Goal: Information Seeking & Learning: Learn about a topic

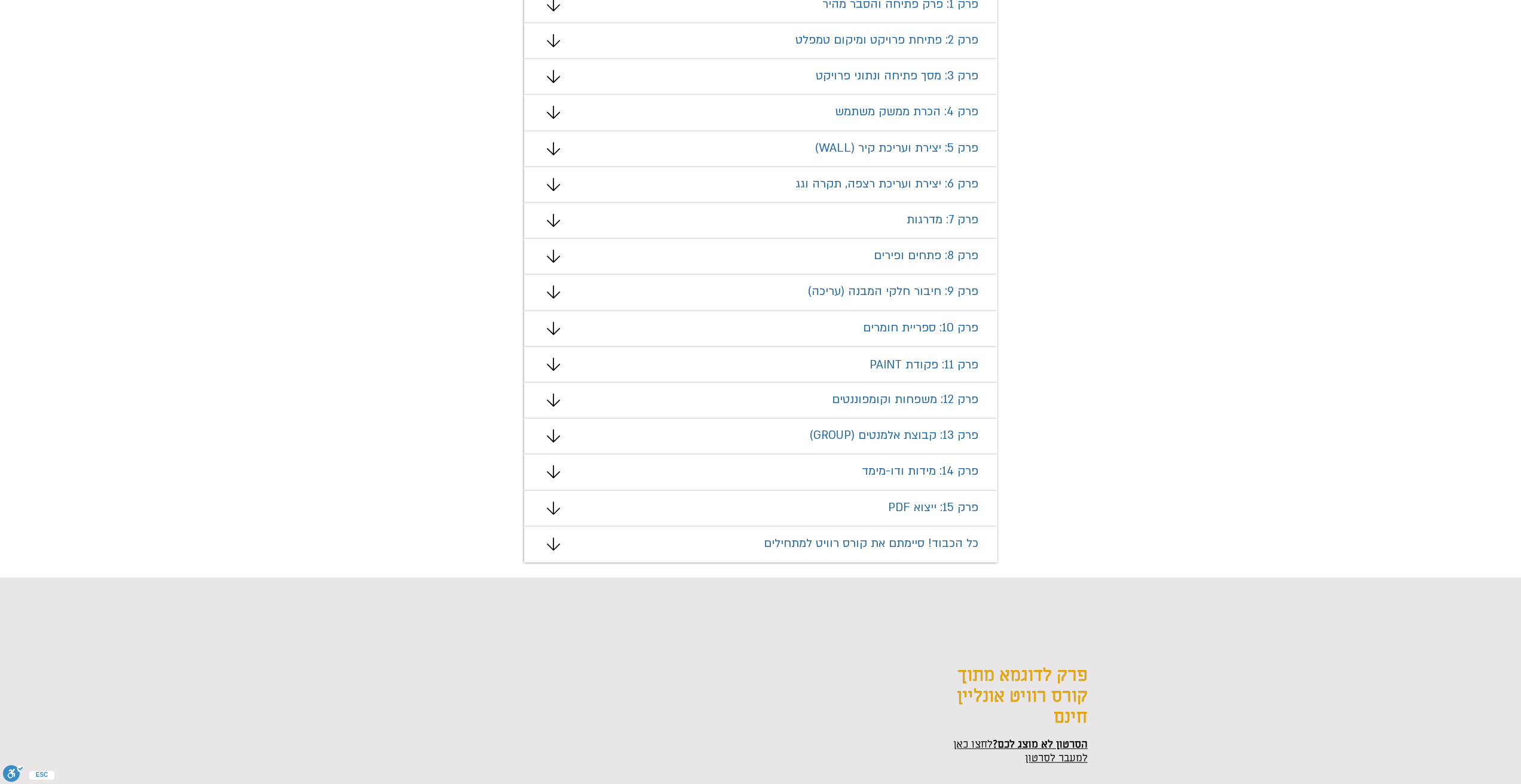
scroll to position [776, 0]
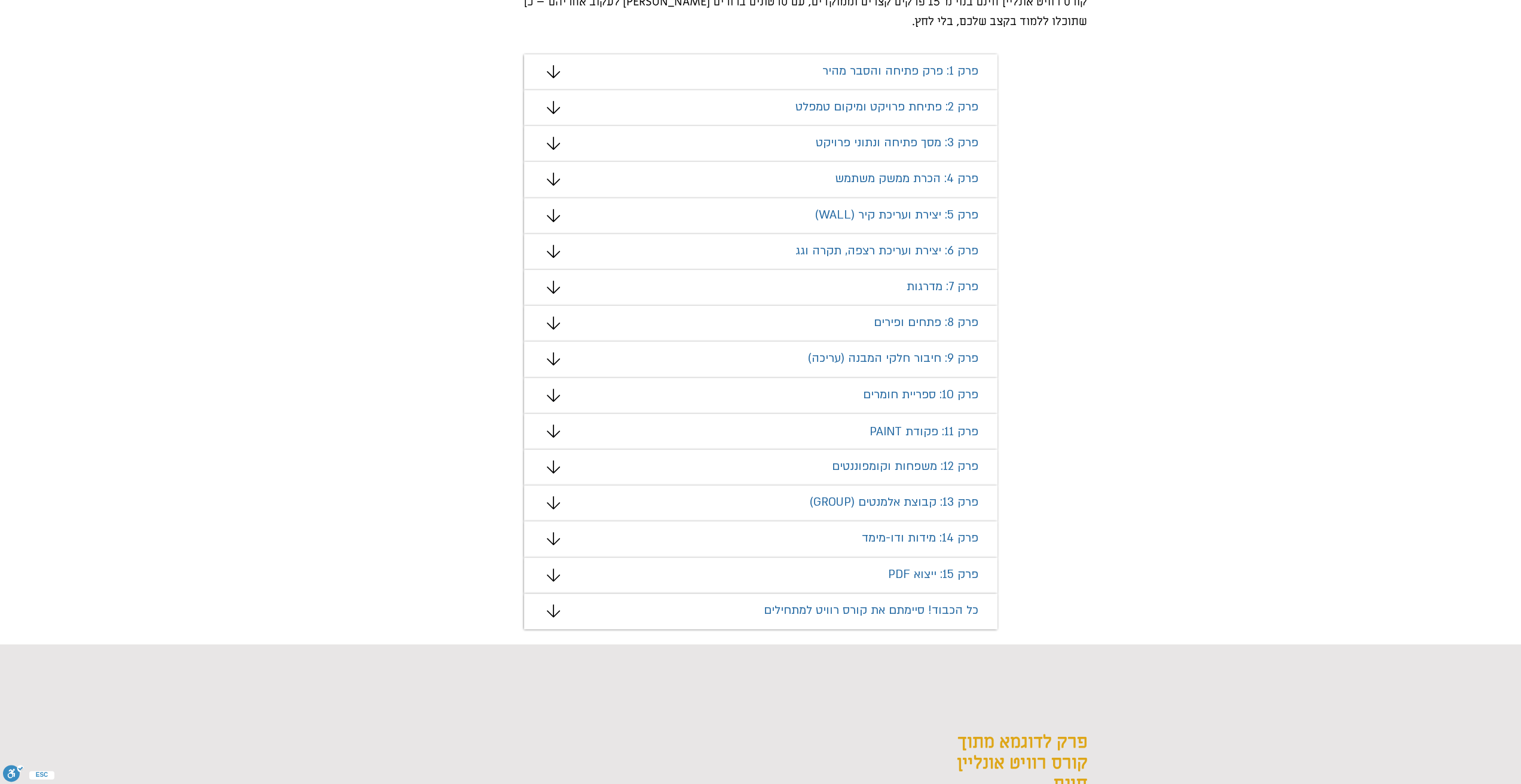
click at [913, 71] on span "פרק 1: פרק פתיחה והסבר מהיר" at bounding box center [900, 71] width 156 height 15
click at [556, 72] on icon "#comp-mafhkw9q2 svg [data-color="1"] {fill: #000000;}" at bounding box center [553, 72] width 13 height 13
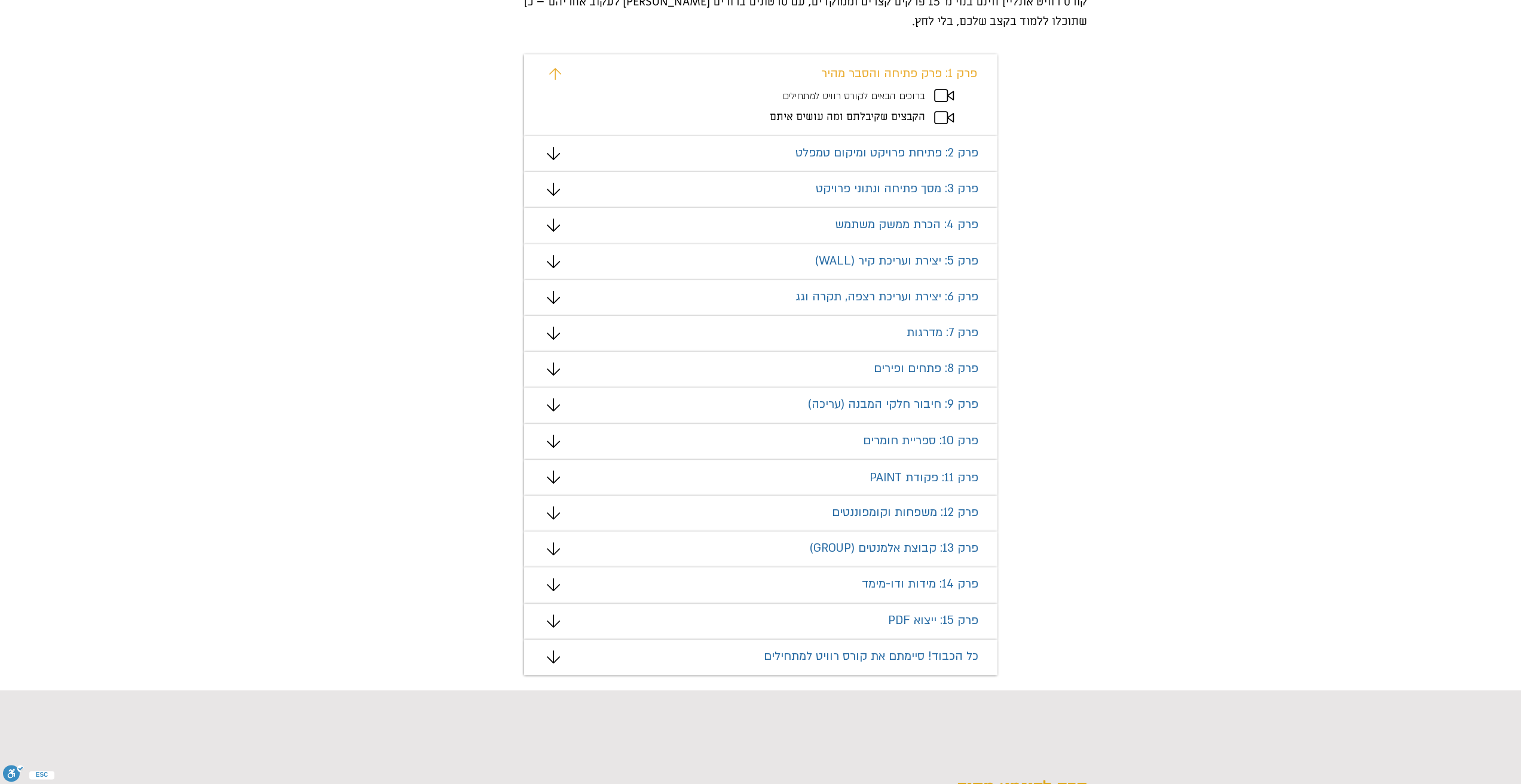
click at [557, 157] on icon "מצגת" at bounding box center [553, 153] width 13 height 13
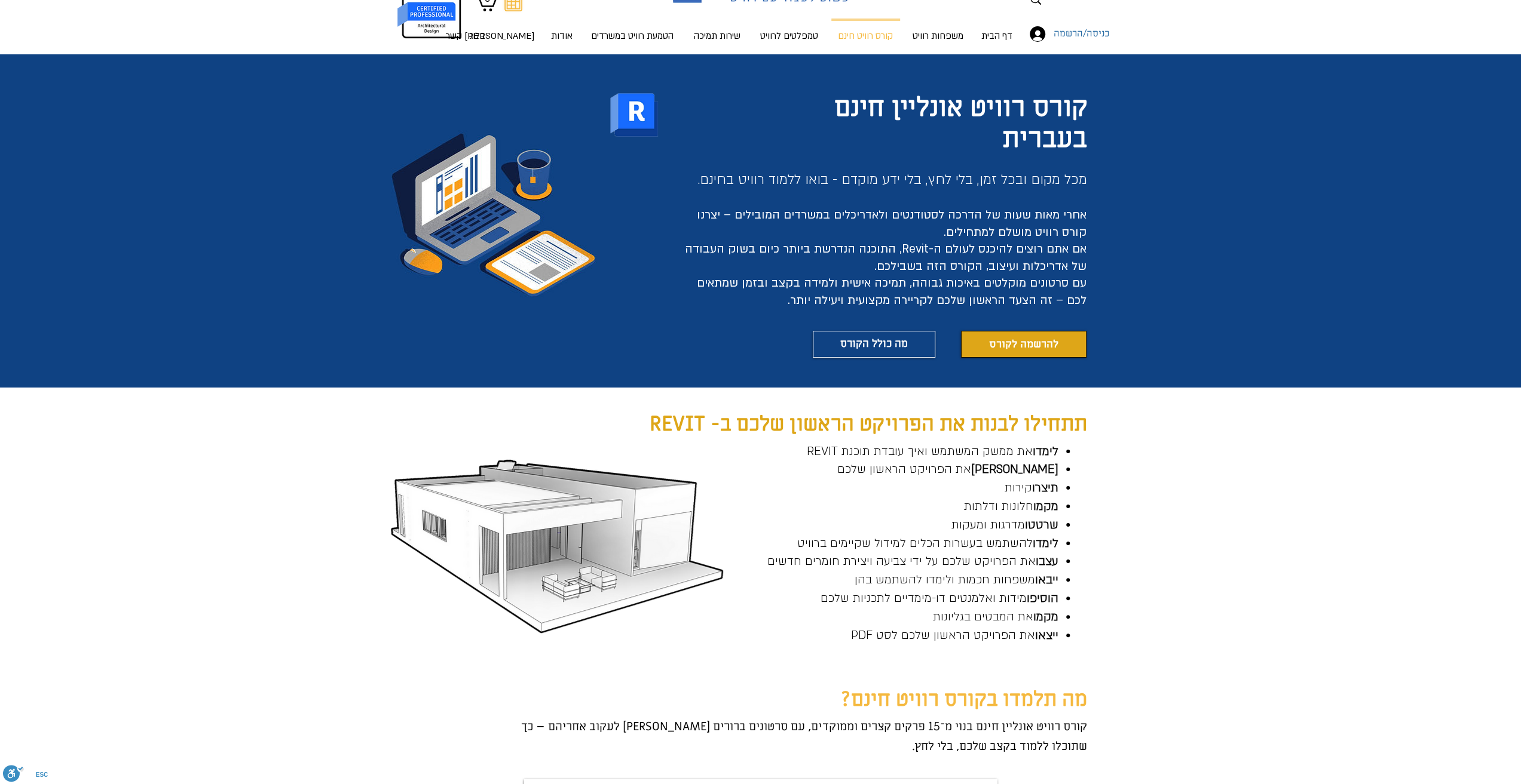
scroll to position [60, 0]
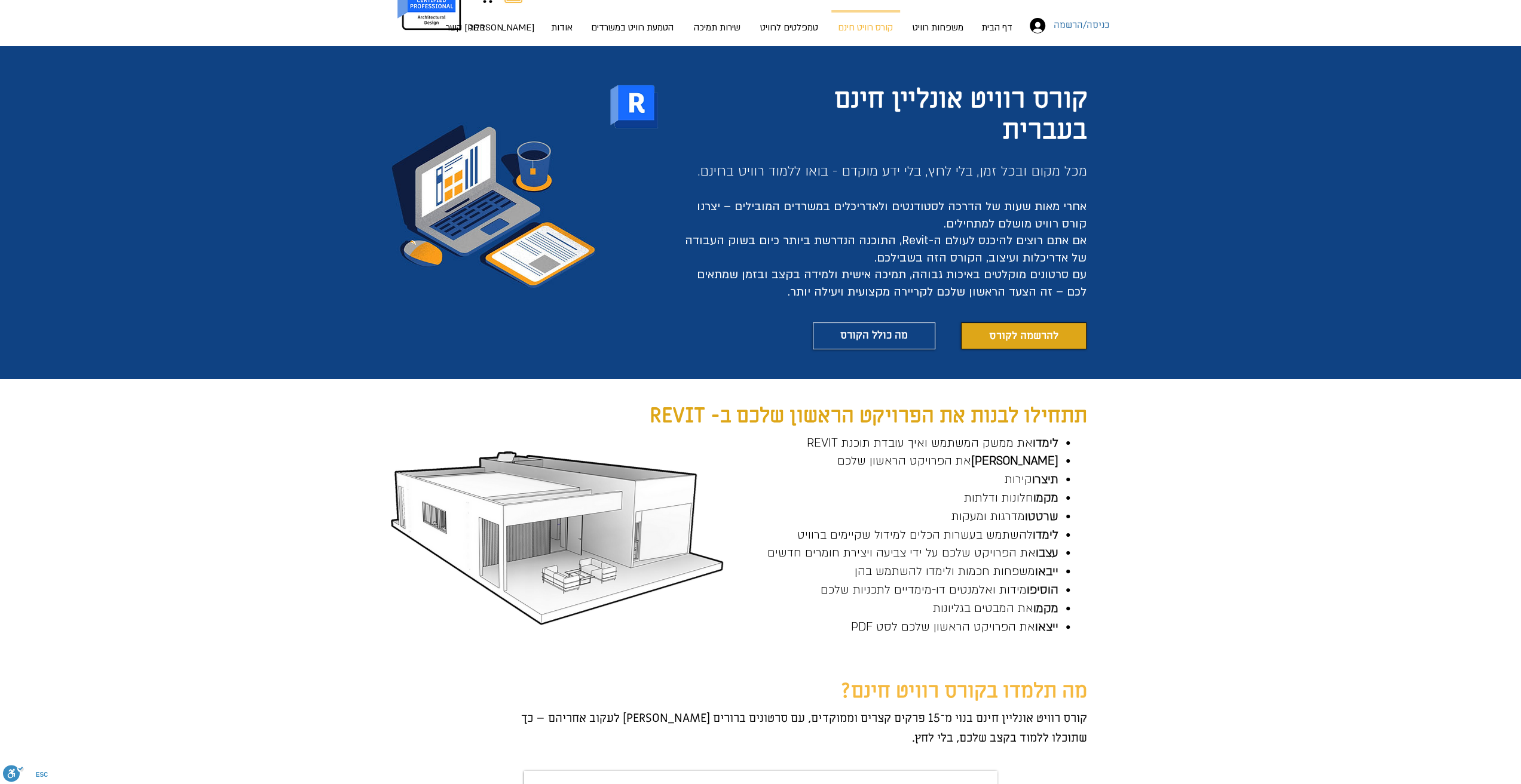
click at [1015, 335] on span "להרשמה לקורס" at bounding box center [1024, 335] width 69 height 15
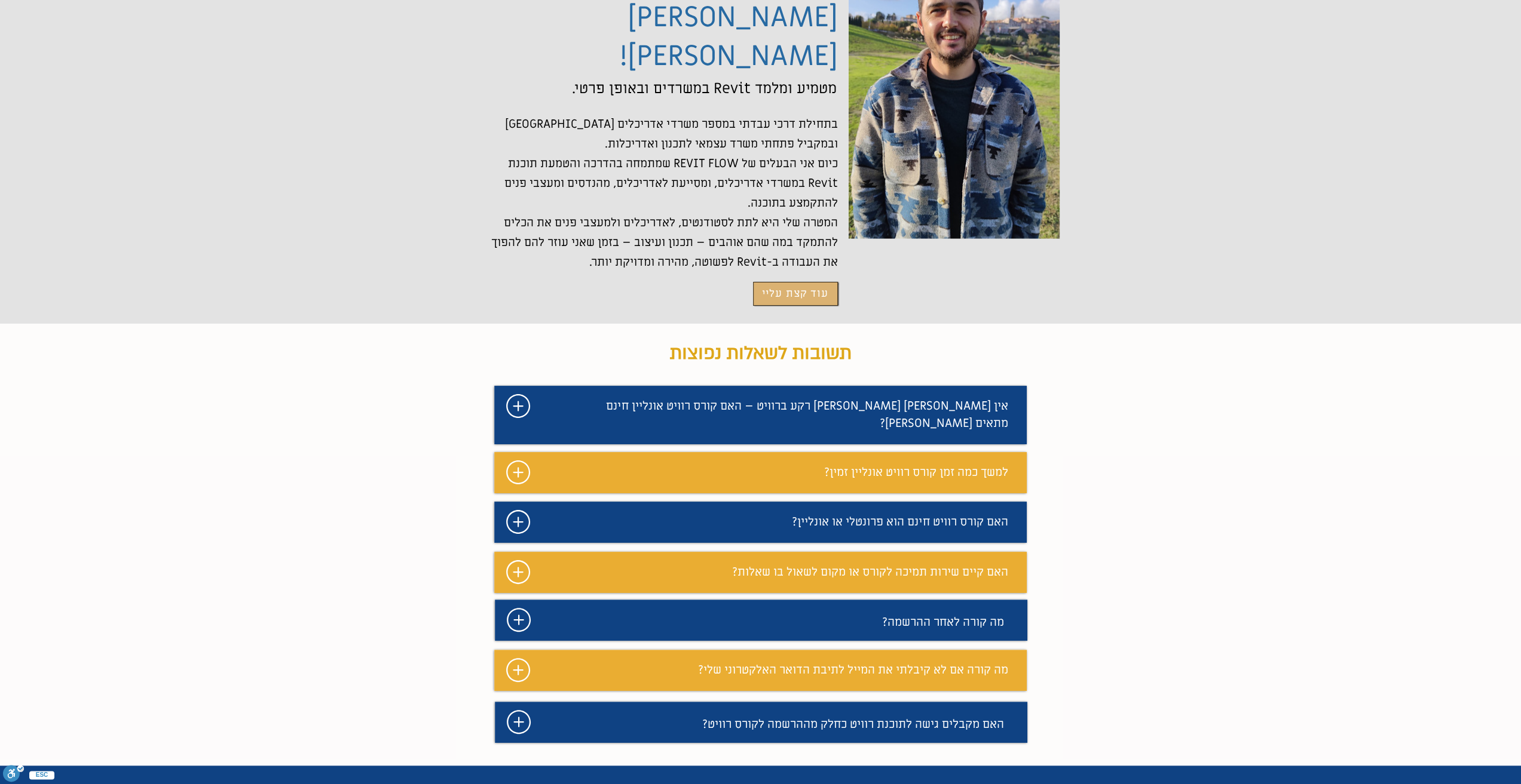
scroll to position [2824, 0]
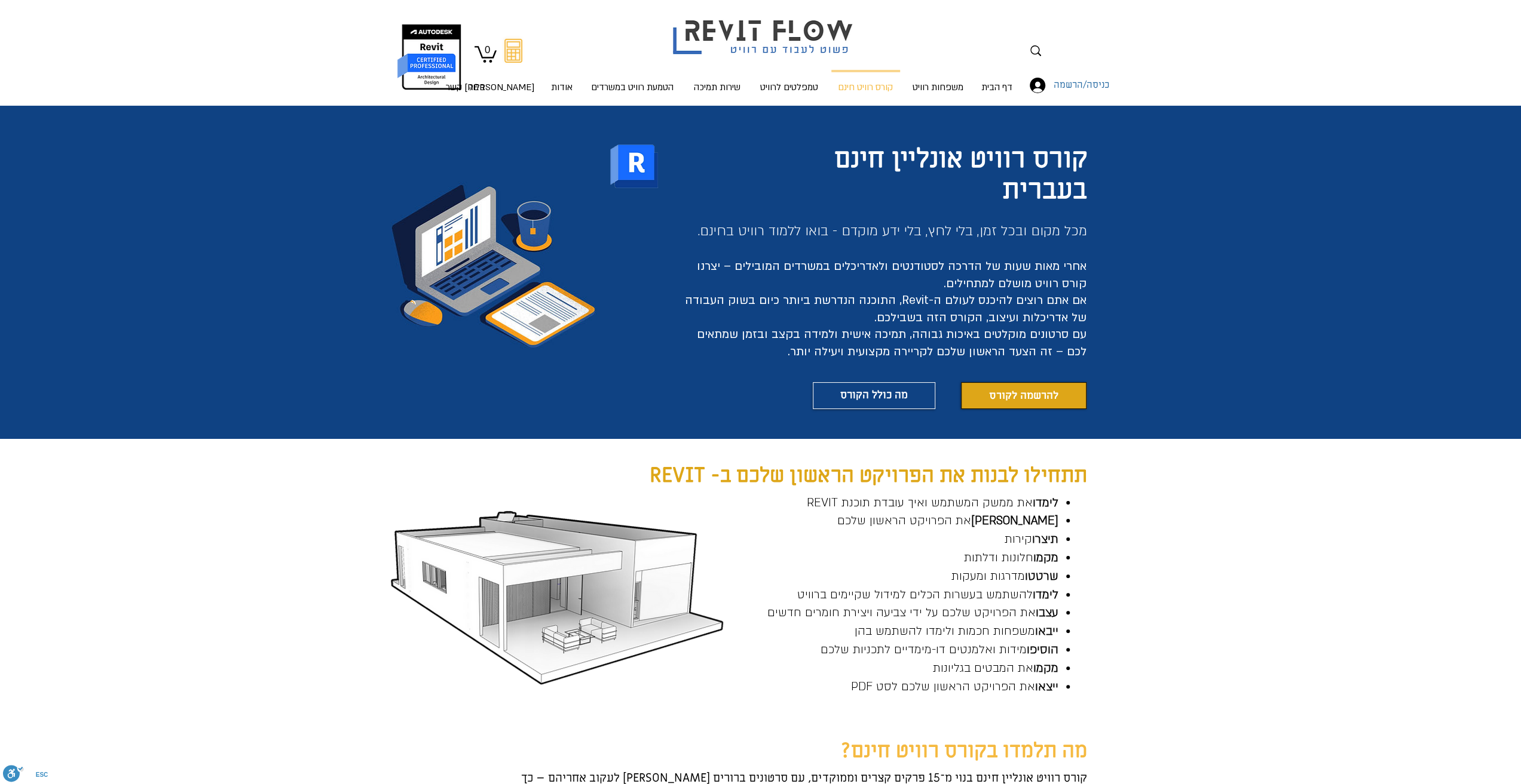
click at [1020, 399] on span "להרשמה לקורס" at bounding box center [1024, 395] width 69 height 15
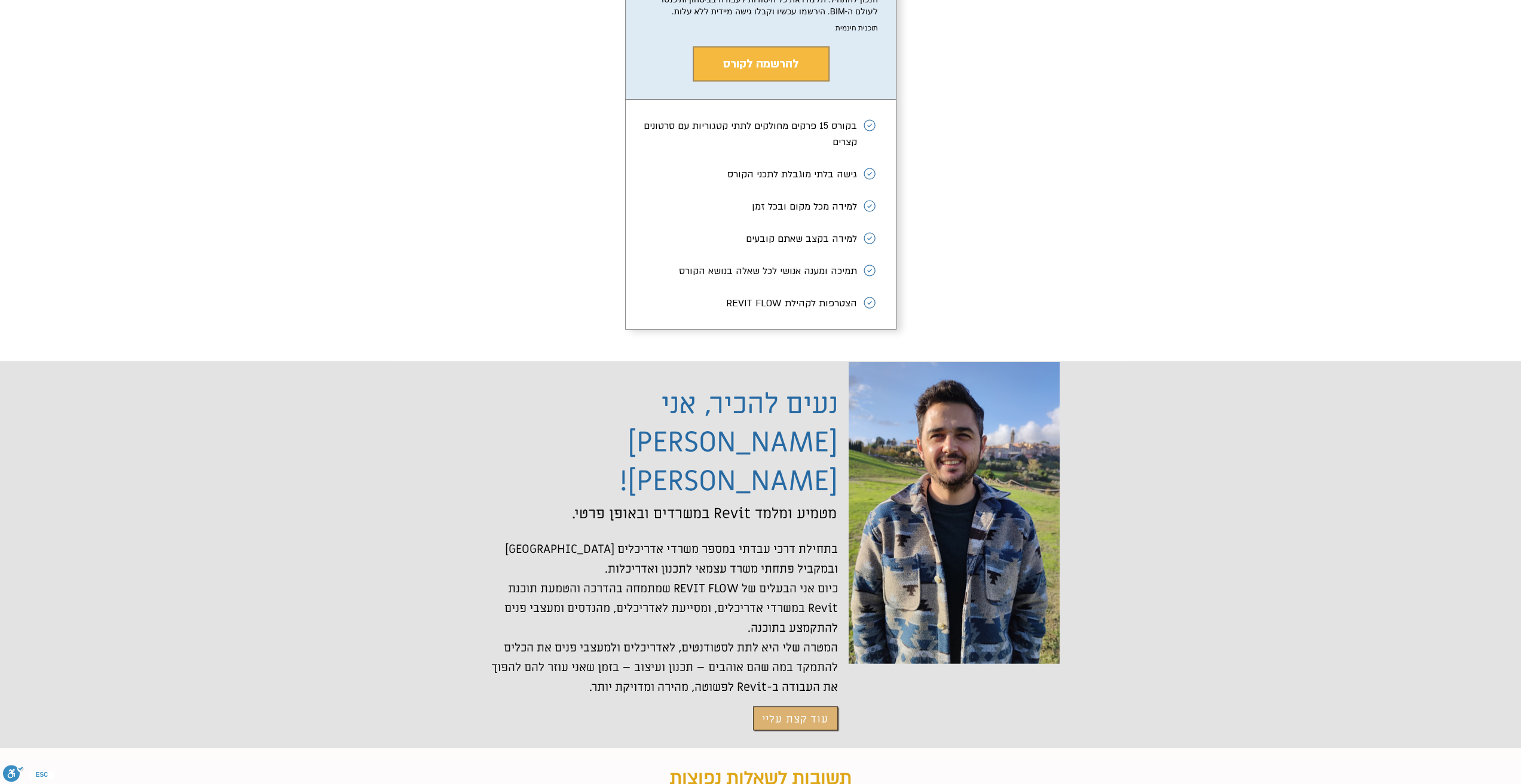
scroll to position [2226, 0]
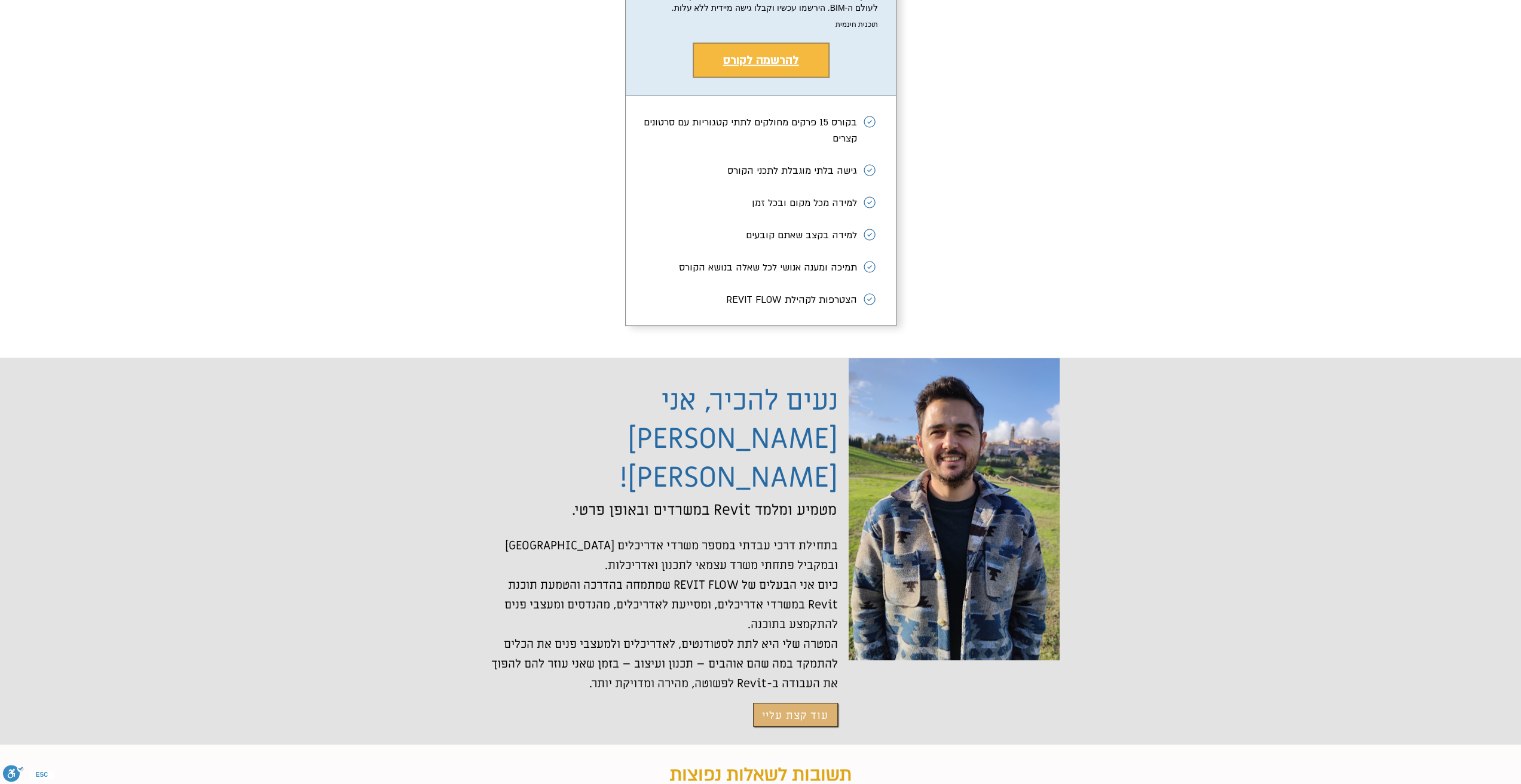
click at [730, 68] on span "להרשמה לקורס" at bounding box center [760, 60] width 76 height 15
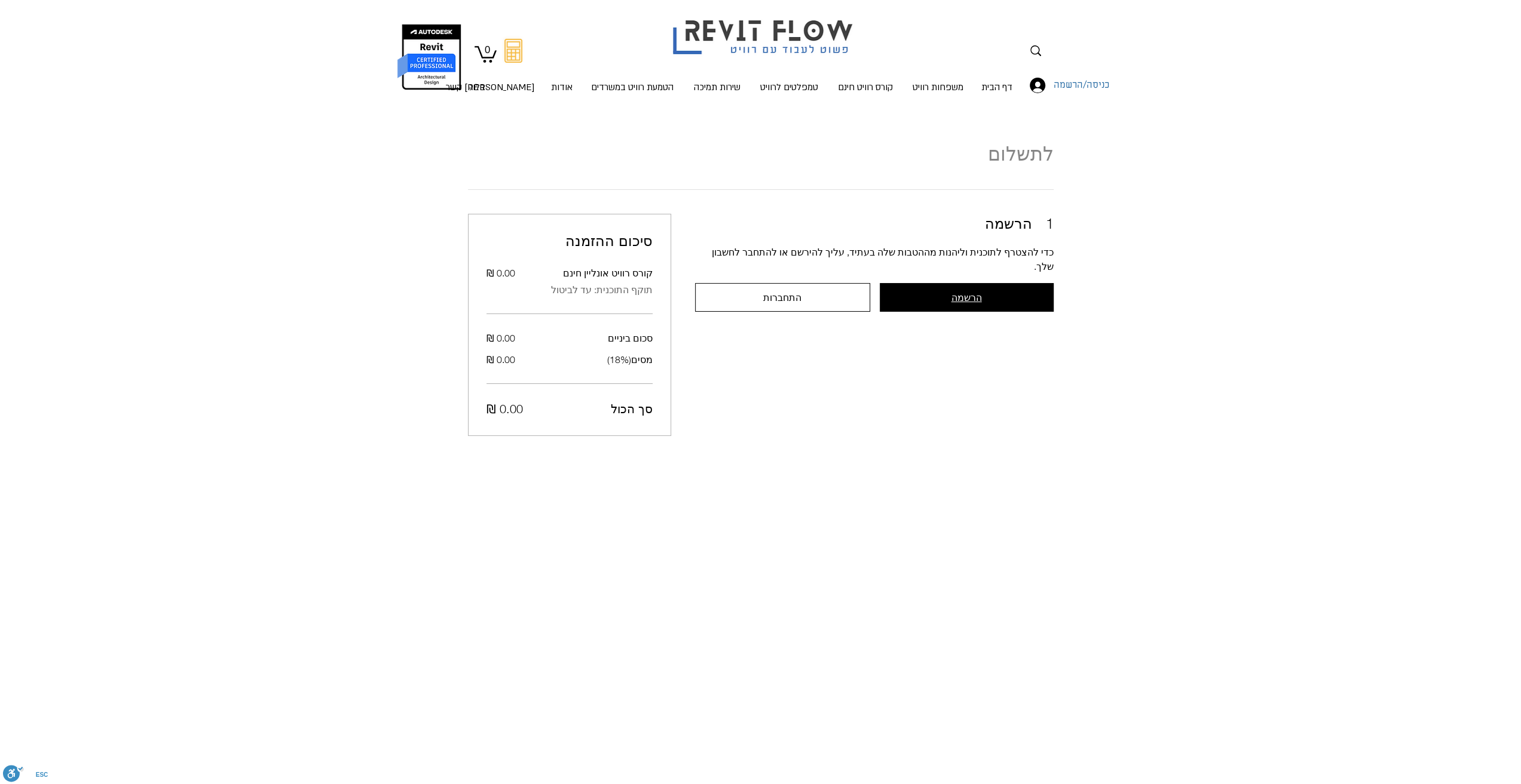
click at [931, 283] on button "הרשמה" at bounding box center [967, 297] width 174 height 28
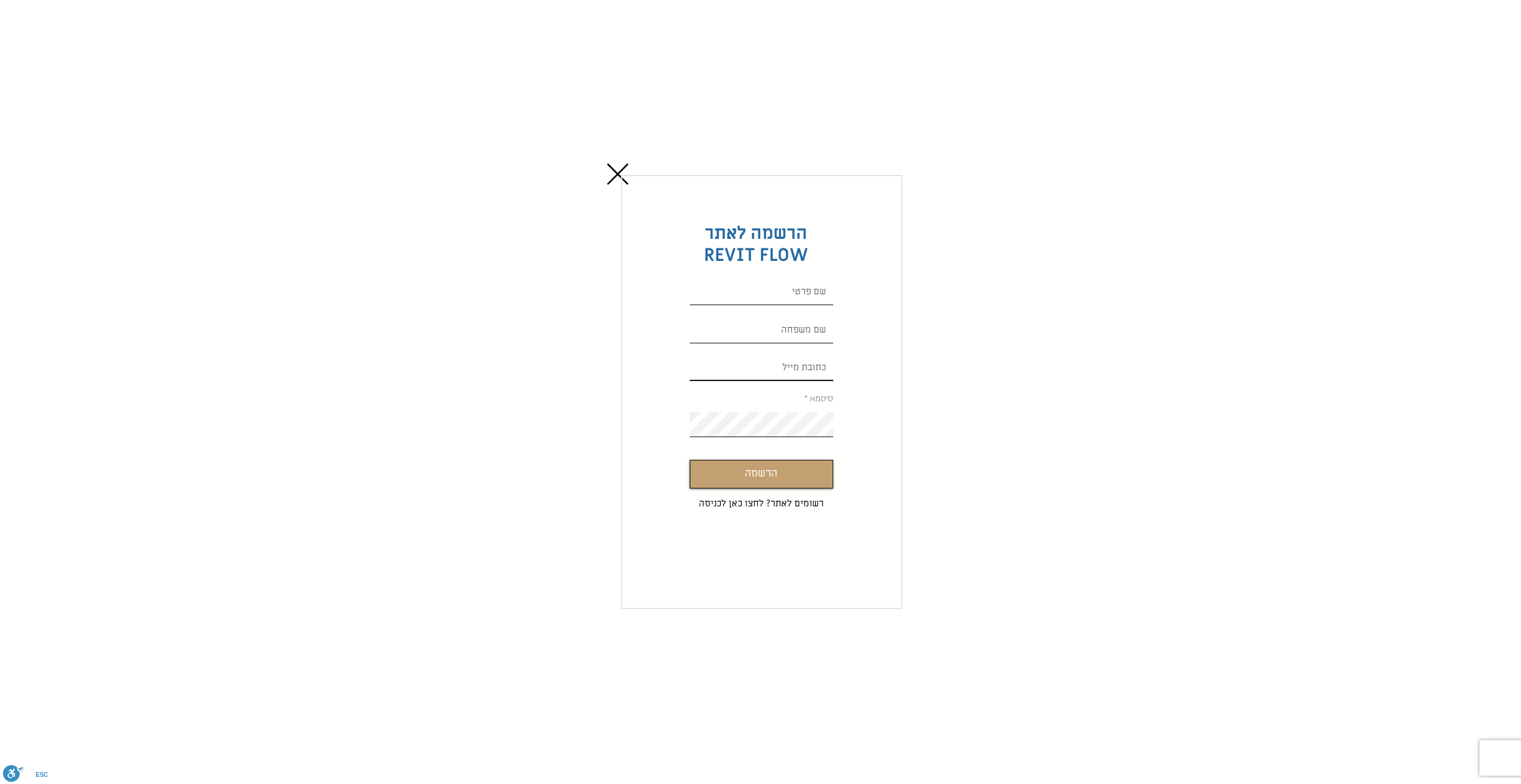
type input "nitzaneldarr@gmail.com"
click at [783, 291] on input "Custom Signup" at bounding box center [761, 292] width 143 height 25
type input "ניצן"
click at [783, 319] on input "Custom Signup" at bounding box center [761, 331] width 143 height 25
click at [613, 172] on icon "חזרה לאתר" at bounding box center [617, 174] width 21 height 21
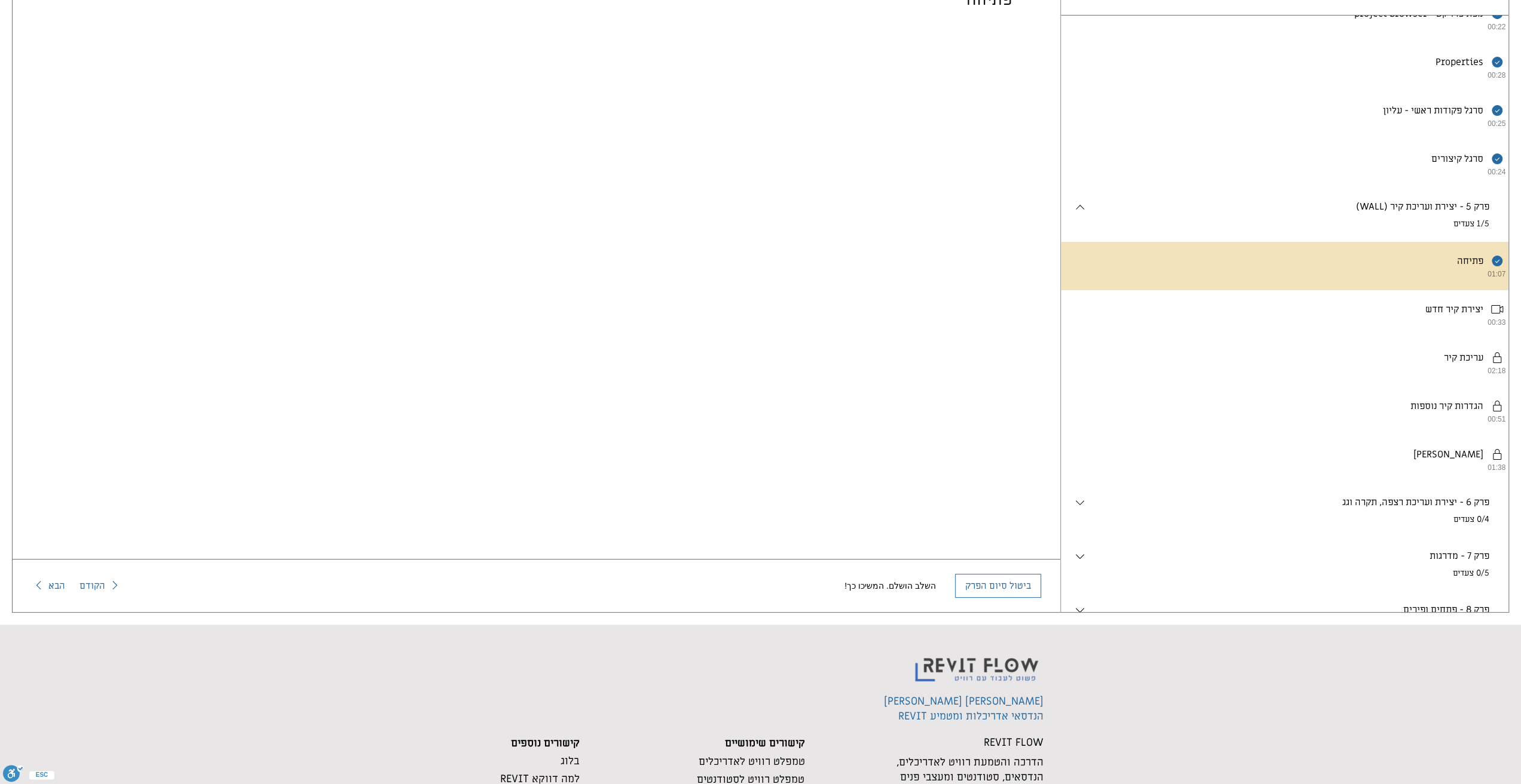
scroll to position [177, 0]
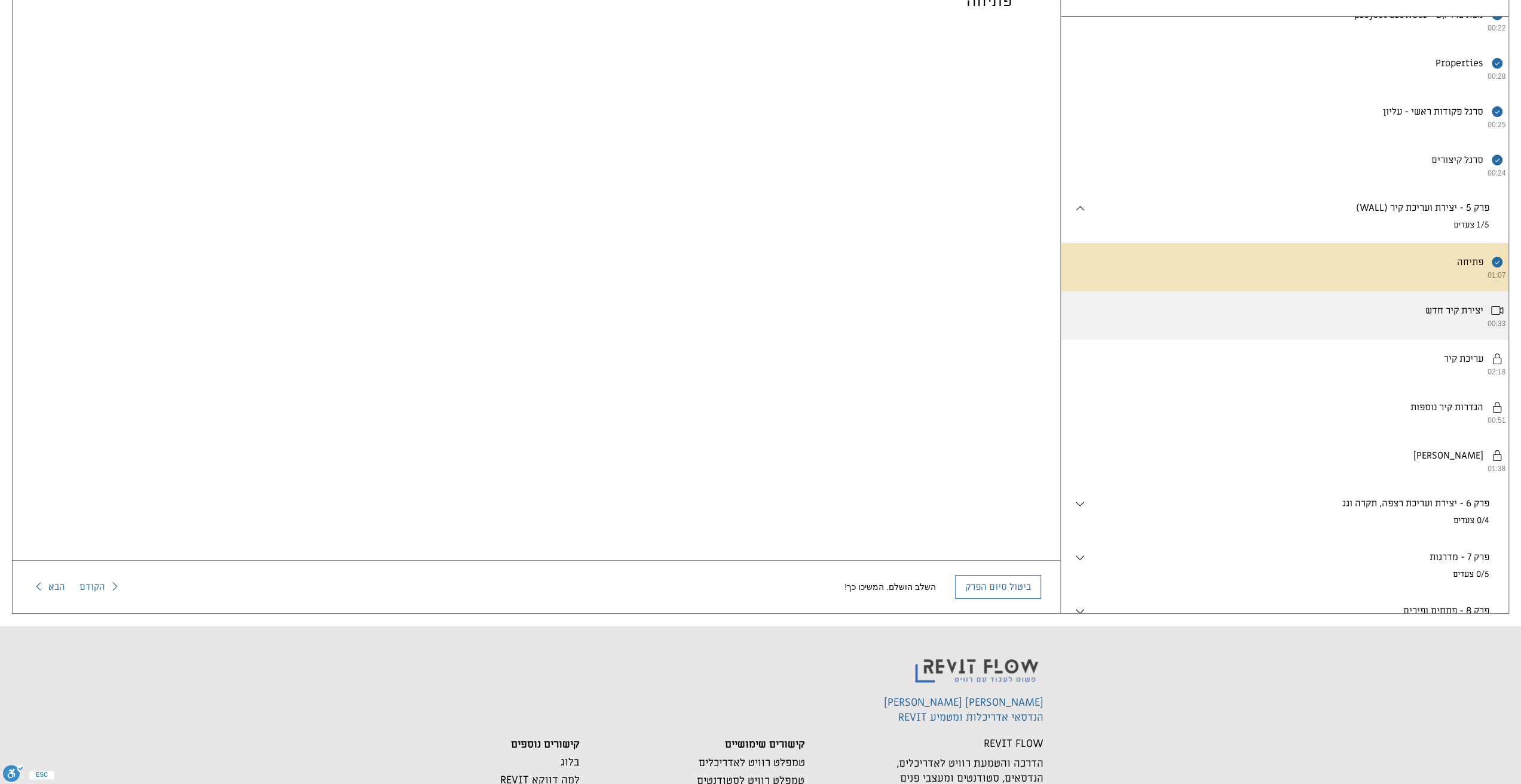
click at [1479, 340] on li "יצירת קיר חדש 00:33" at bounding box center [1285, 315] width 448 height 48
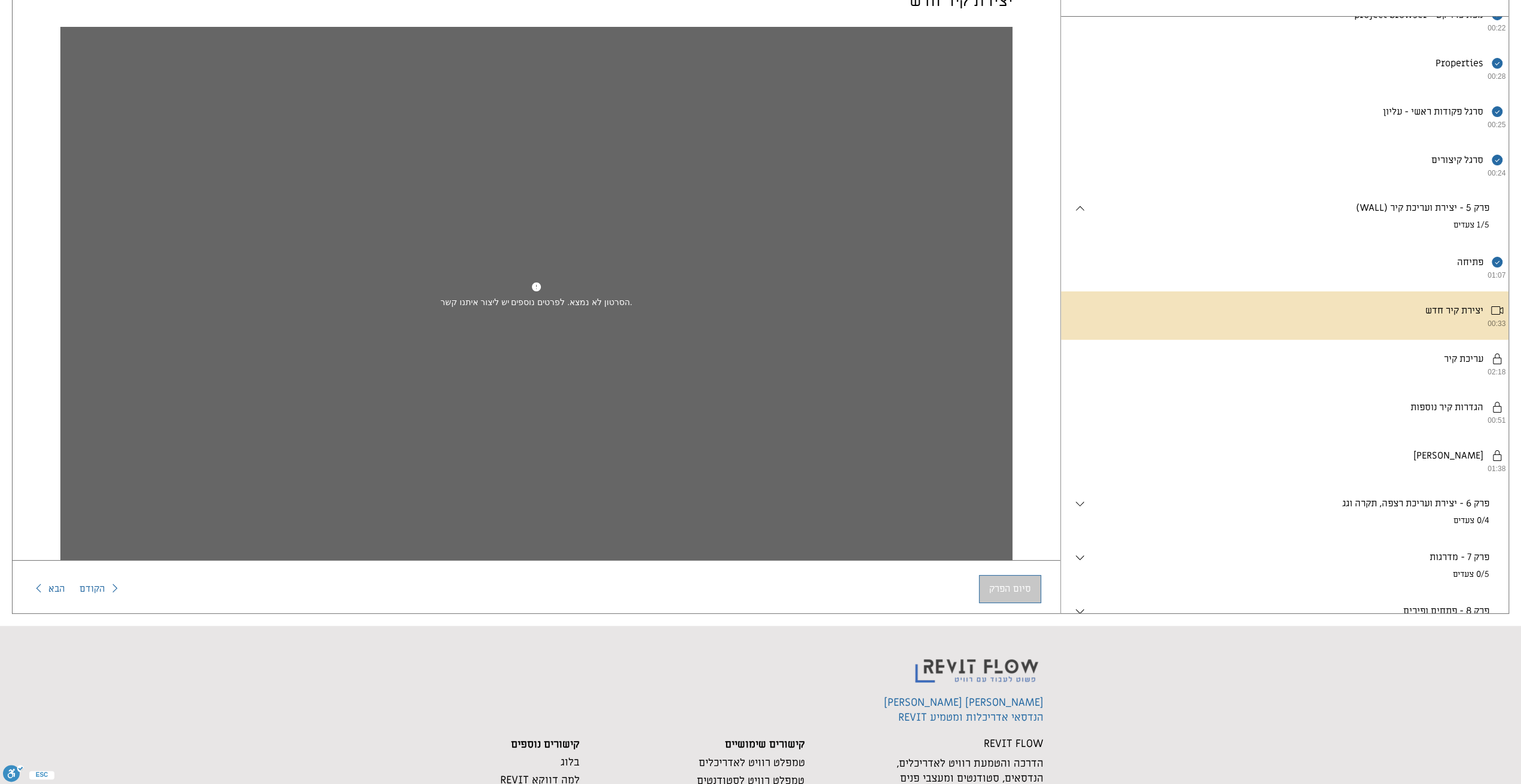
click at [592, 347] on div "הסרטון לא נמצא. לפרטים נוספים יש ליצור איתנו קשר. הסרטון לא נמצא. לפרטים נוספים…" at bounding box center [536, 295] width 952 height 535
click at [582, 298] on div "הסרטון לא נמצא. לפרטים נוספים יש ליצור איתנו קשר. הסרטון לא נמצא. לפרטים נוספים…" at bounding box center [536, 302] width 192 height 9
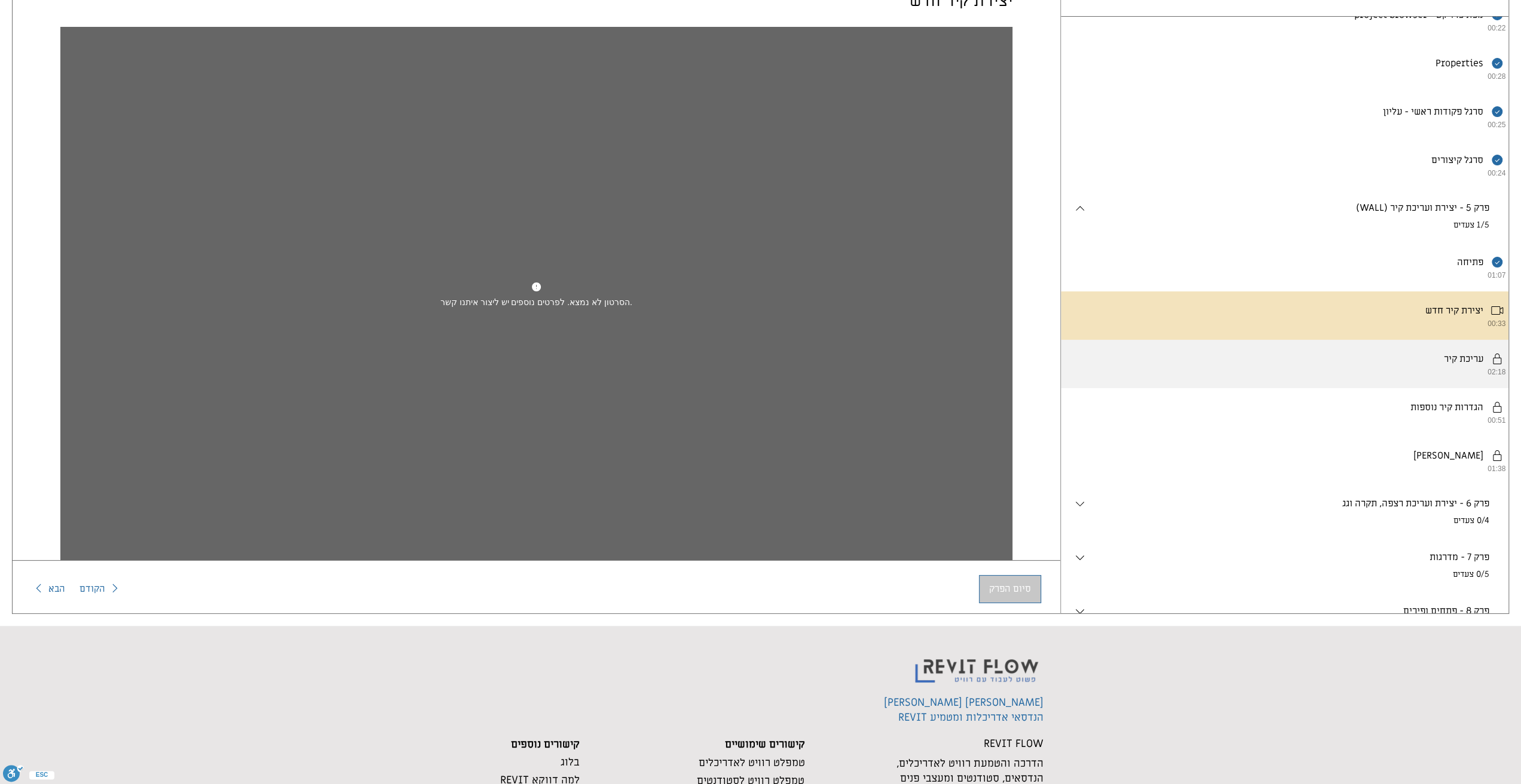
click at [1366, 372] on li "יש להשלים את השלבים לפי הסדר. עריכת קיר 02:18" at bounding box center [1285, 364] width 448 height 48
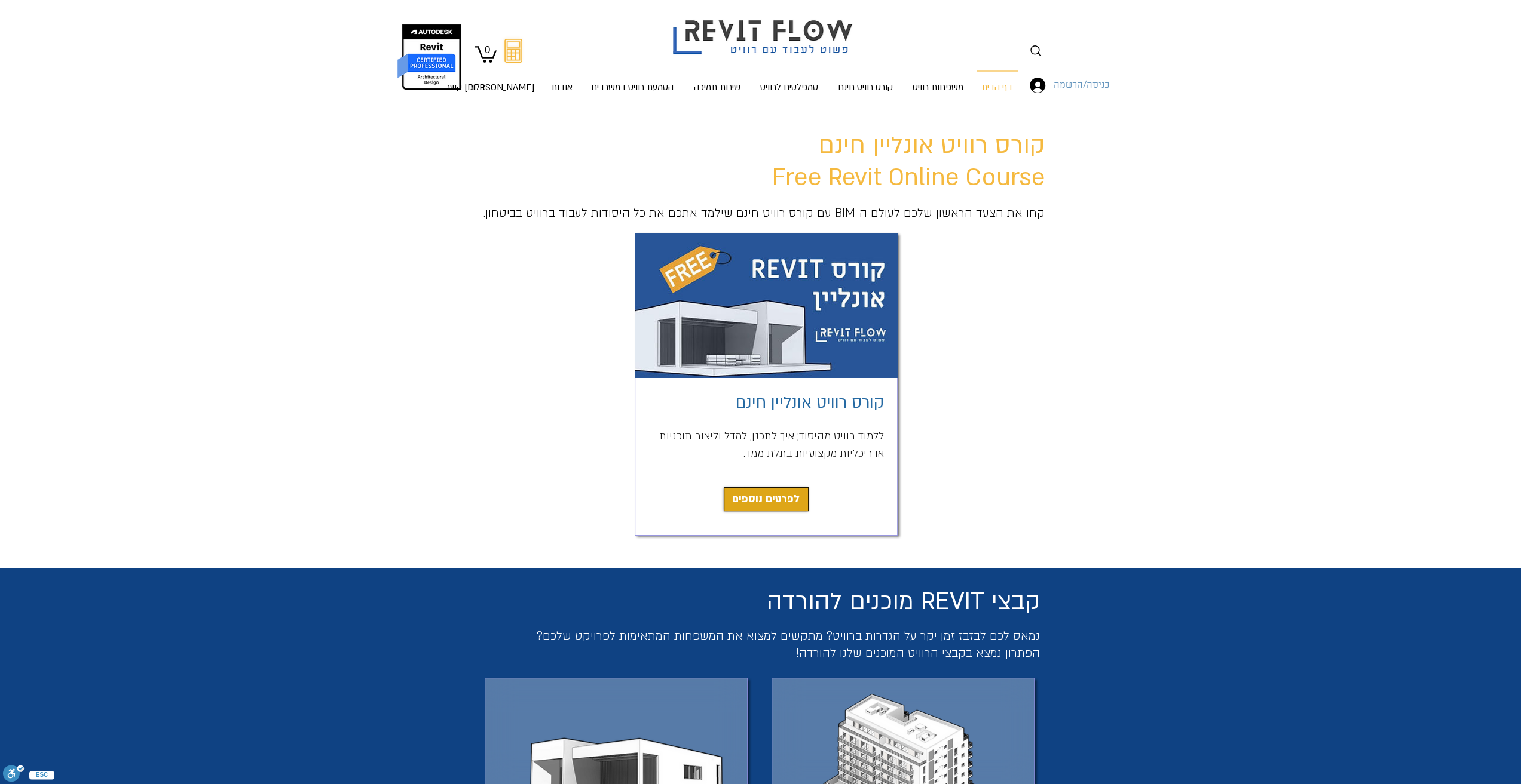
click at [1077, 87] on span "כניסה/הרשמה" at bounding box center [1081, 85] width 64 height 15
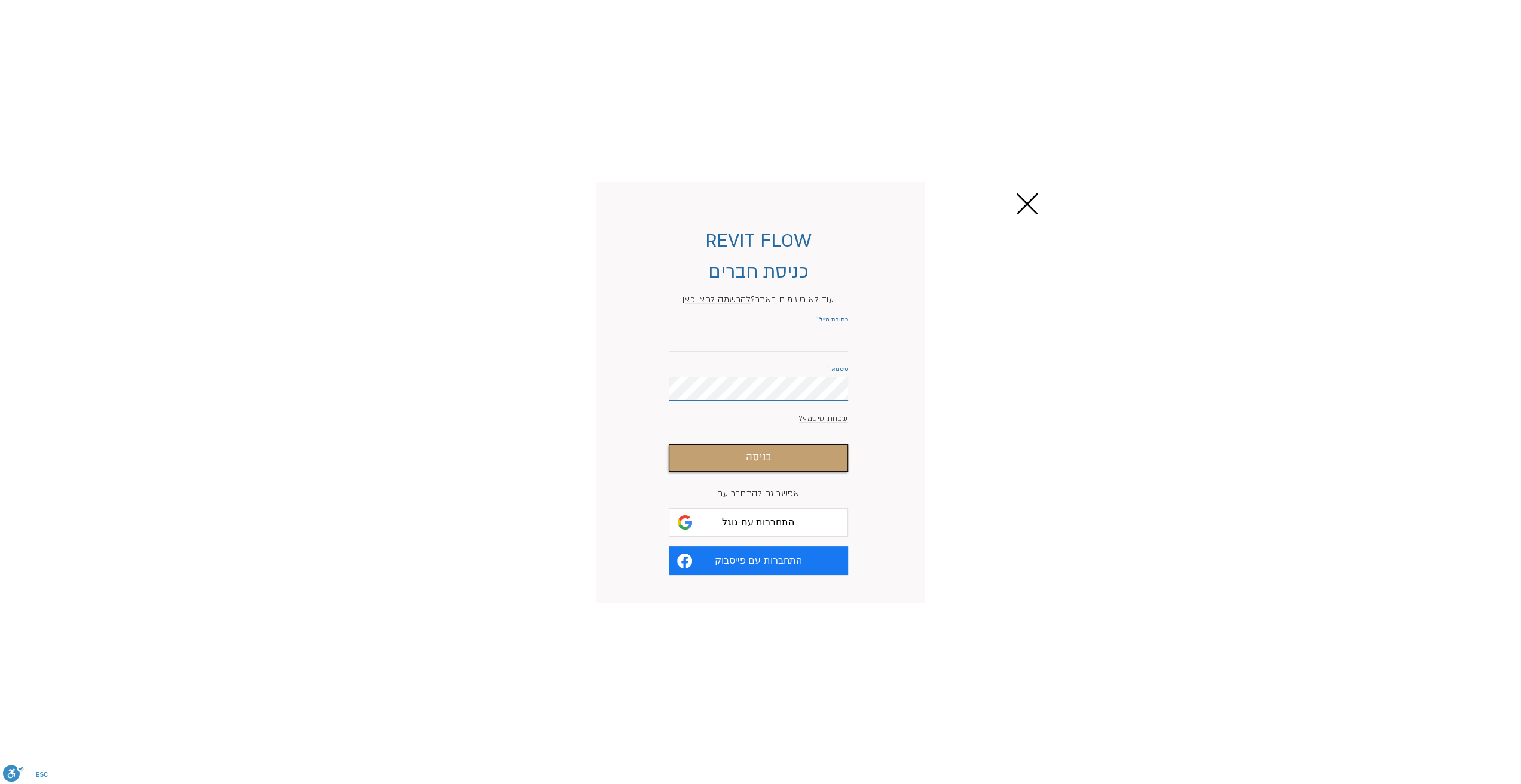
type input "[EMAIL_ADDRESS][DOMAIN_NAME]"
click at [804, 466] on button "כניסה" at bounding box center [758, 459] width 179 height 28
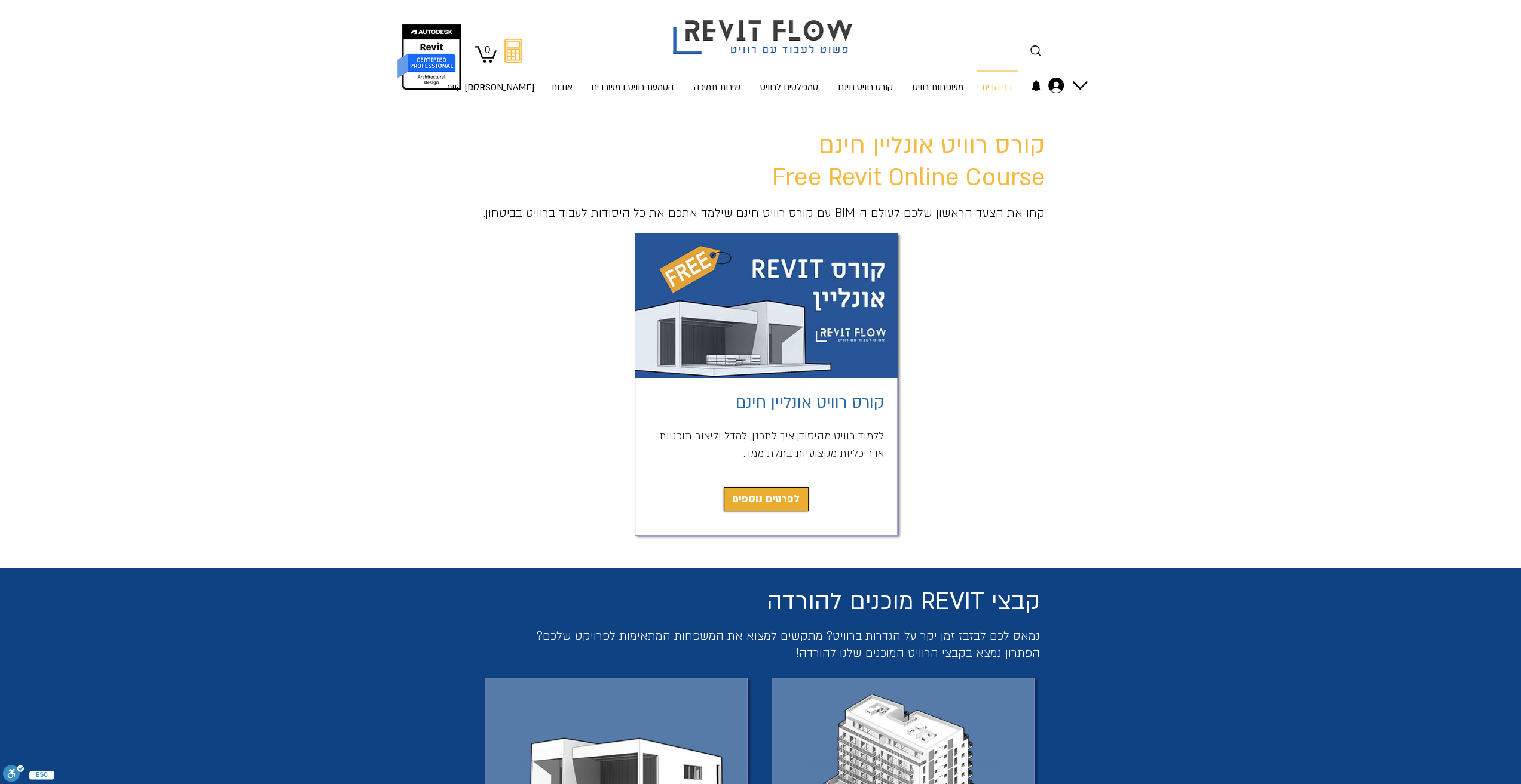
click at [772, 506] on span "לפרטים נוספים" at bounding box center [766, 499] width 68 height 17
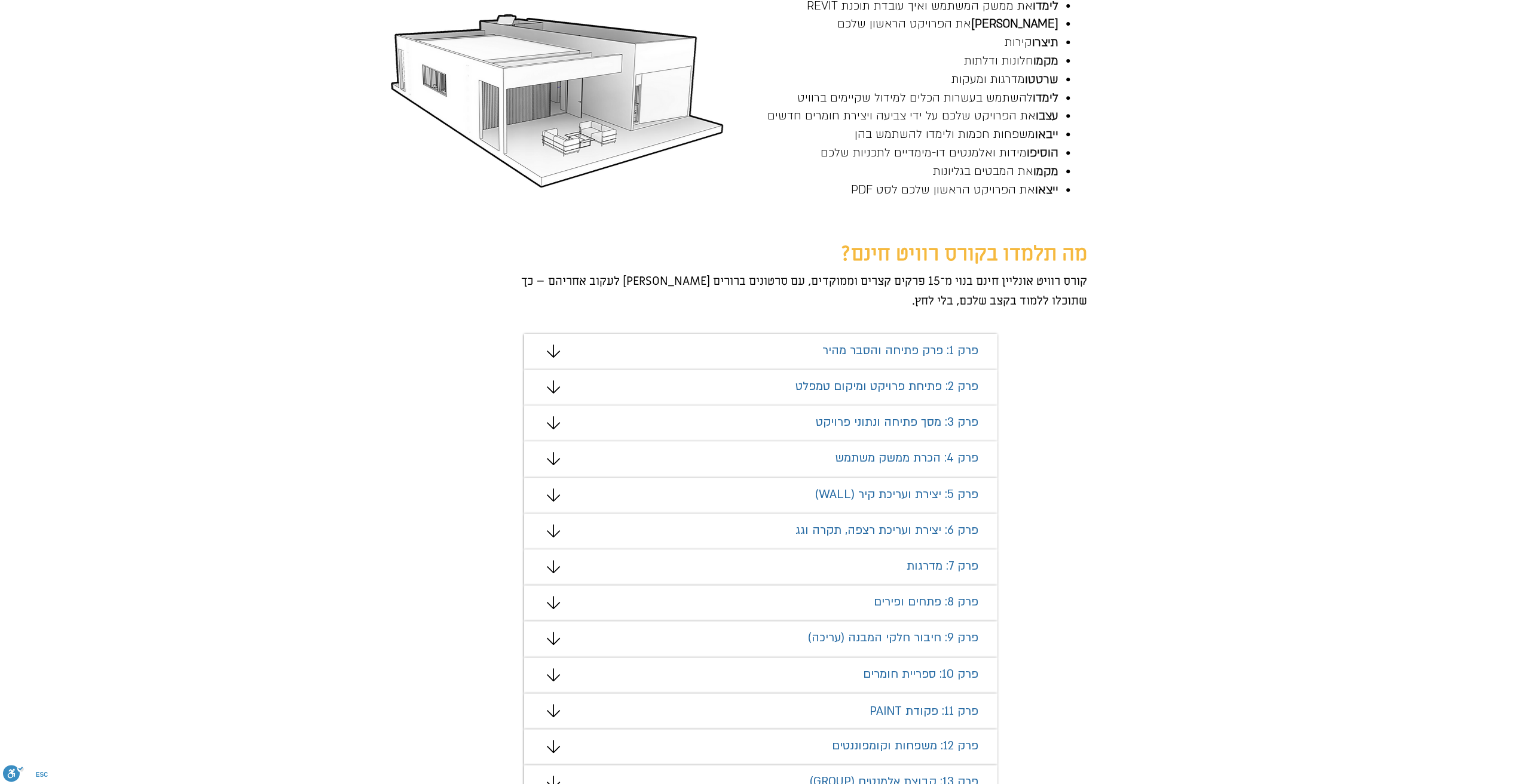
scroll to position [524, 0]
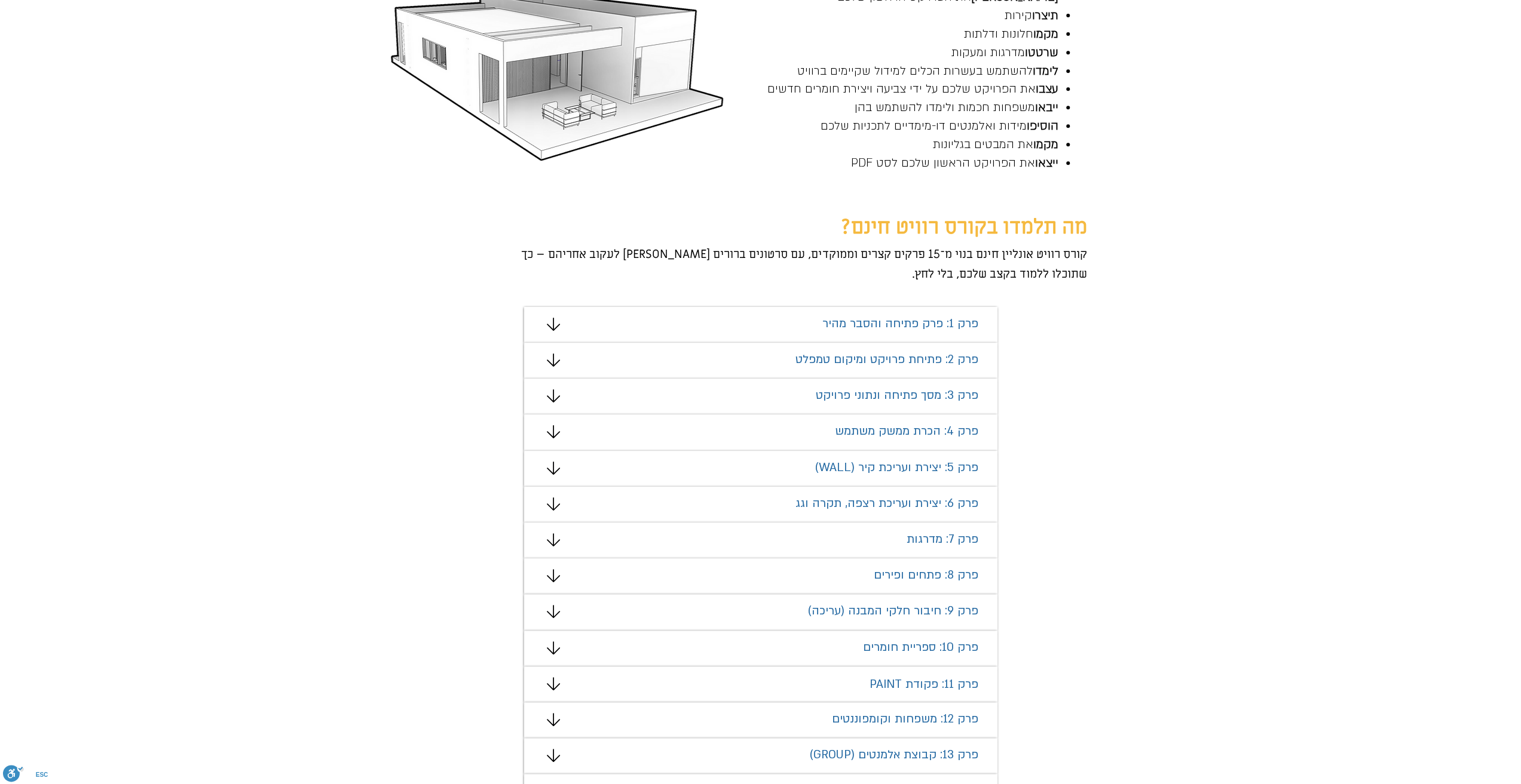
click at [554, 468] on icon "מצגת" at bounding box center [553, 468] width 13 height 13
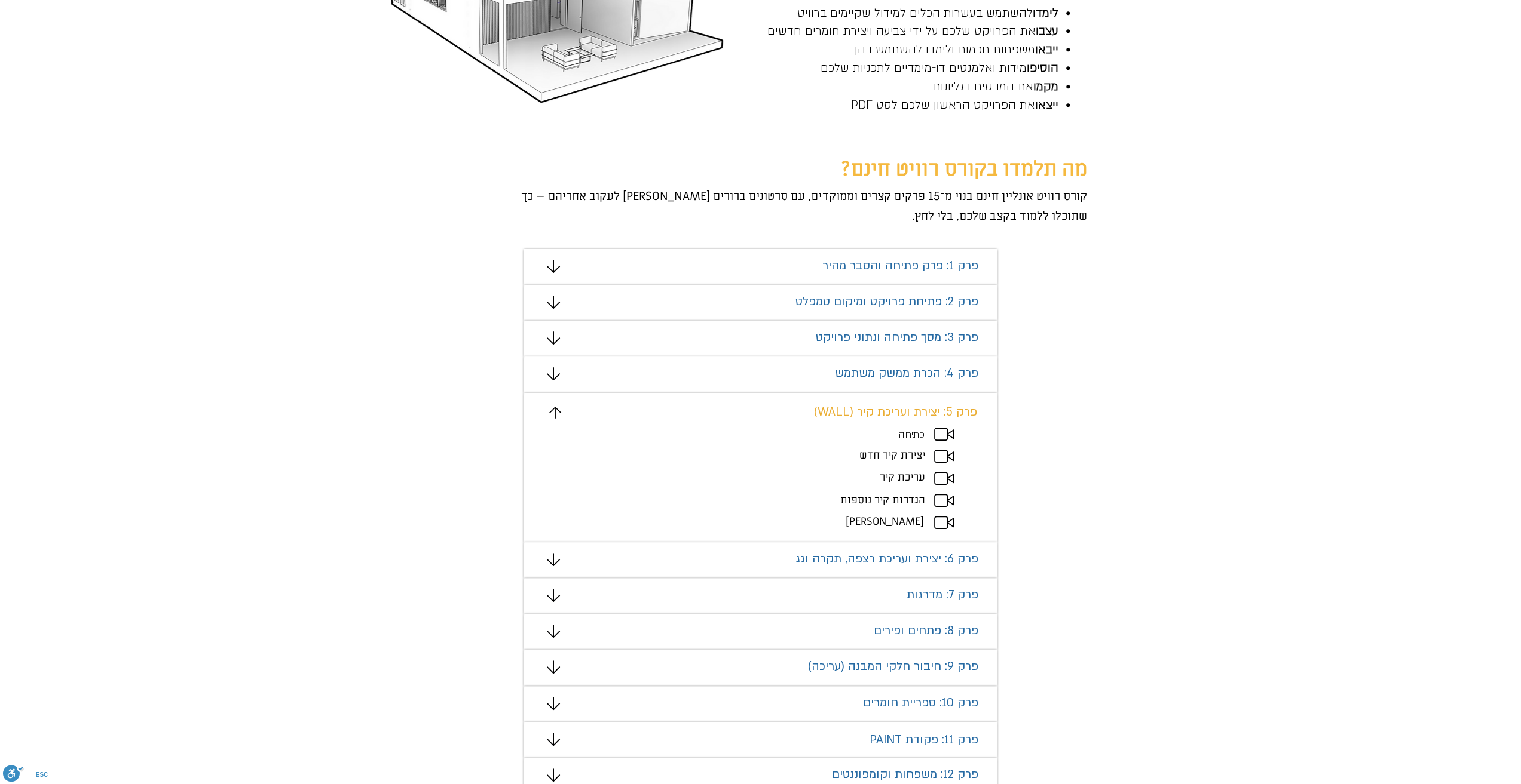
scroll to position [584, 0]
click at [904, 455] on span "יצירת קיר חדש" at bounding box center [891, 454] width 65 height 14
click at [936, 456] on icon "מצגת" at bounding box center [944, 454] width 20 height 13
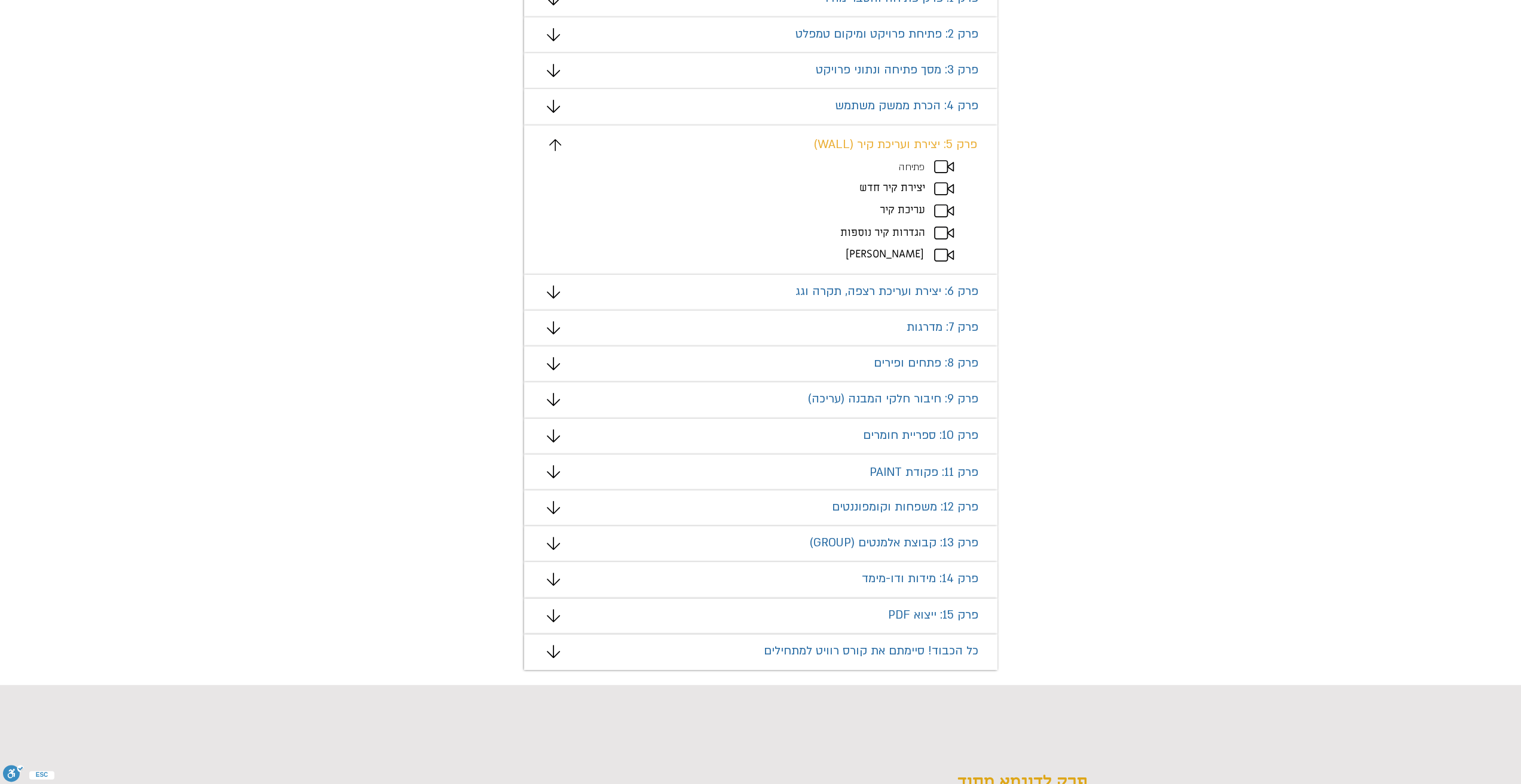
scroll to position [822, 0]
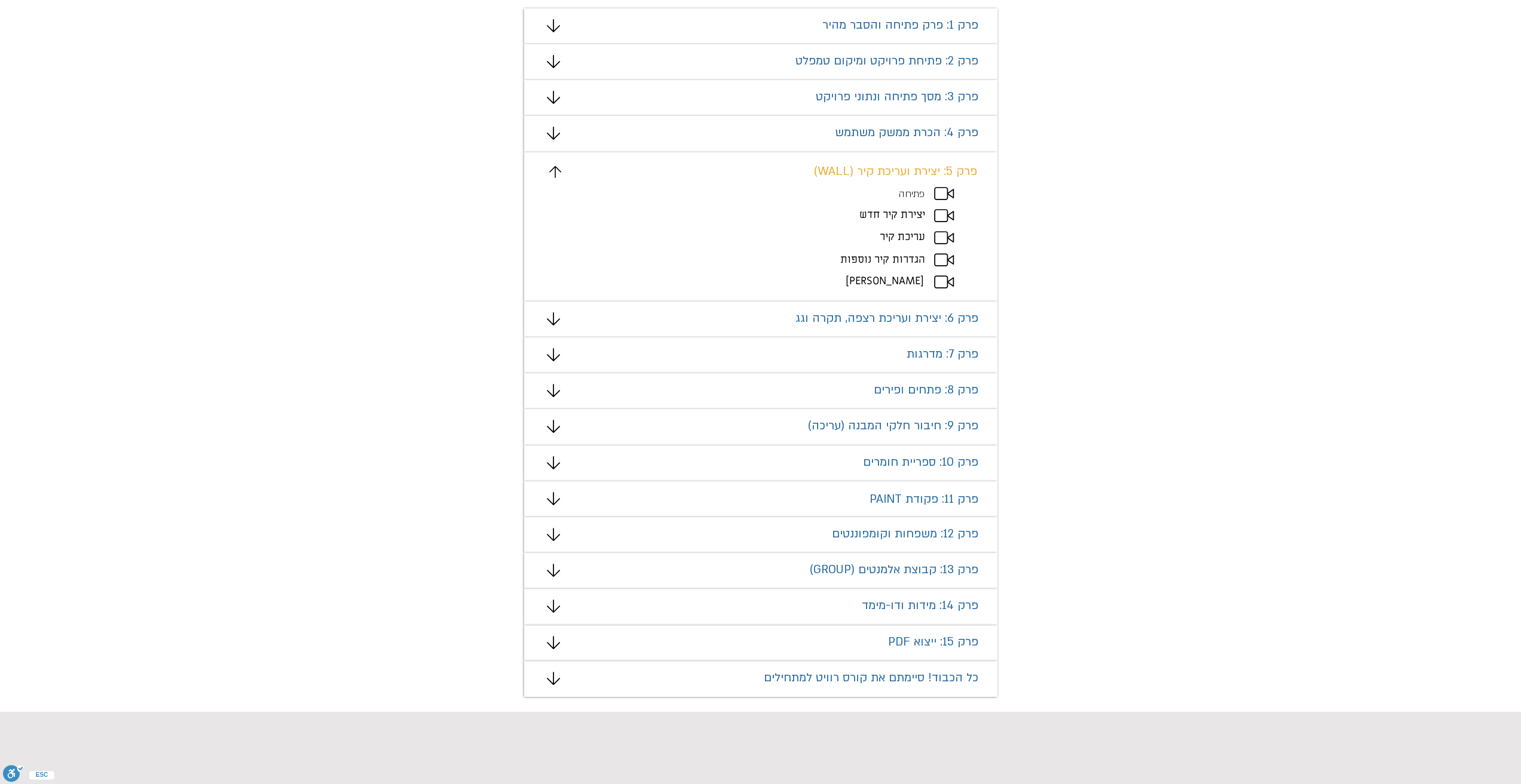
click at [941, 194] on icon "מצגת" at bounding box center [944, 193] width 20 height 13
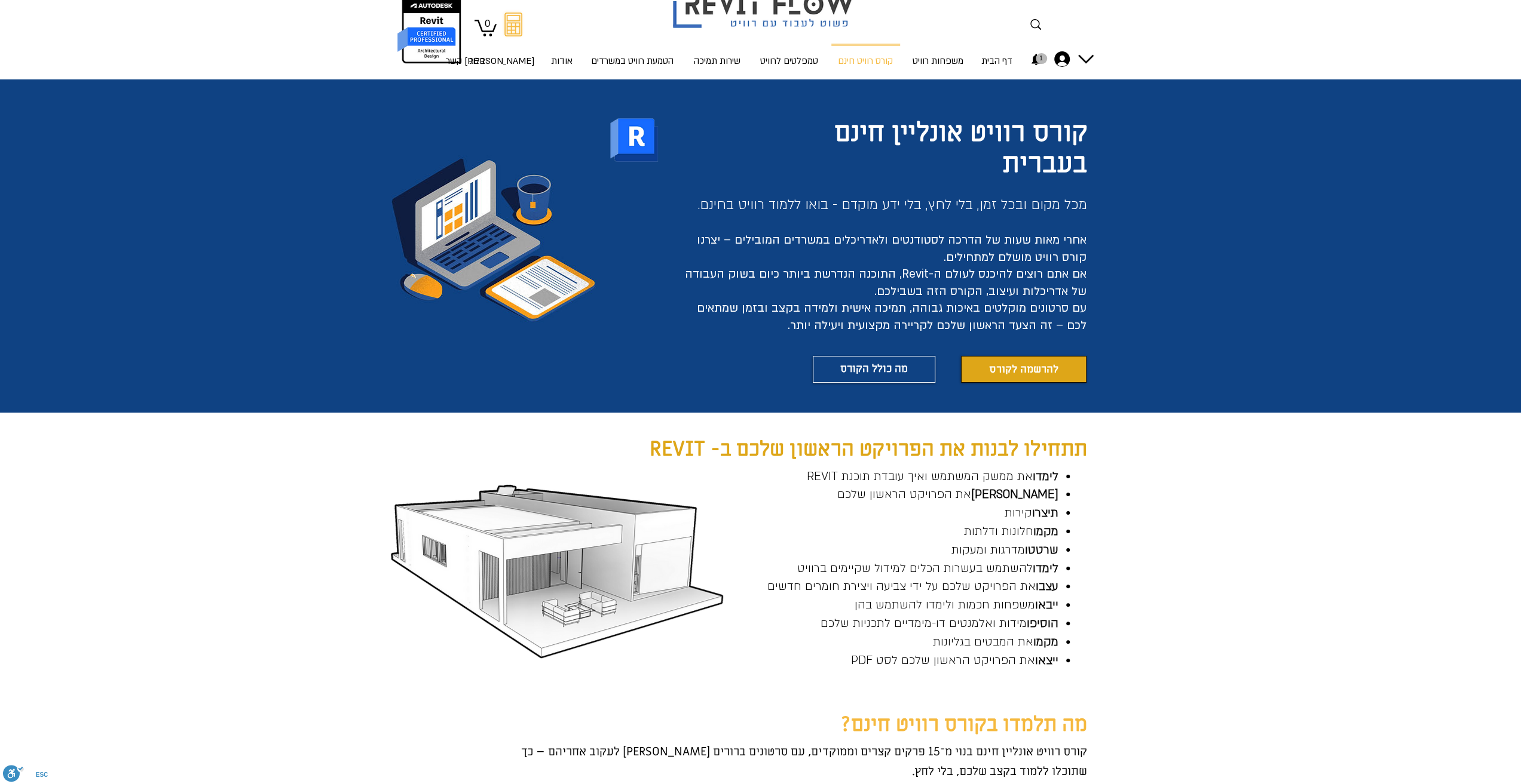
scroll to position [0, 0]
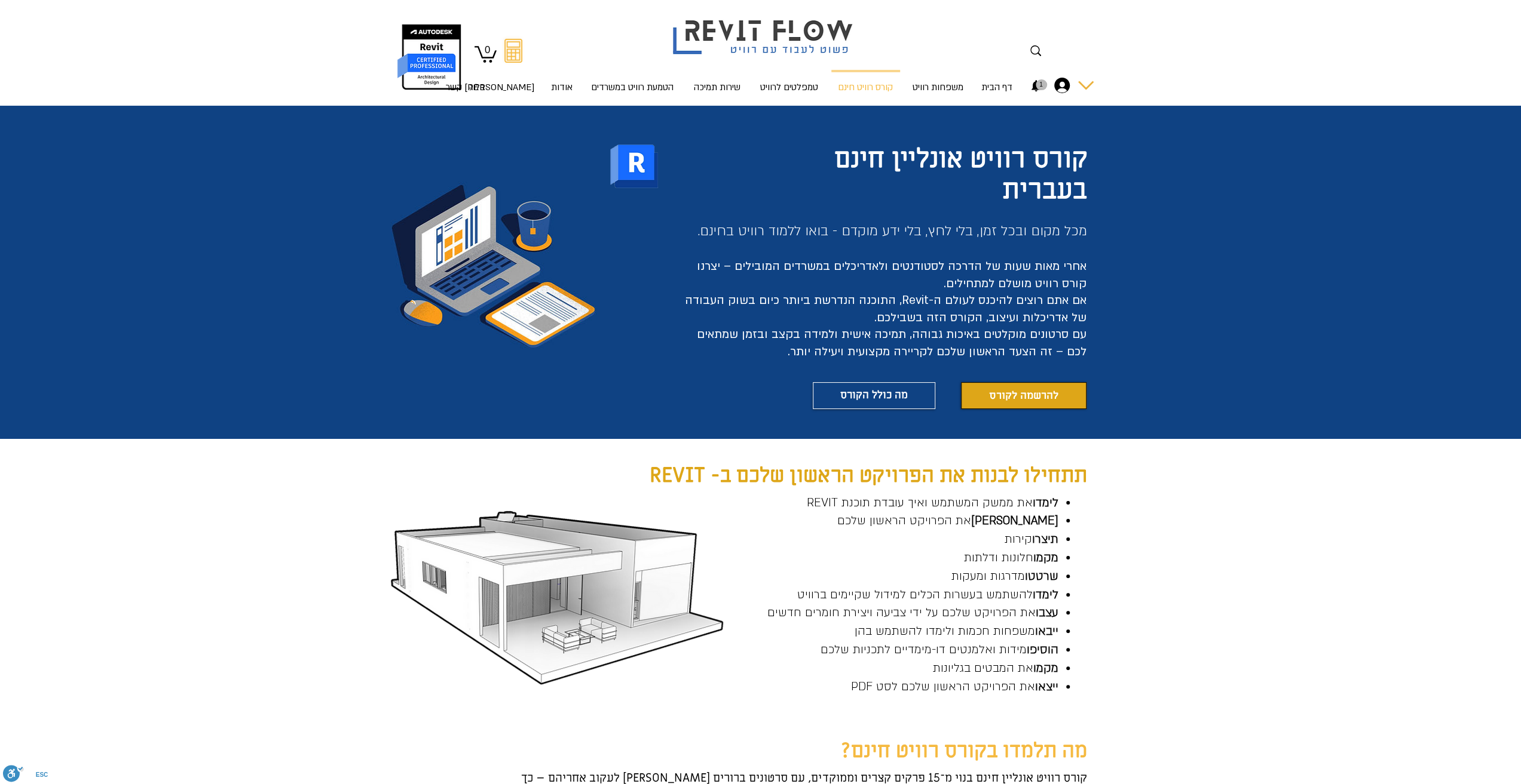
click at [1072, 87] on div "החשבון של ניצן אלדר" at bounding box center [1061, 85] width 24 height 15
click at [1041, 161] on span "הקורסים שלי" at bounding box center [1028, 162] width 49 height 23
click at [1083, 84] on div "החשבון של ניצן אלדר" at bounding box center [1086, 85] width 15 height 15
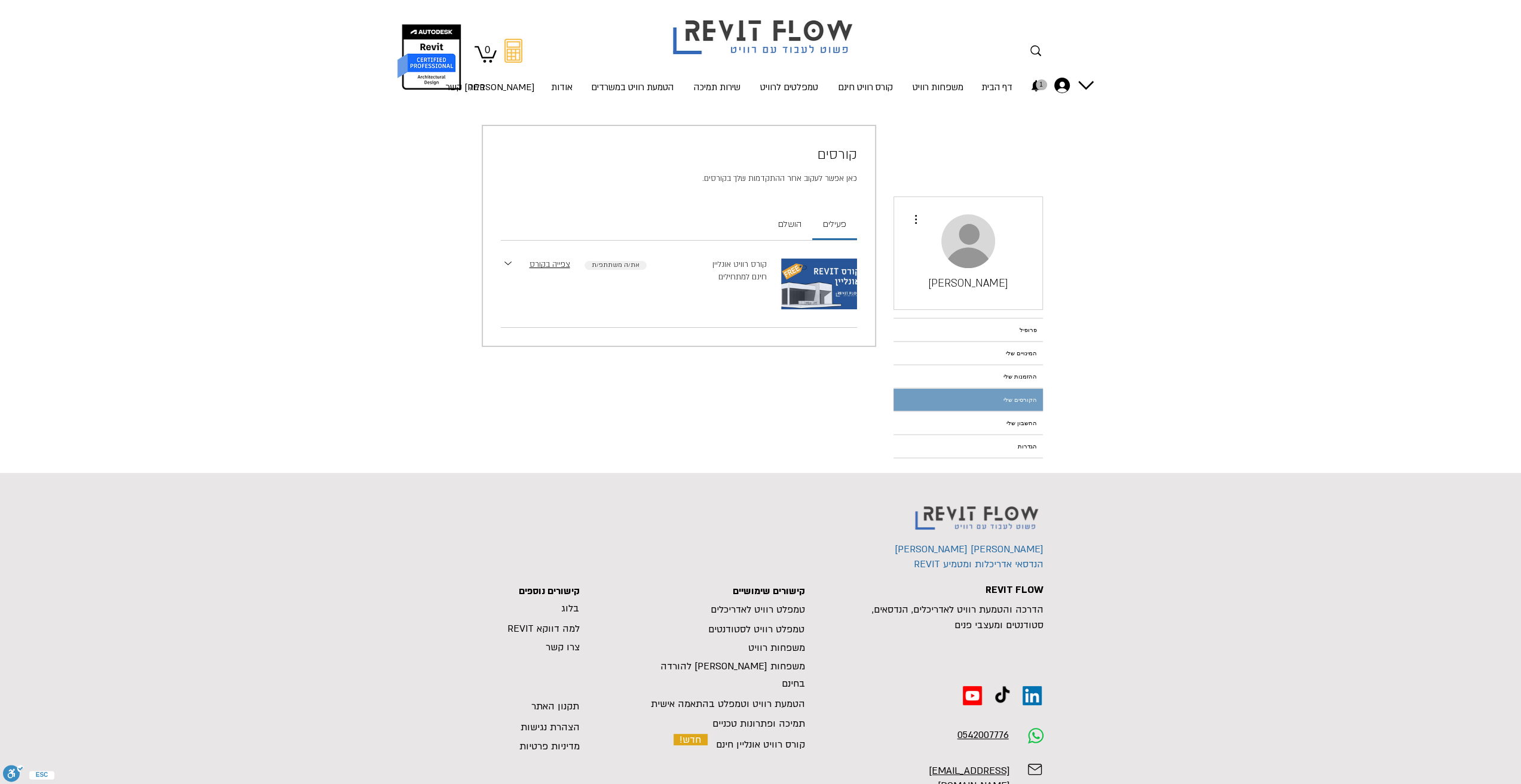
click at [782, 276] on img "main content" at bounding box center [819, 284] width 76 height 51
click at [552, 263] on link "צפייה בקורס" at bounding box center [550, 265] width 41 height 12
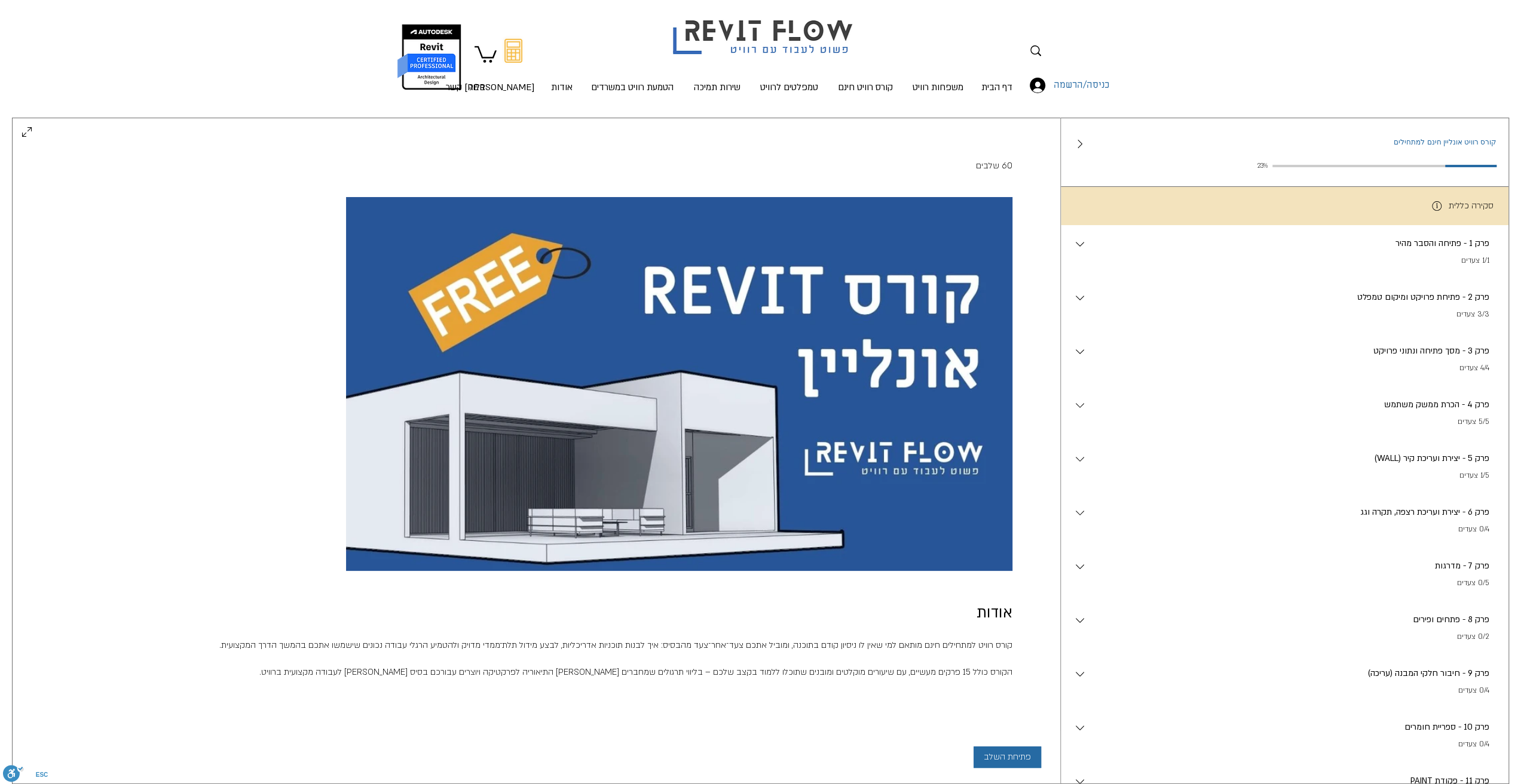
click at [1463, 461] on p "(WALL) פרק 5 - יצירת ועריכת קיר" at bounding box center [1288, 459] width 403 height 13
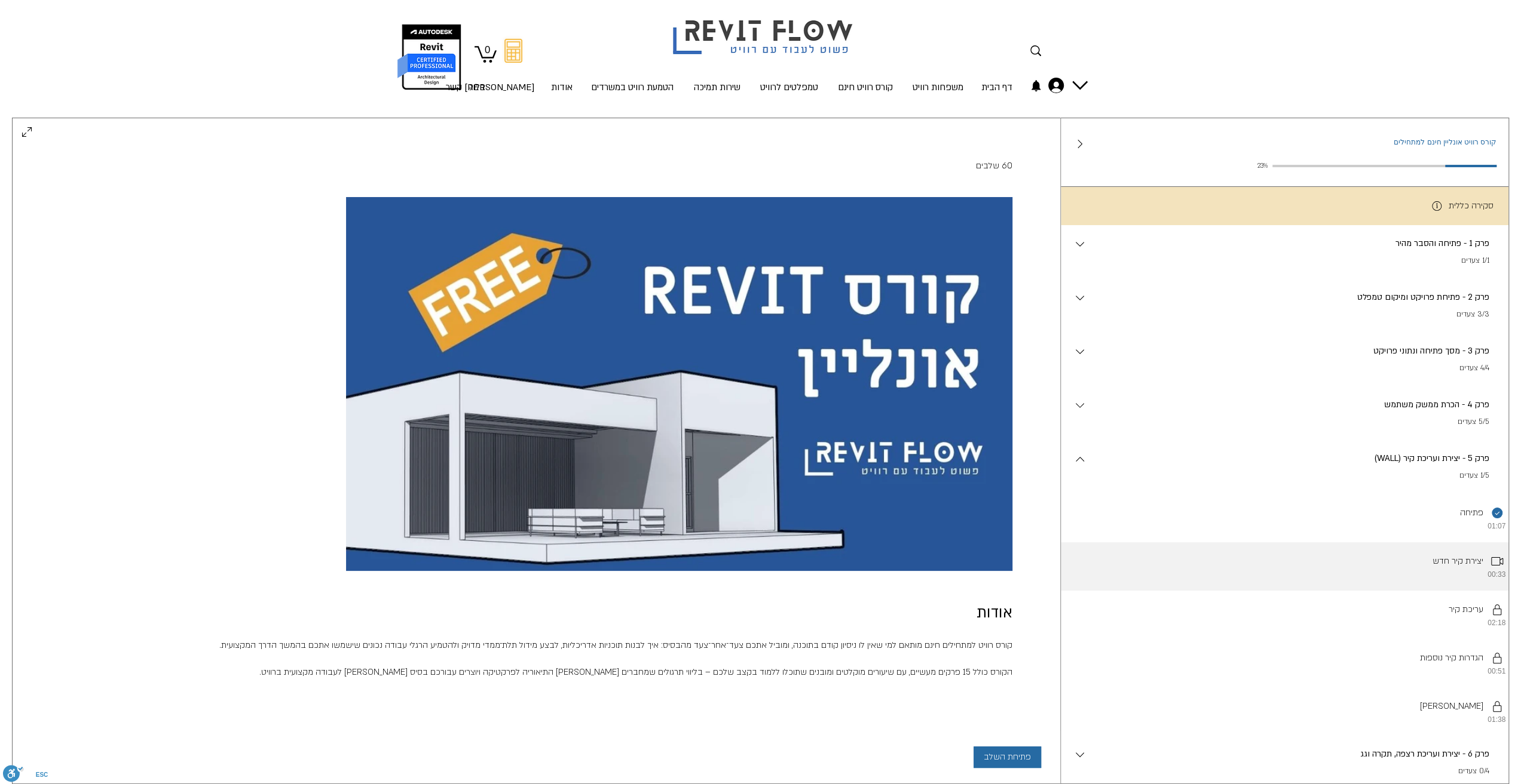
click at [1481, 589] on li "יצירת קיר חדש 00:33" at bounding box center [1285, 566] width 448 height 48
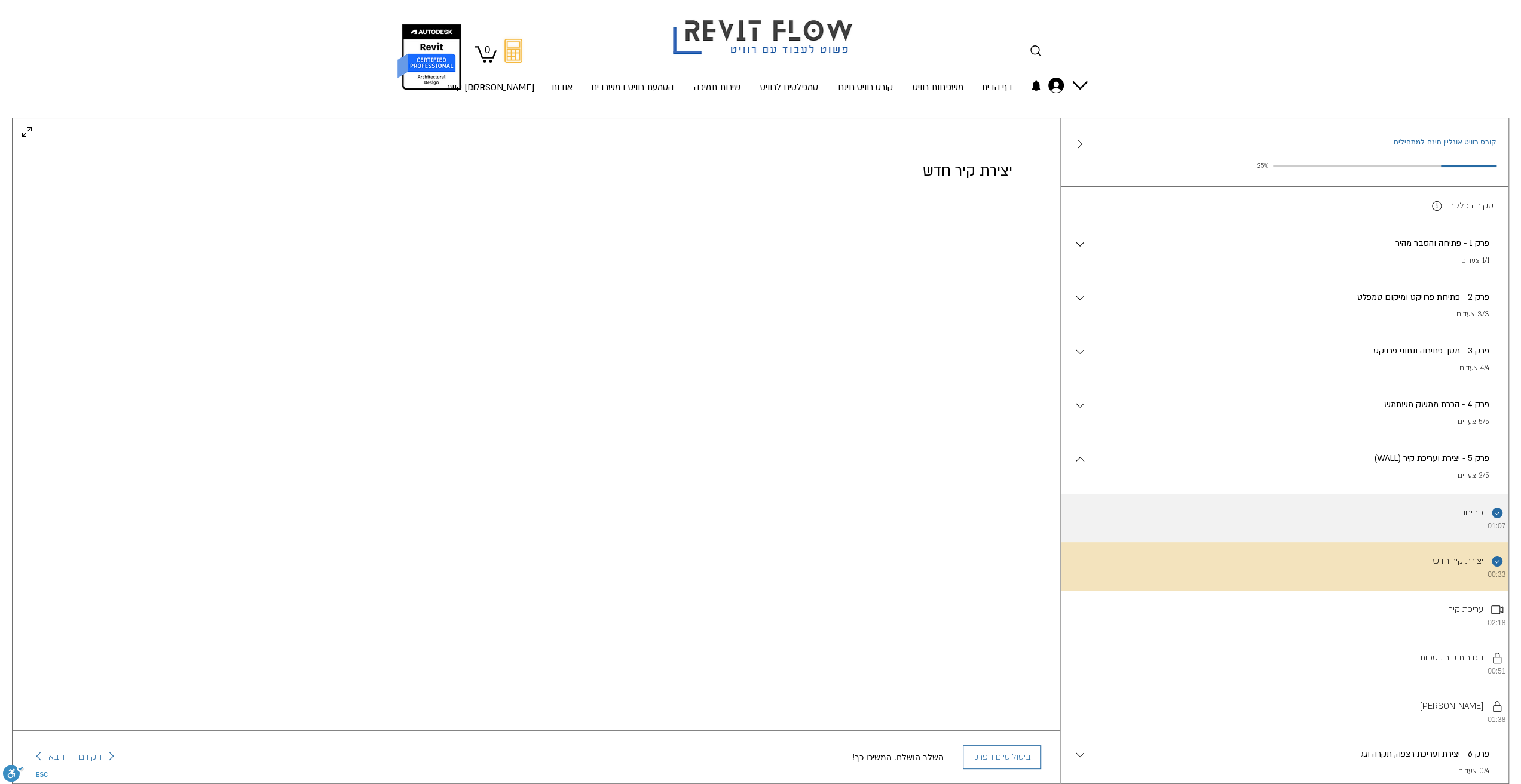
click at [1067, 542] on li "השלמת את השלב הזה. פתיחה 01:07" at bounding box center [1285, 518] width 448 height 48
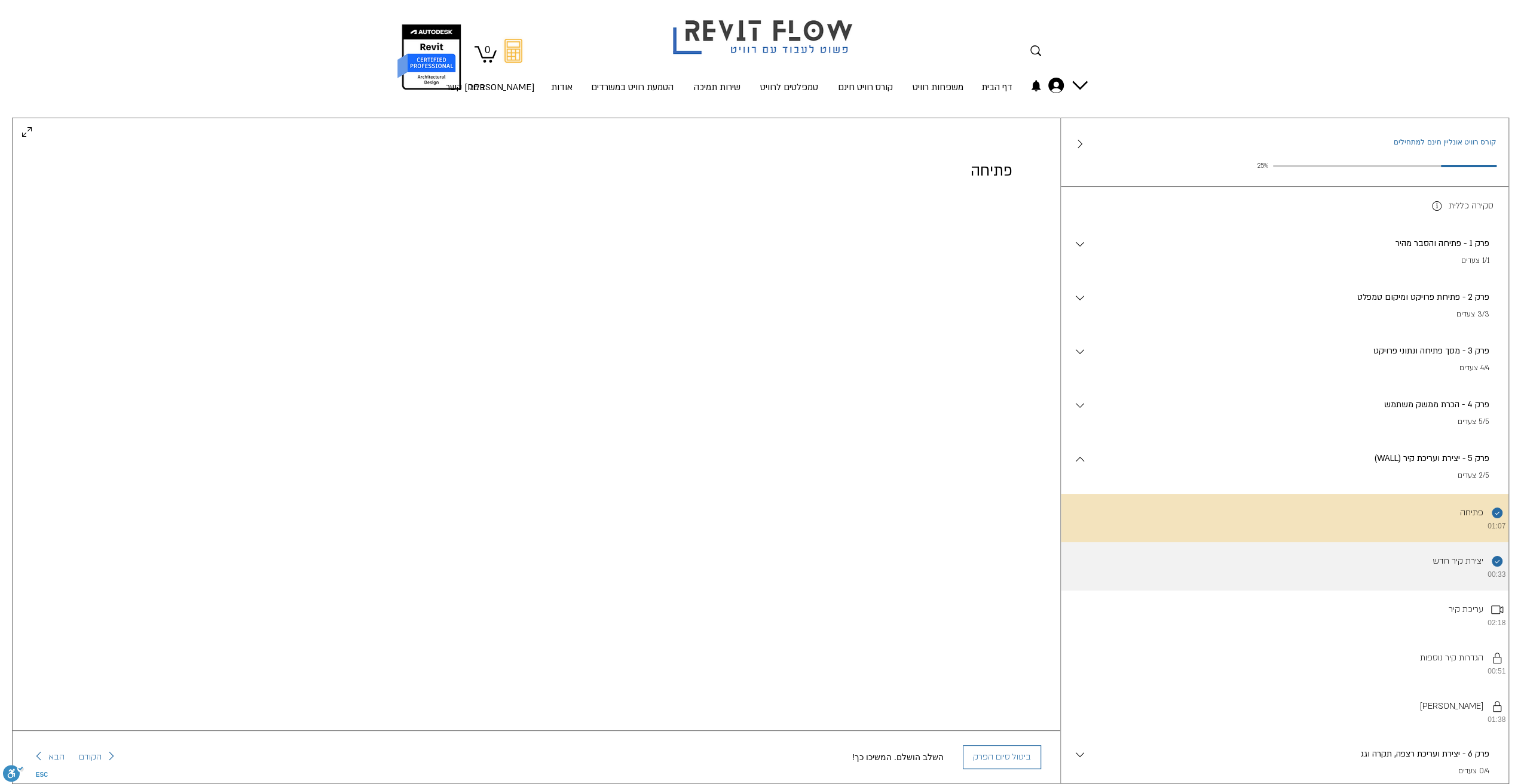
click at [1477, 582] on li "השלמת את השלב הזה. יצירת קיר חדש 00:33" at bounding box center [1285, 566] width 448 height 48
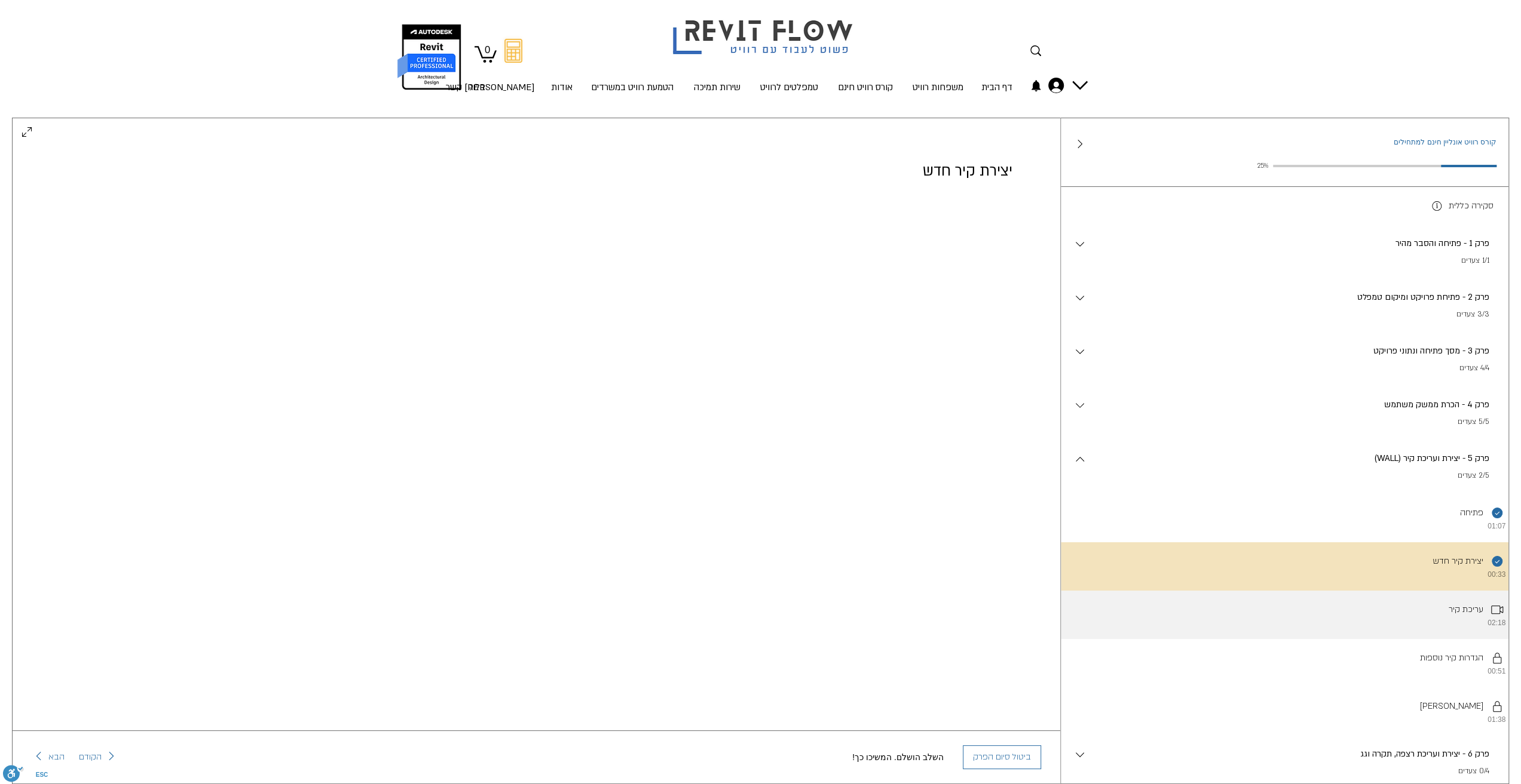
click at [1423, 615] on li "עריכת קיר 02:18" at bounding box center [1285, 615] width 448 height 48
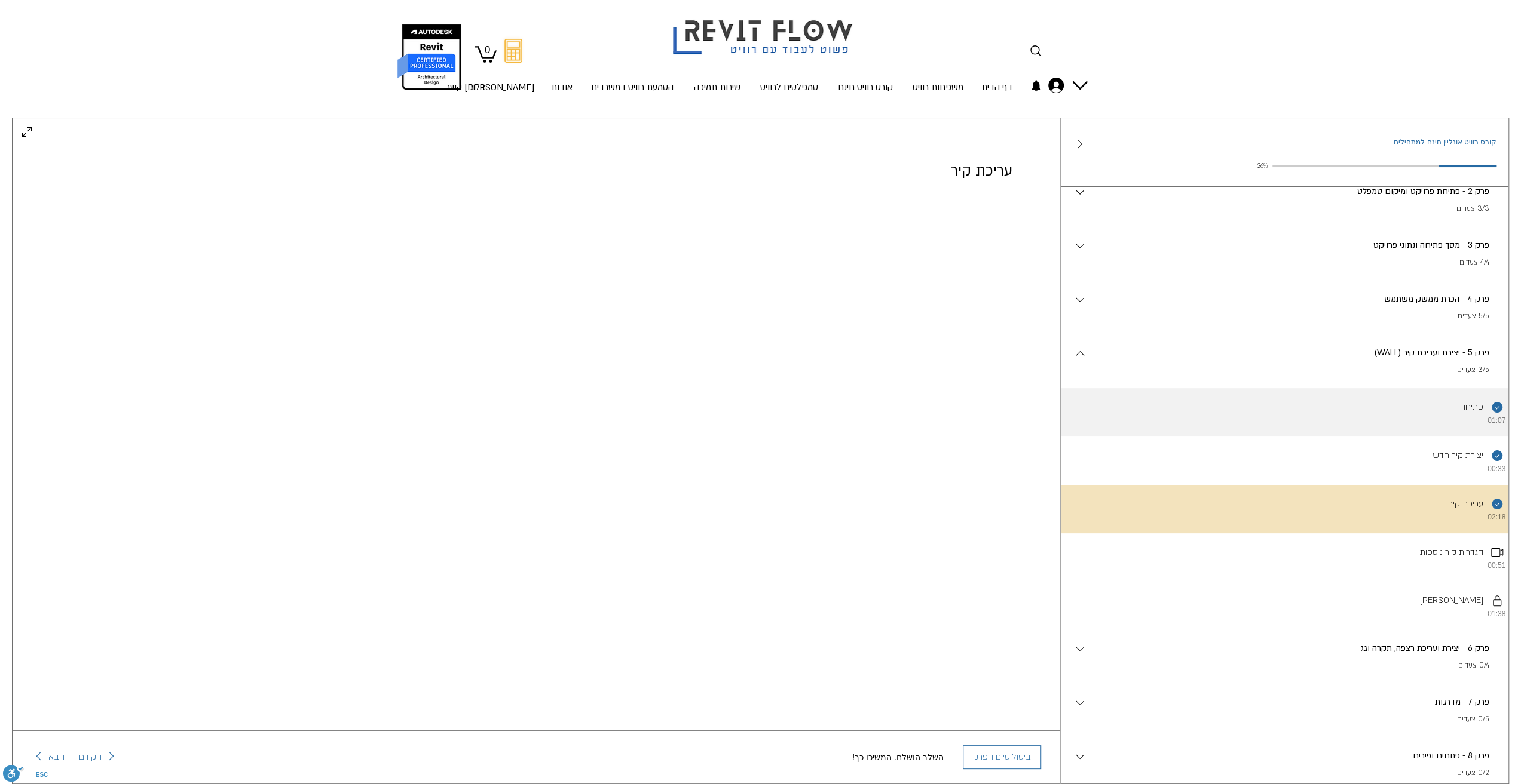
scroll to position [119, 0]
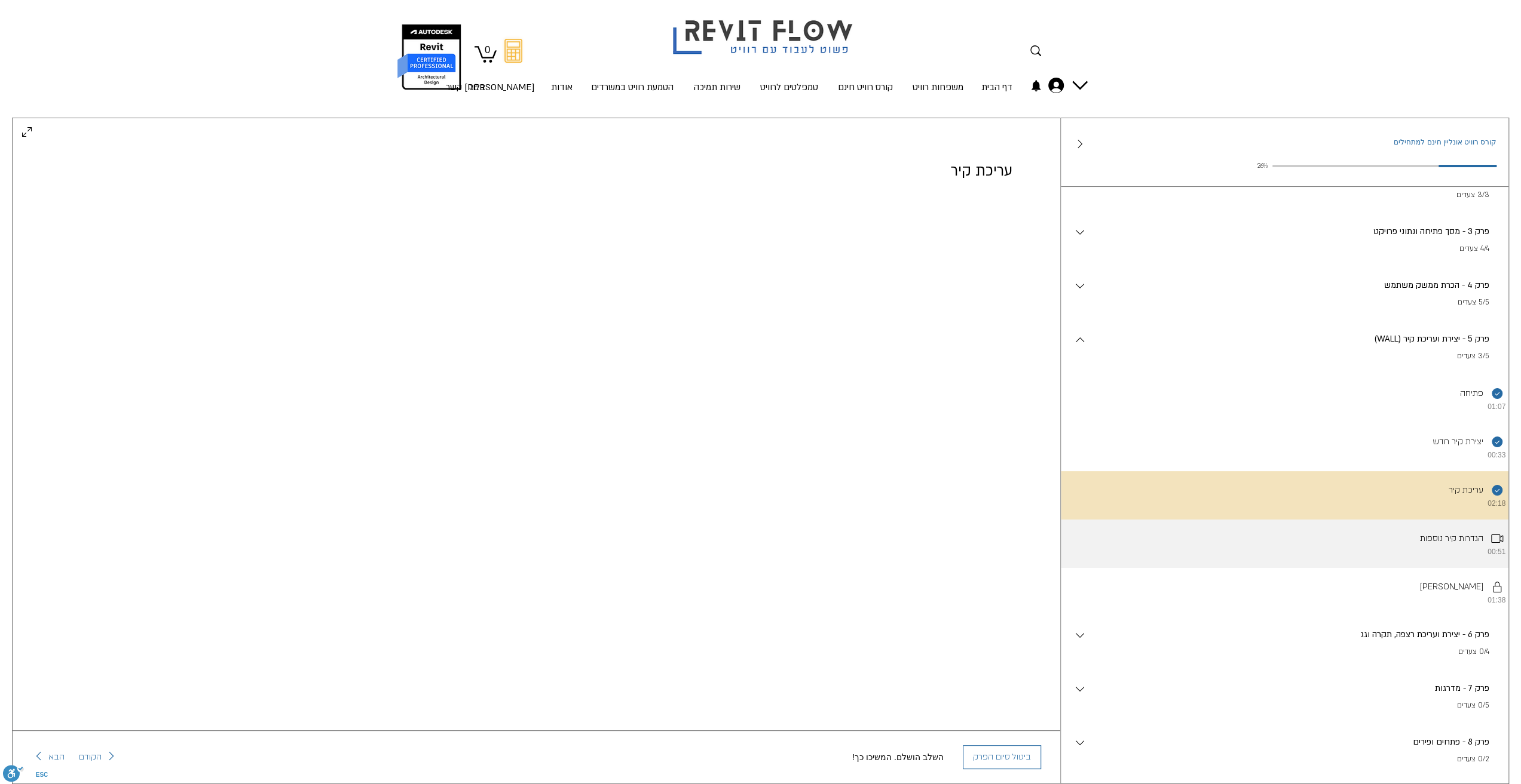
click at [1495, 557] on li "הגדרות קיר נוספות 00:51" at bounding box center [1285, 543] width 448 height 48
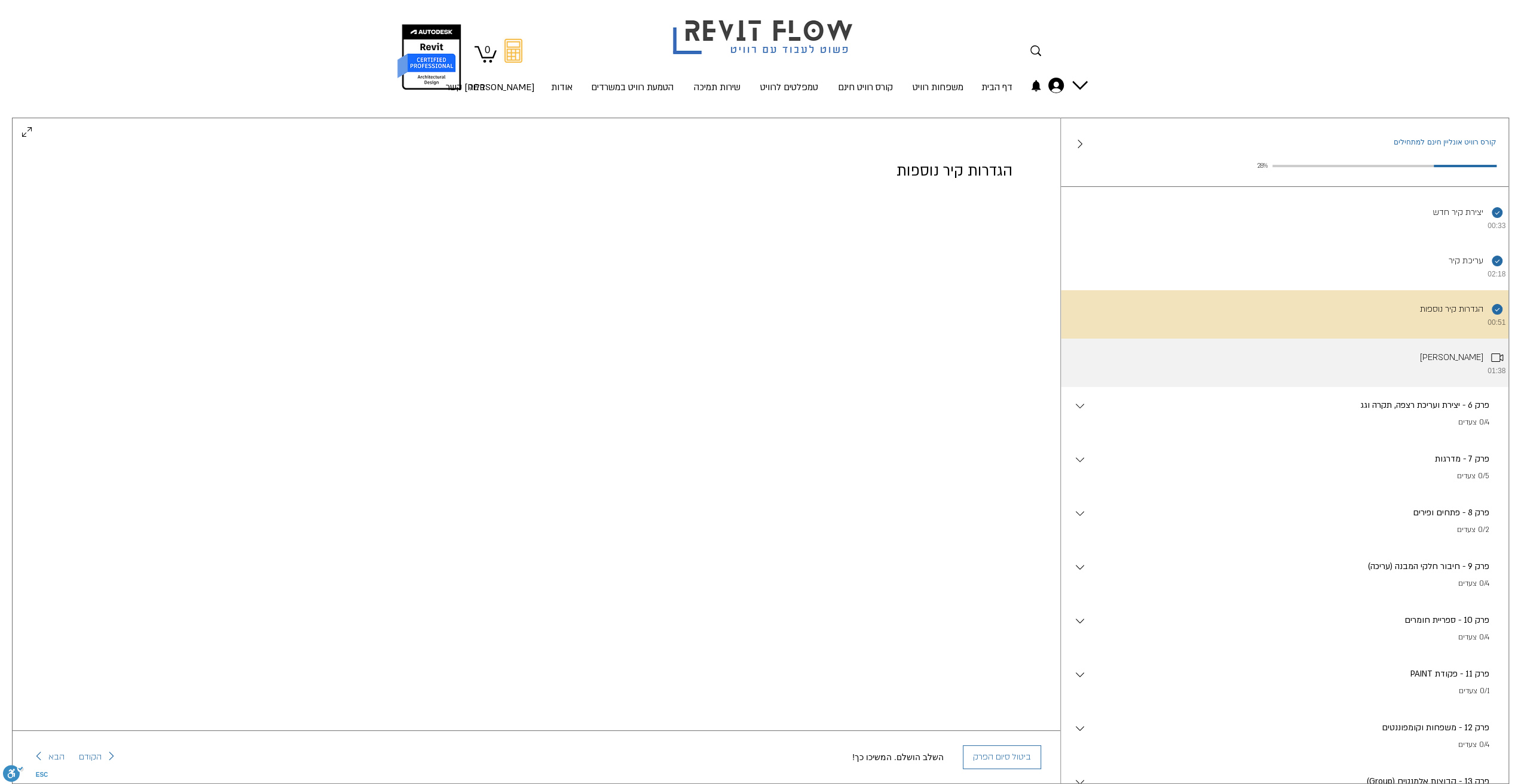
scroll to position [322, 0]
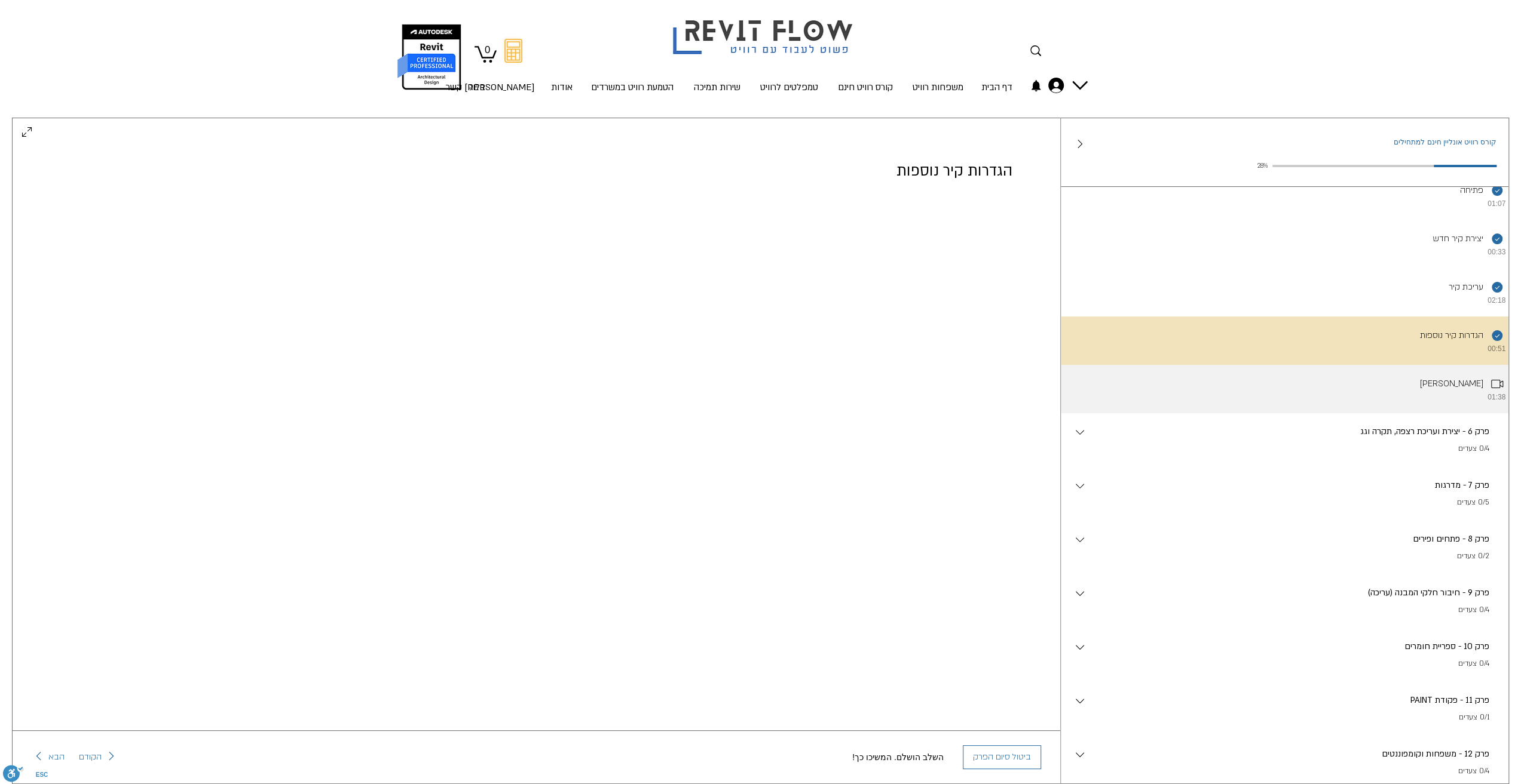
click at [1476, 413] on li "שרטוט קיר 01:38" at bounding box center [1285, 389] width 448 height 48
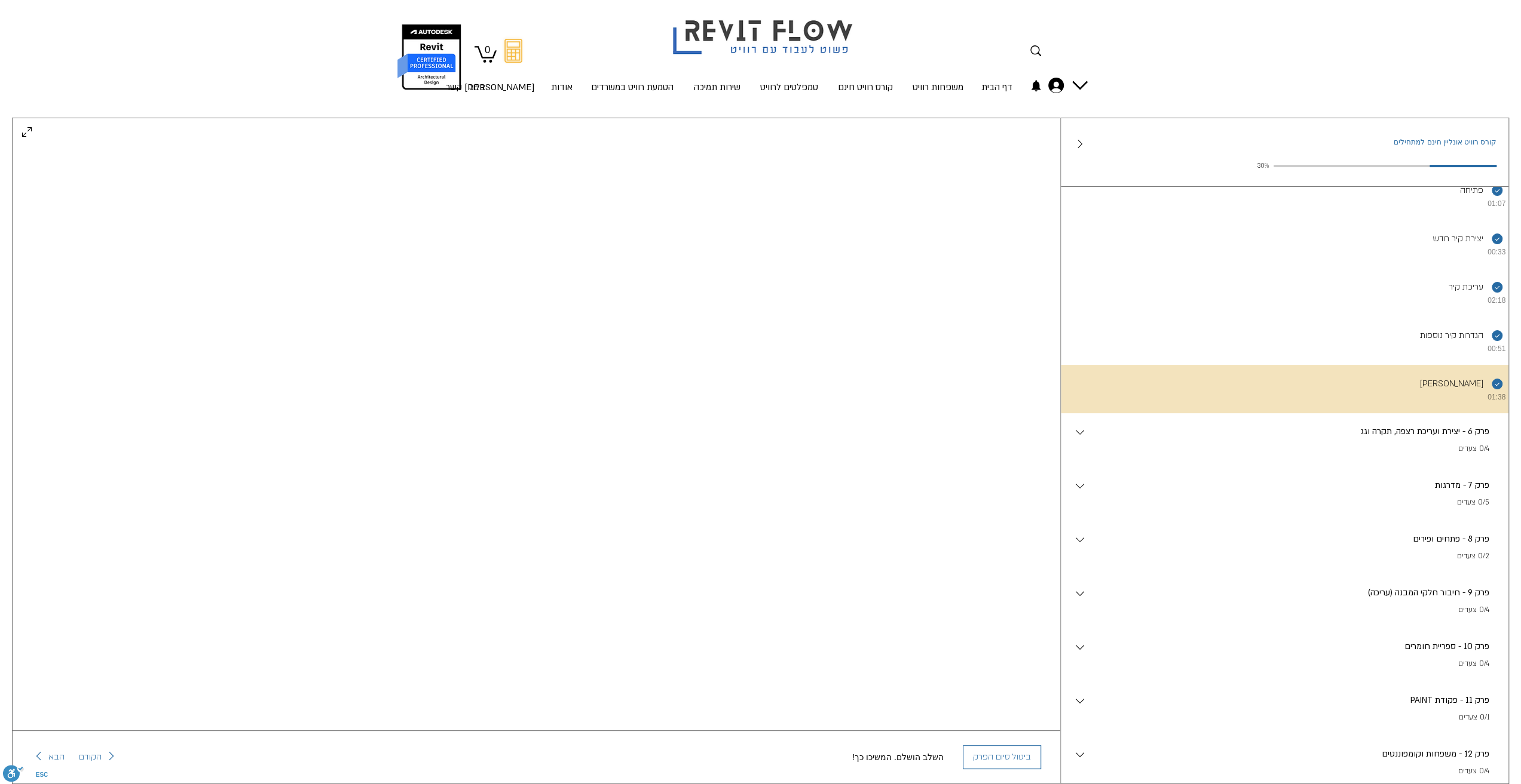
scroll to position [48, 0]
click at [1422, 439] on p "פרק 6 - יצירת ועריכת רצפה, תקרה וגג" at bounding box center [1288, 432] width 403 height 13
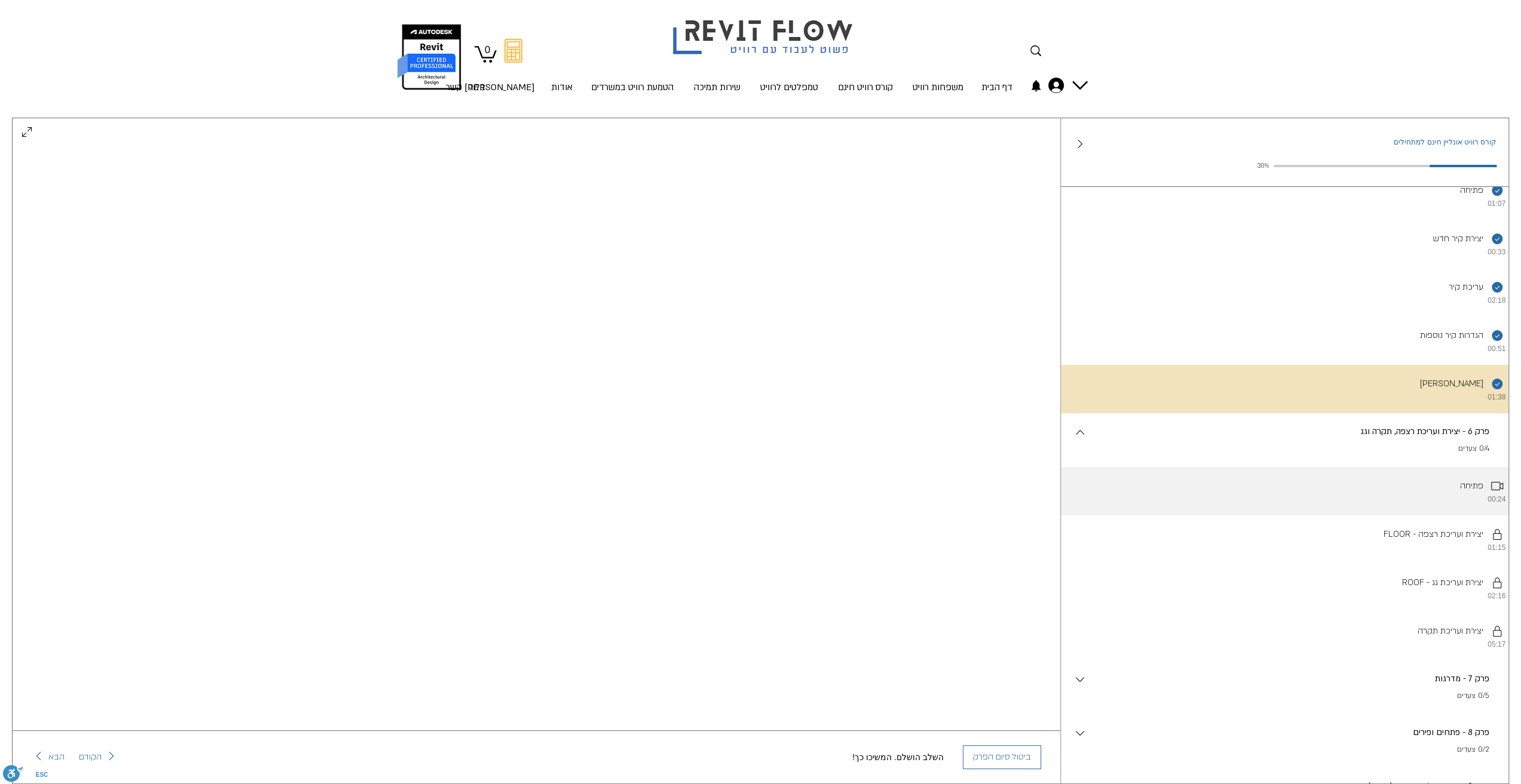
click at [1438, 515] on li "פתיחה 00:24" at bounding box center [1285, 491] width 448 height 48
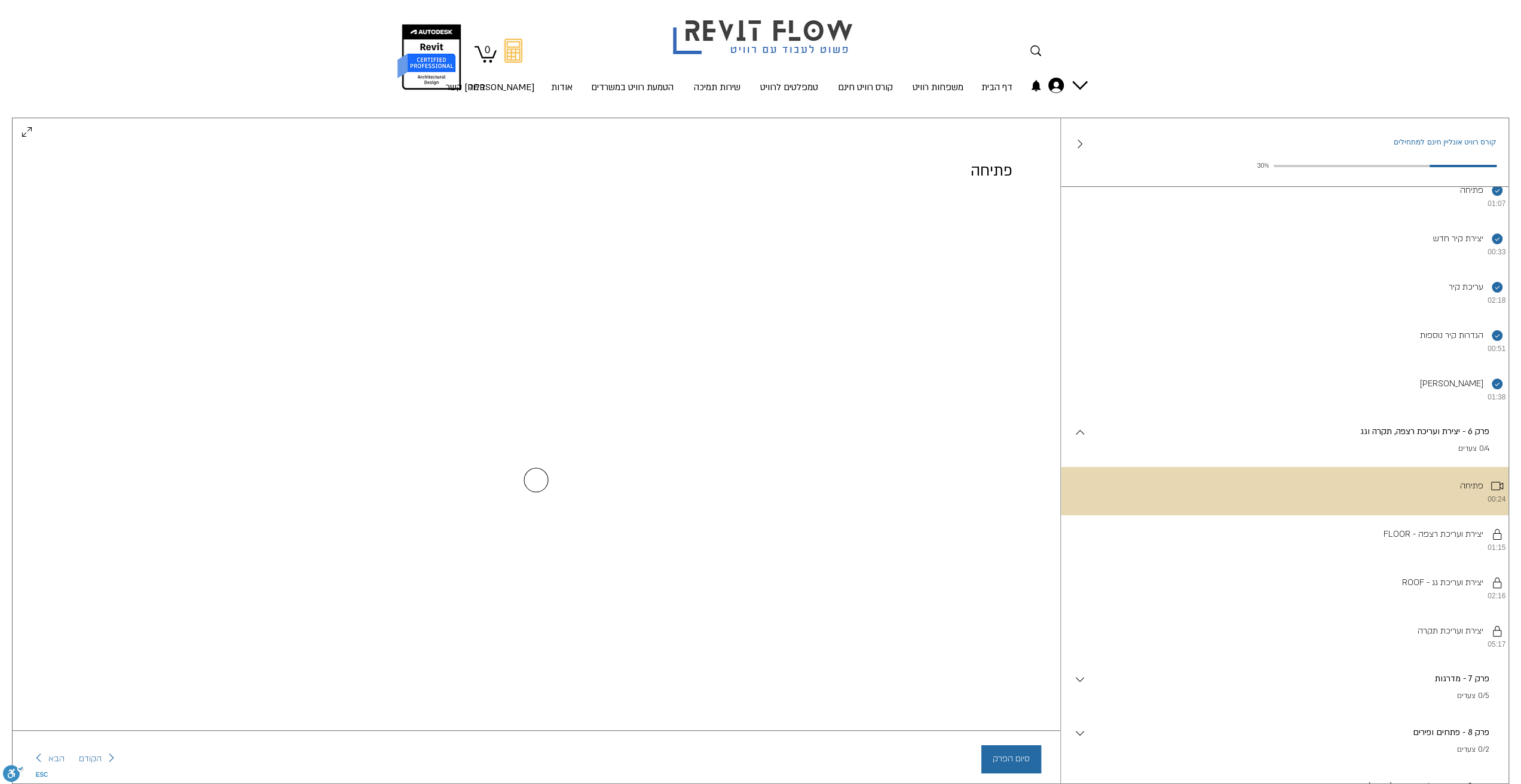
scroll to position [0, 0]
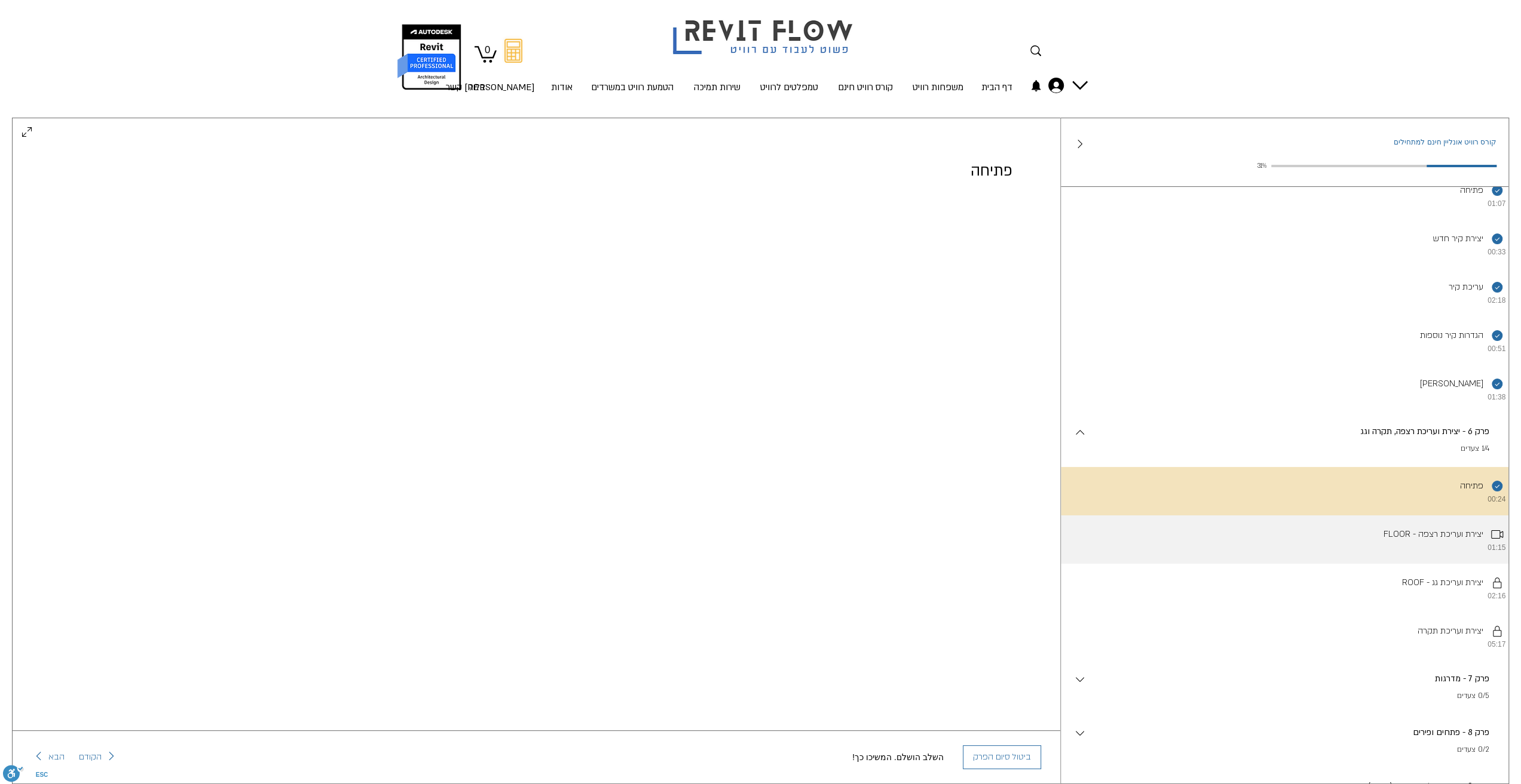
click at [1389, 560] on li "FLOOR - יצירת ועריכת רצפה 01:15" at bounding box center [1285, 539] width 448 height 48
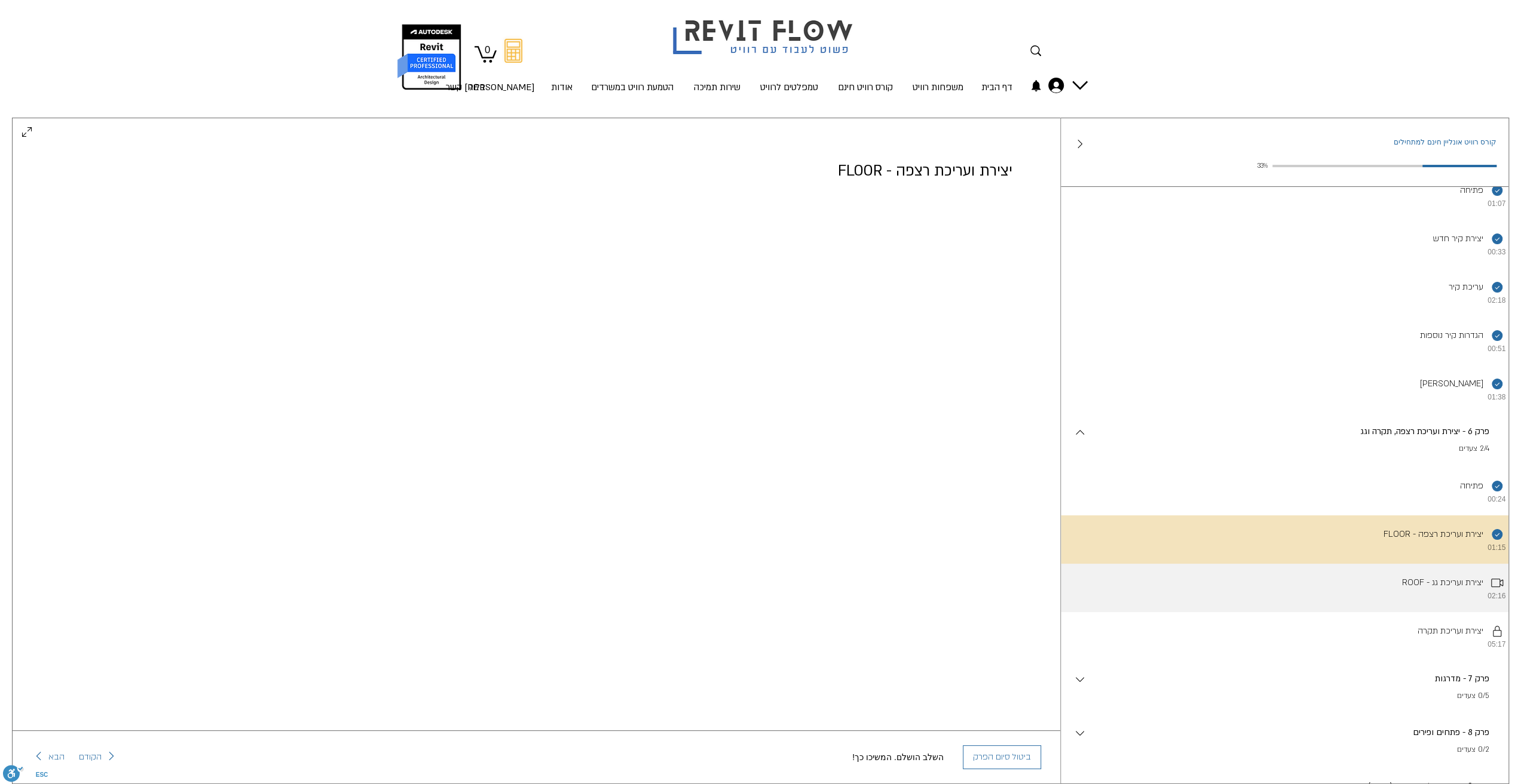
click at [1449, 608] on li "ROOF - יצירת ועריכת גג 02:16" at bounding box center [1285, 588] width 448 height 48
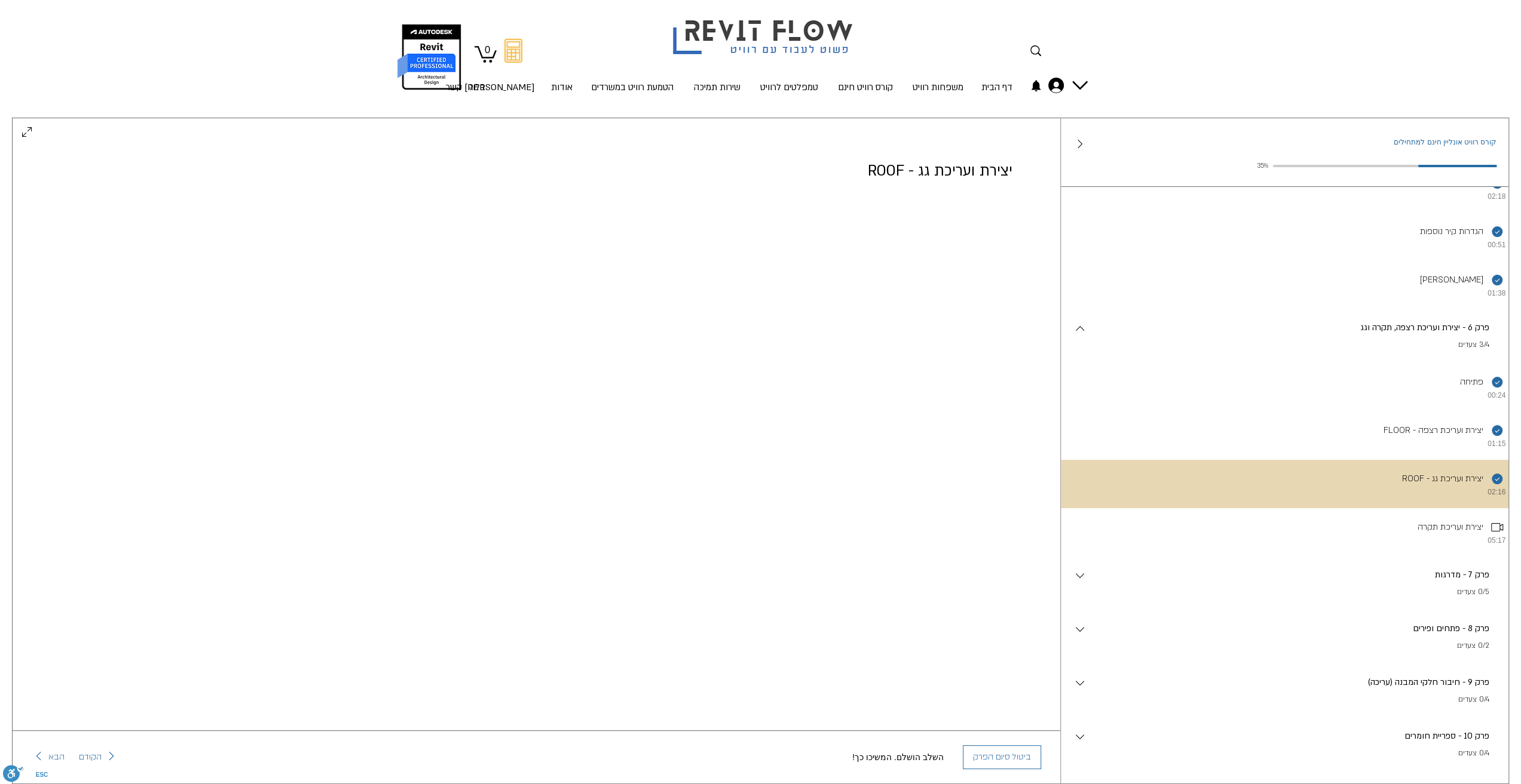
scroll to position [442, 0]
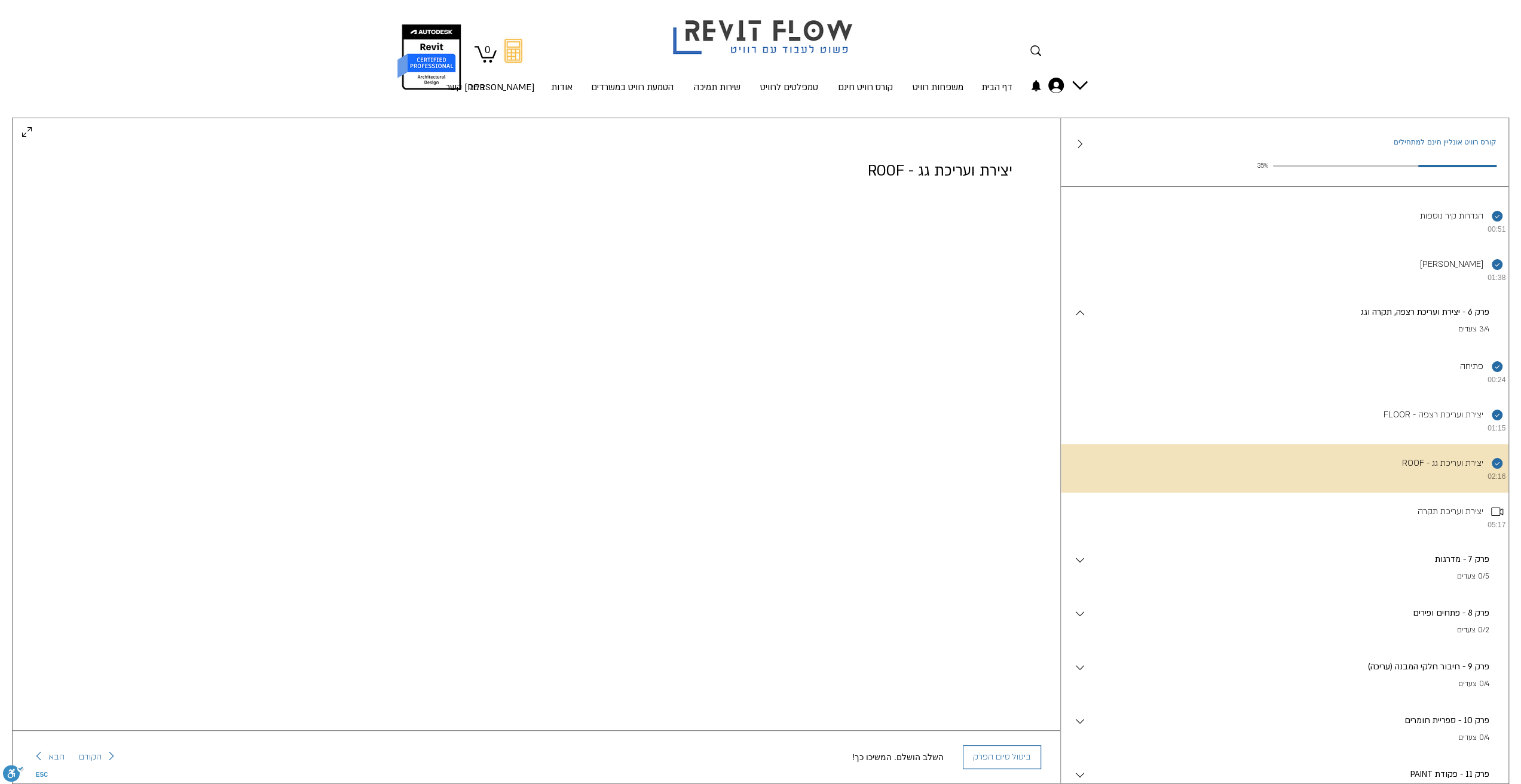
click at [1410, 335] on div "פרק 6 - יצירת ועריכת רצפה, תקרה וגג . 3/4 צעדים" at bounding box center [1292, 321] width 410 height 30
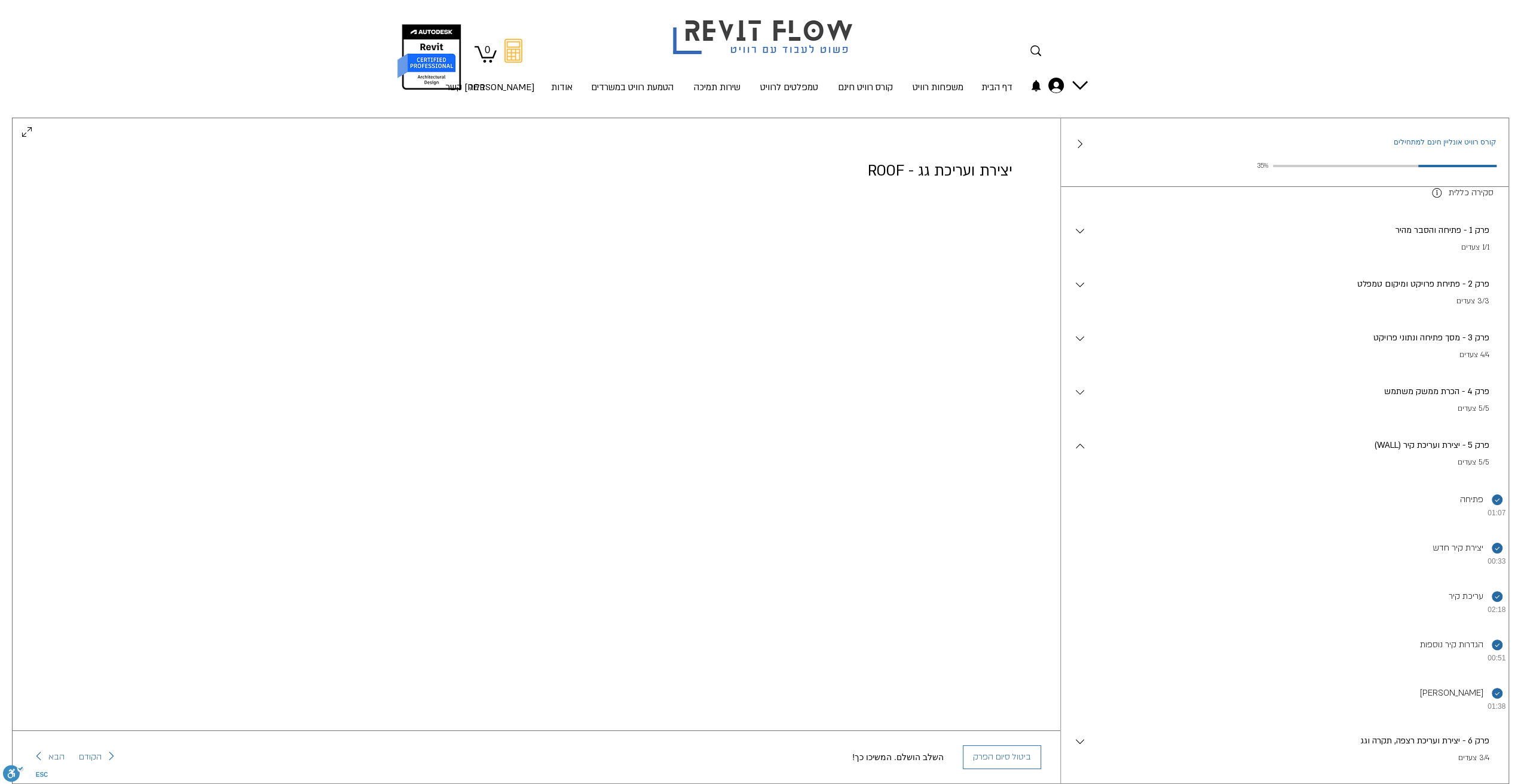
scroll to position [0, 0]
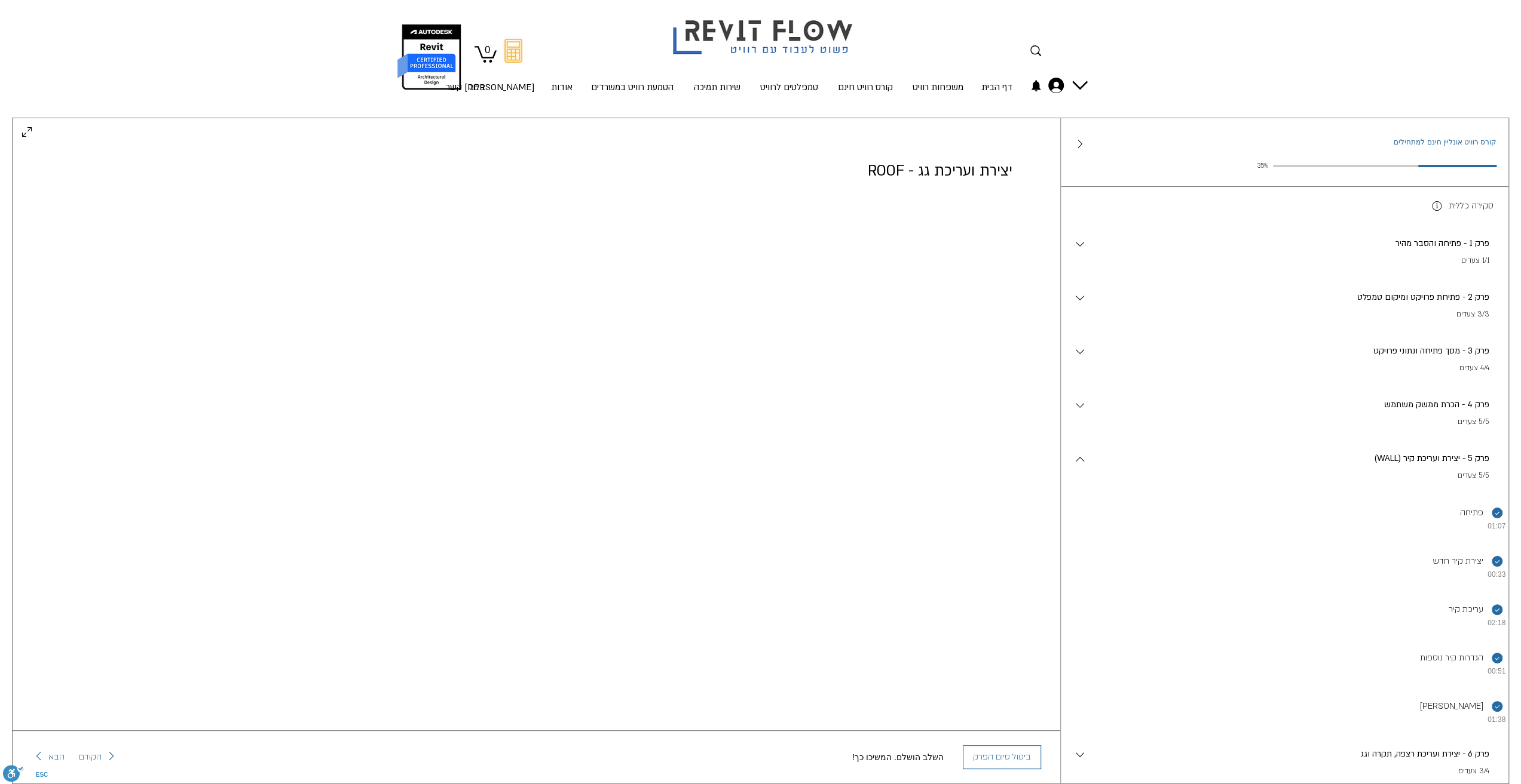
click at [1351, 474] on div "(WALL) פרק 5 - יצירת ועריכת קיר . 5/5 צעדים" at bounding box center [1292, 467] width 410 height 30
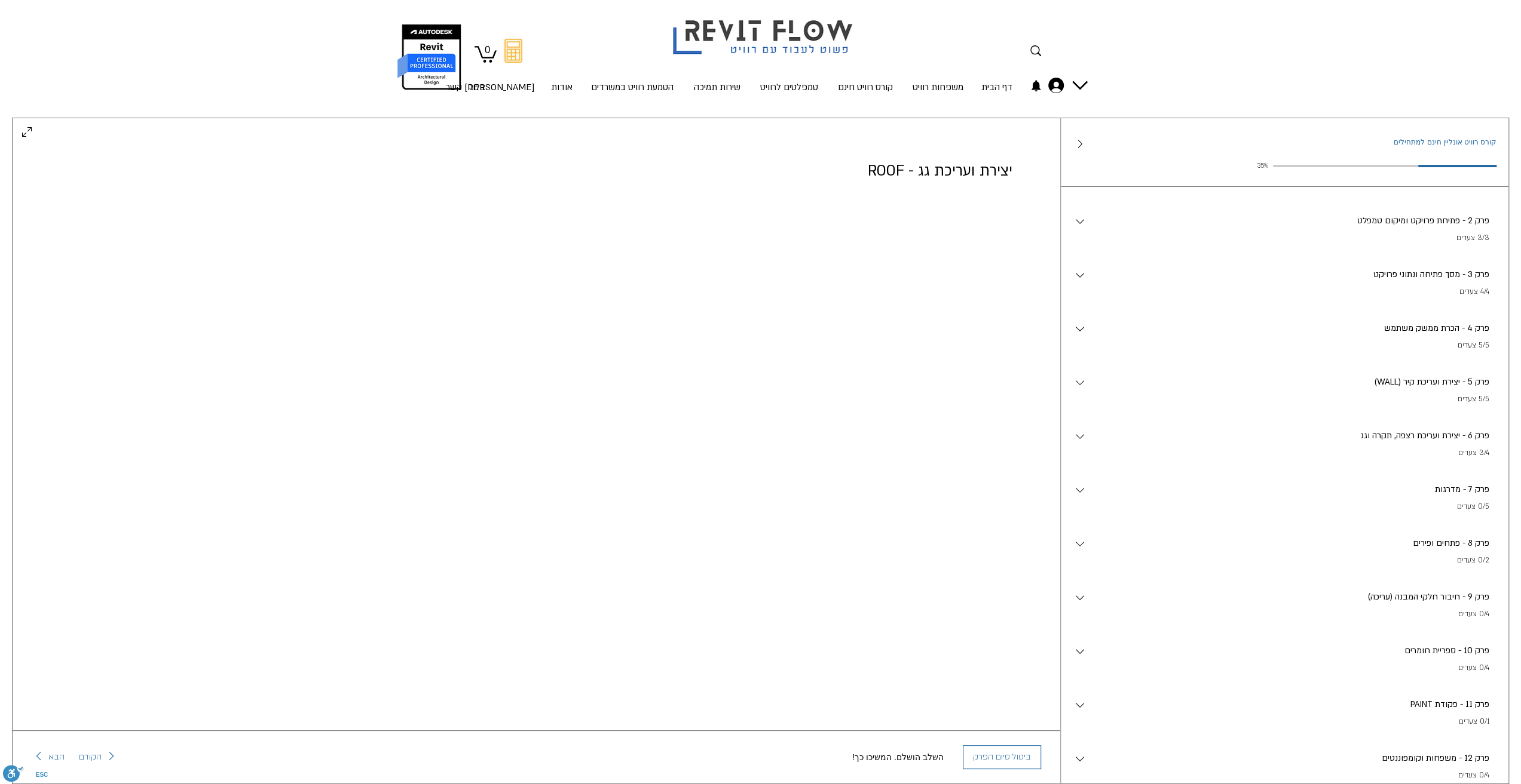
scroll to position [72, 0]
click at [1474, 447] on p "פרק 6 - יצירת ועריכת רצפה, תקרה וגג" at bounding box center [1288, 440] width 403 height 13
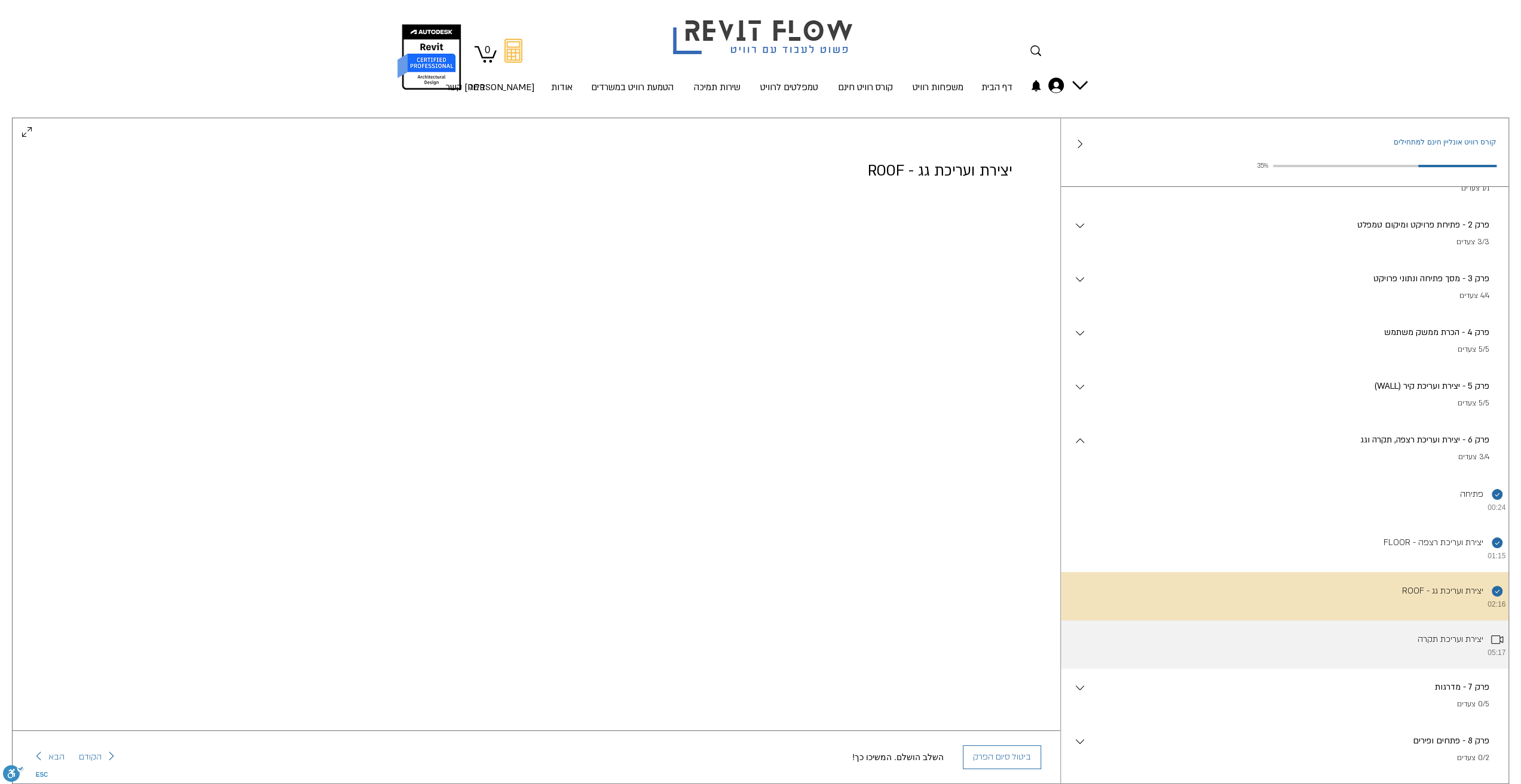
click at [1475, 646] on li "יצירת ועריכת תקרה 05:17" at bounding box center [1285, 645] width 448 height 48
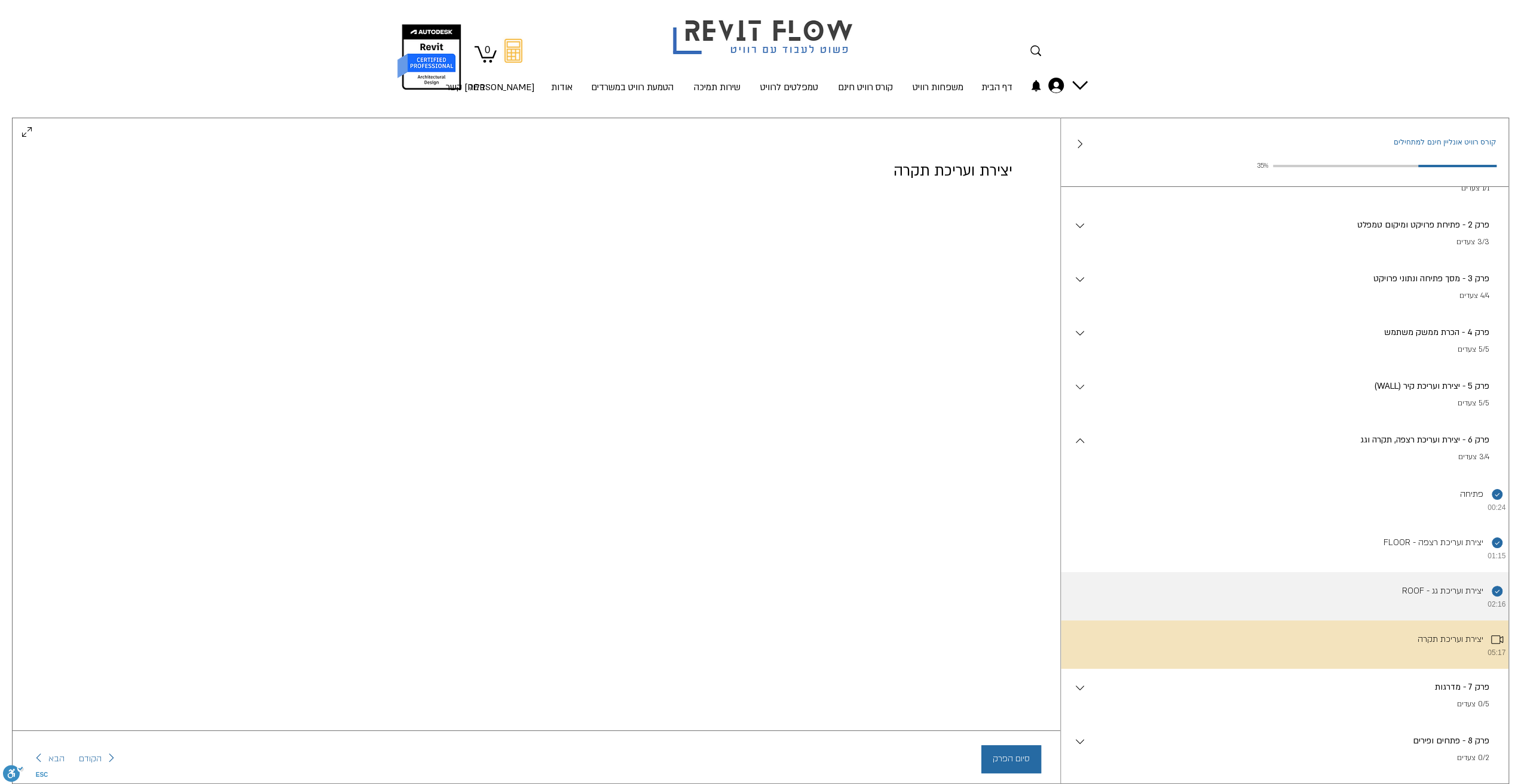
click at [1415, 612] on li "השלמת את השלב הזה. ROOF - יצירת ועריכת גג 02:16" at bounding box center [1285, 596] width 448 height 48
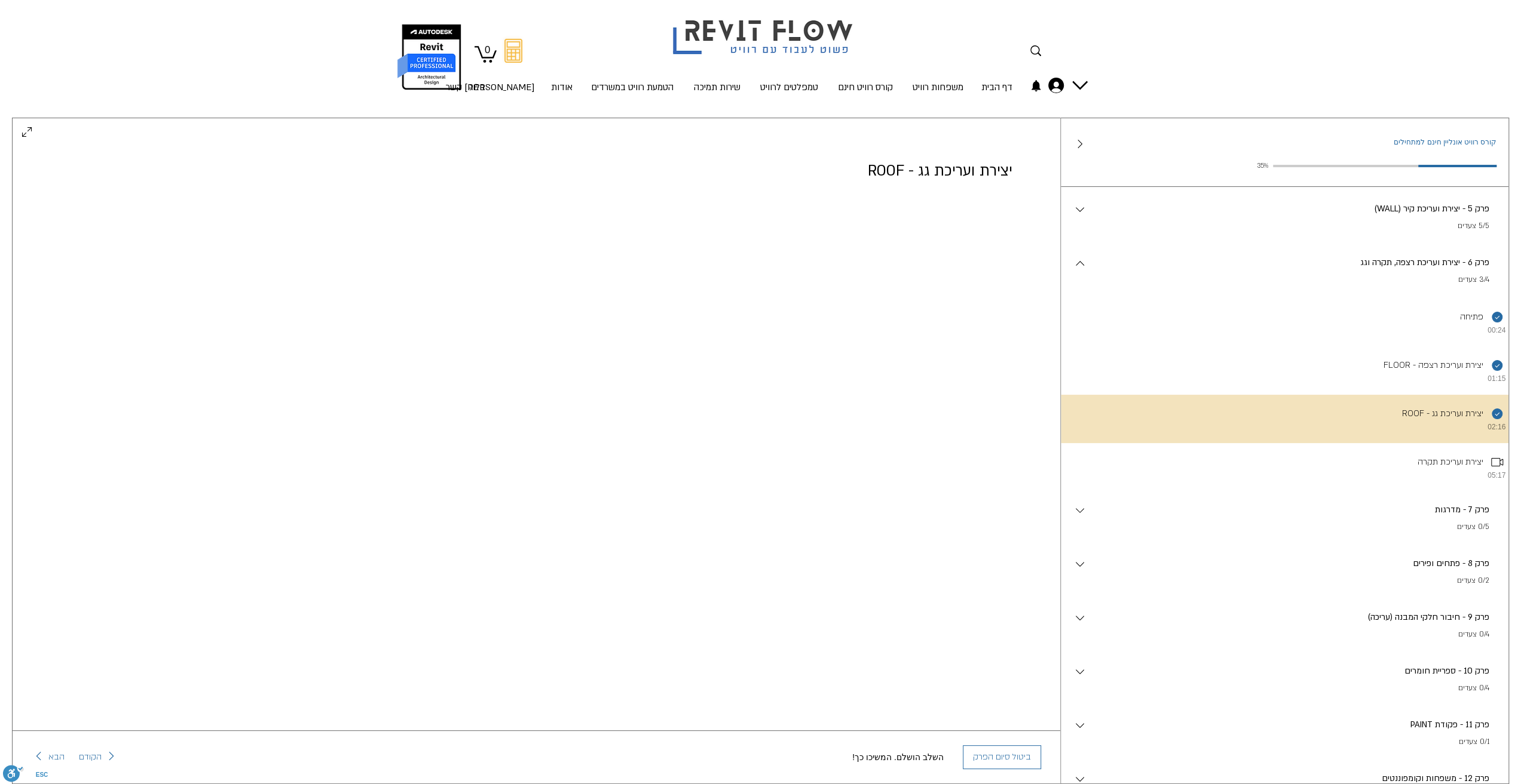
scroll to position [252, 0]
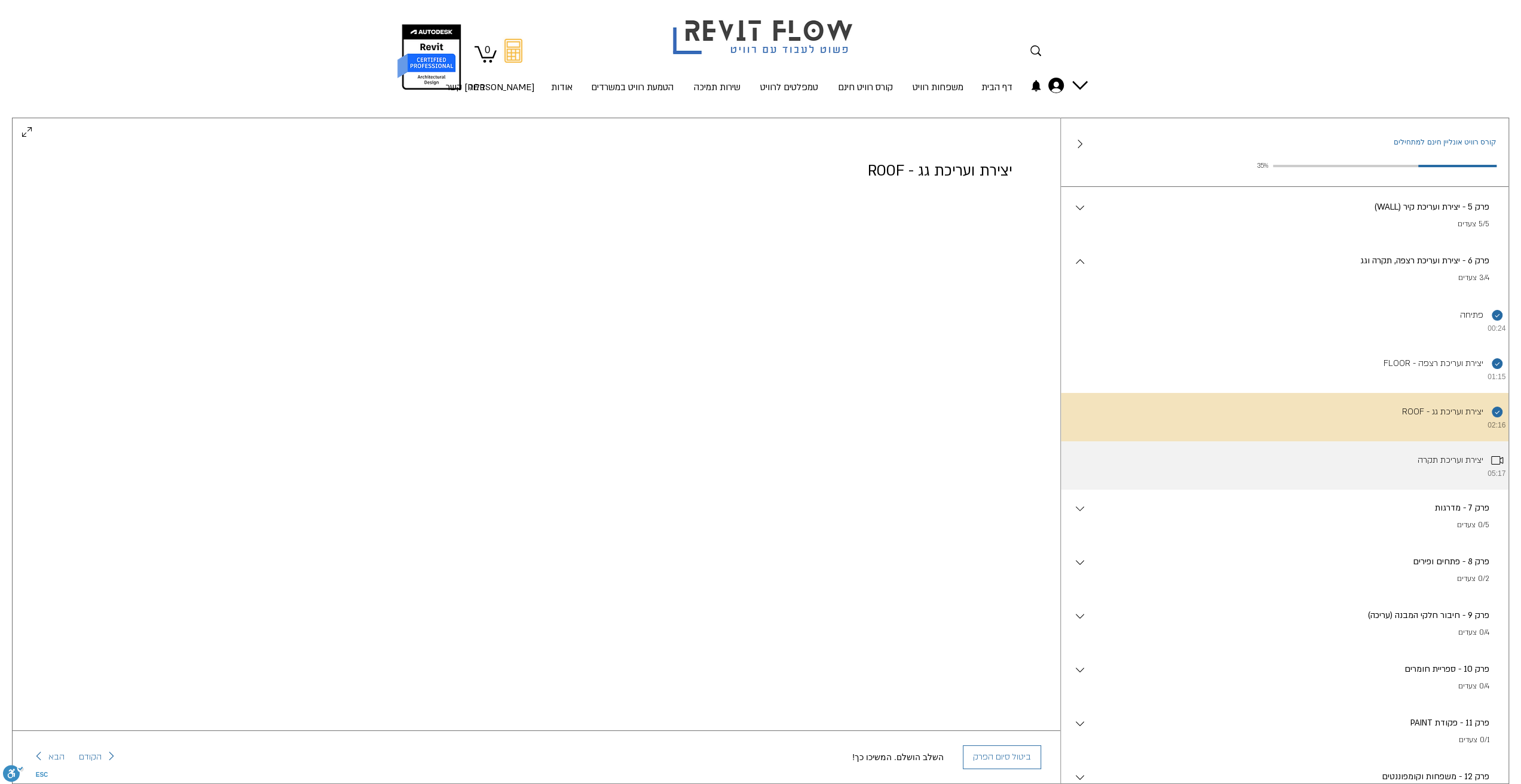
click at [1411, 474] on li "יצירת ועריכת תקרה 05:17" at bounding box center [1285, 465] width 448 height 48
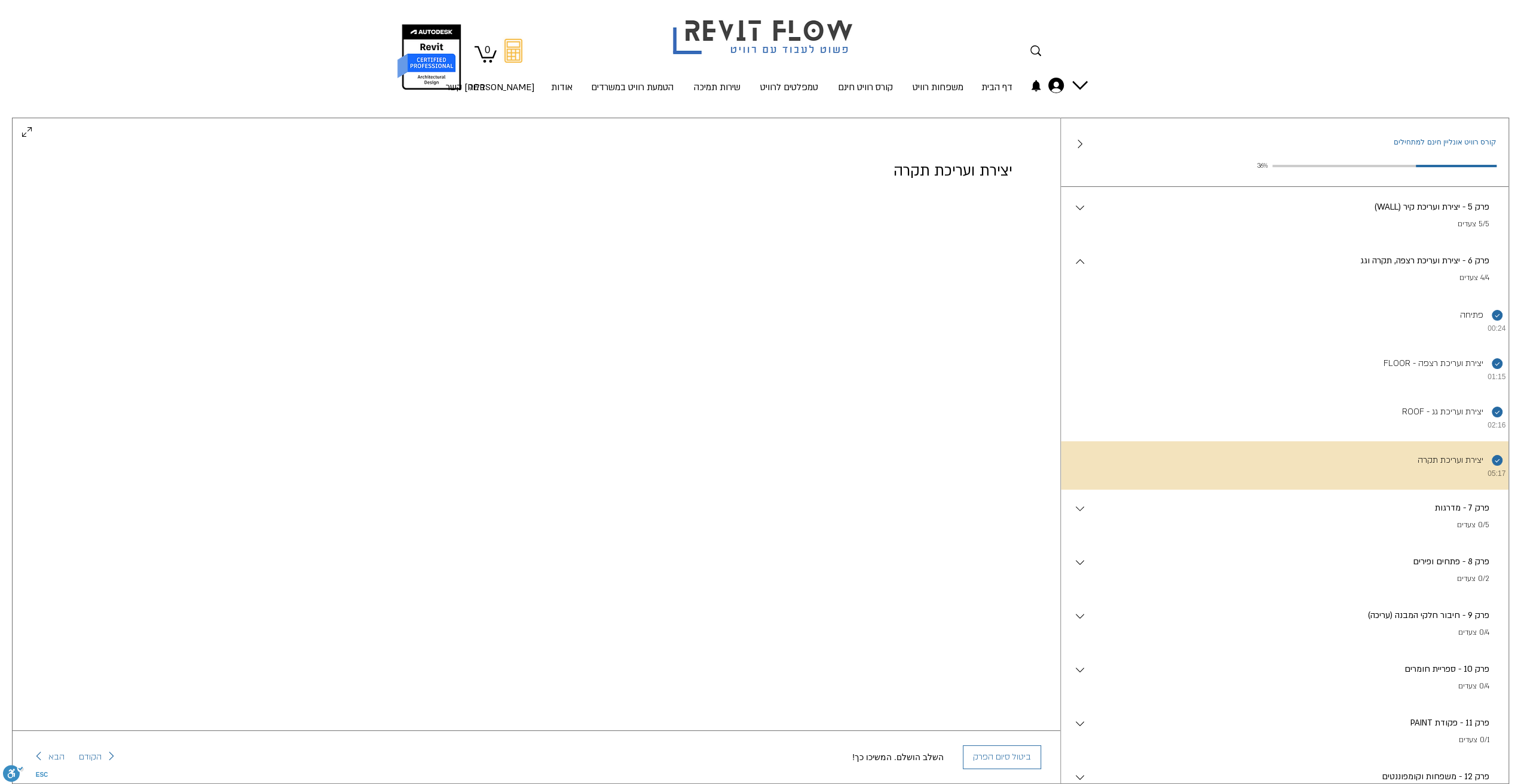
click at [1449, 515] on p "פרק 7 - מדרגות" at bounding box center [1288, 508] width 403 height 13
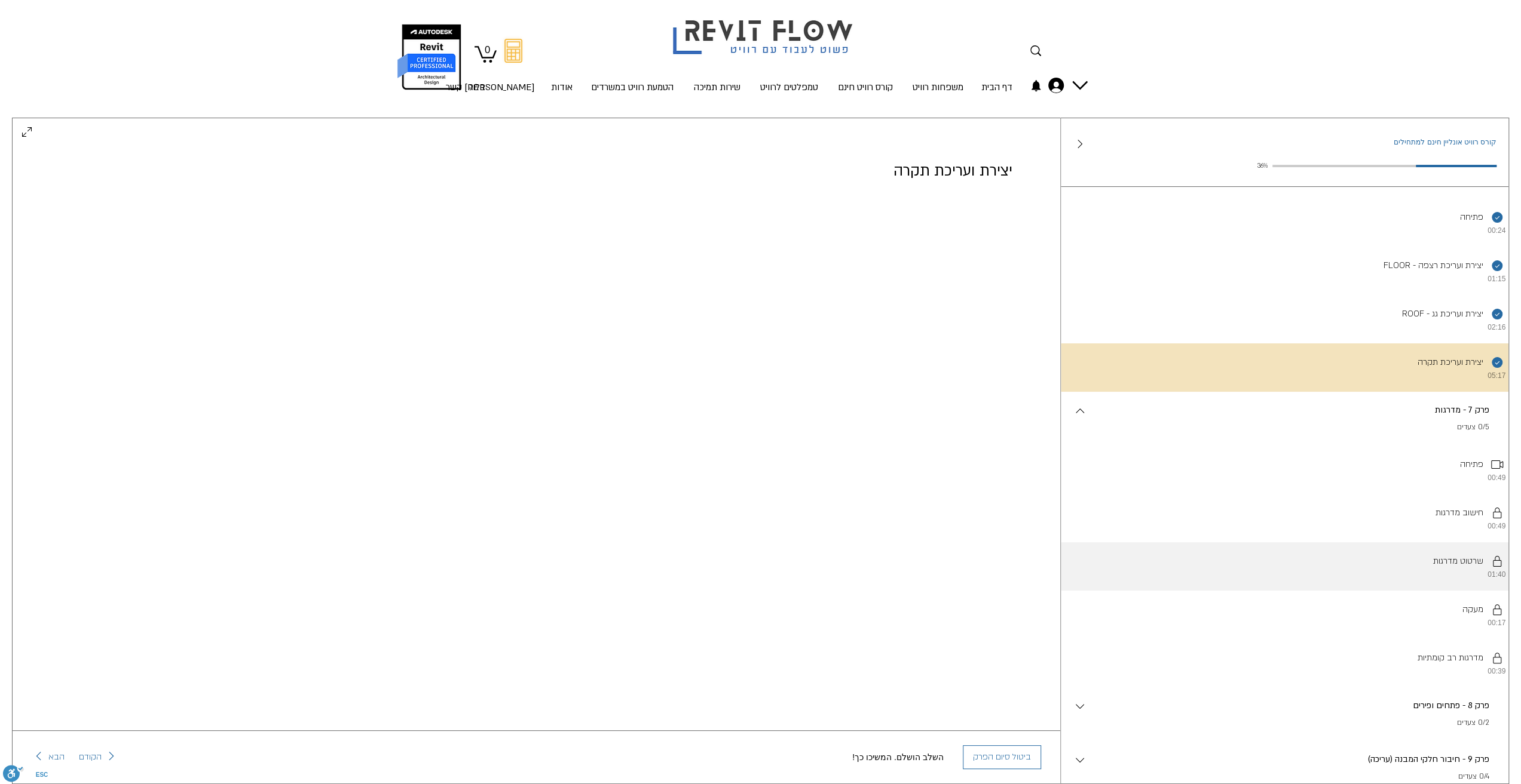
scroll to position [431, 0]
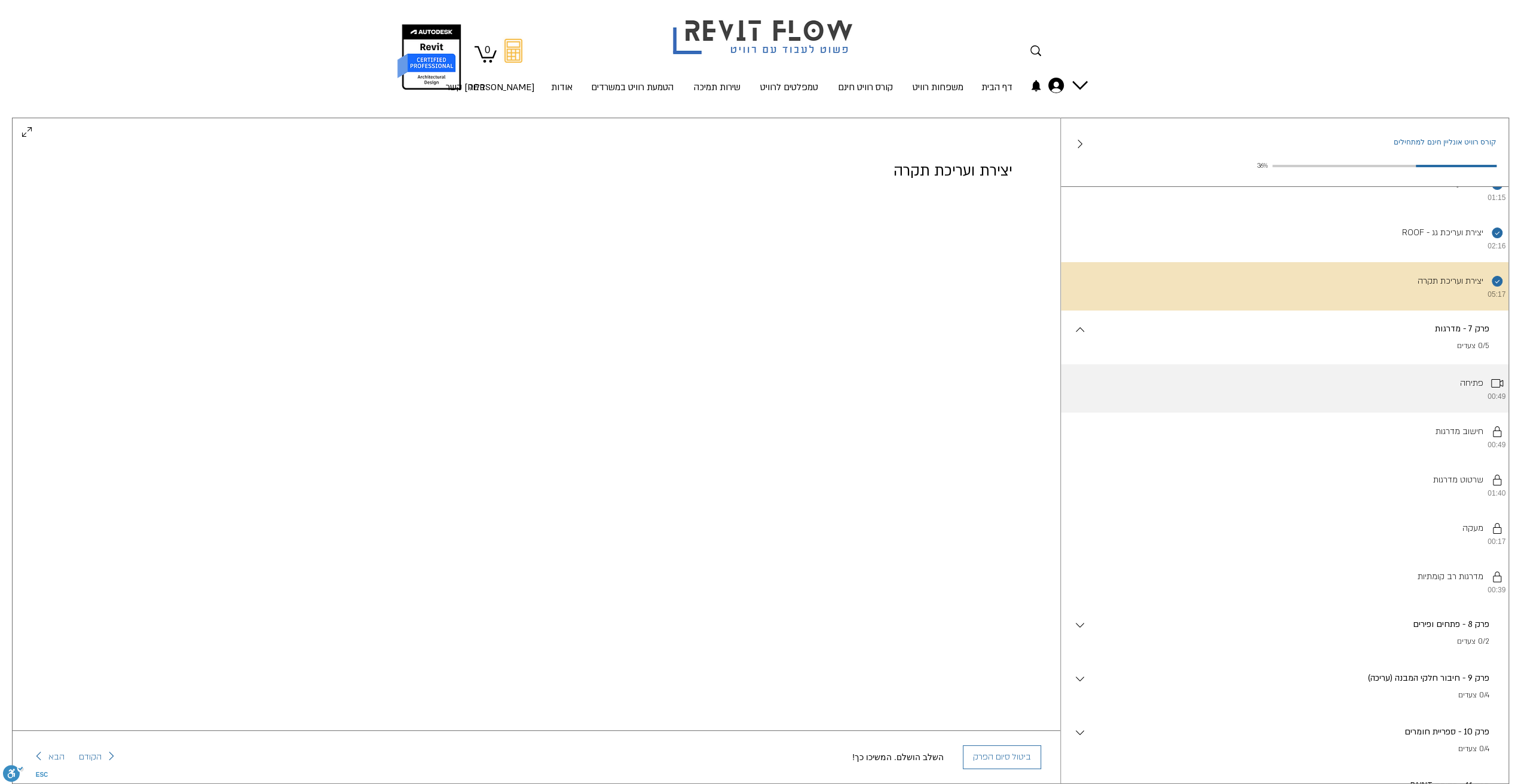
click at [1383, 392] on li "פתיחה 00:49" at bounding box center [1285, 389] width 448 height 48
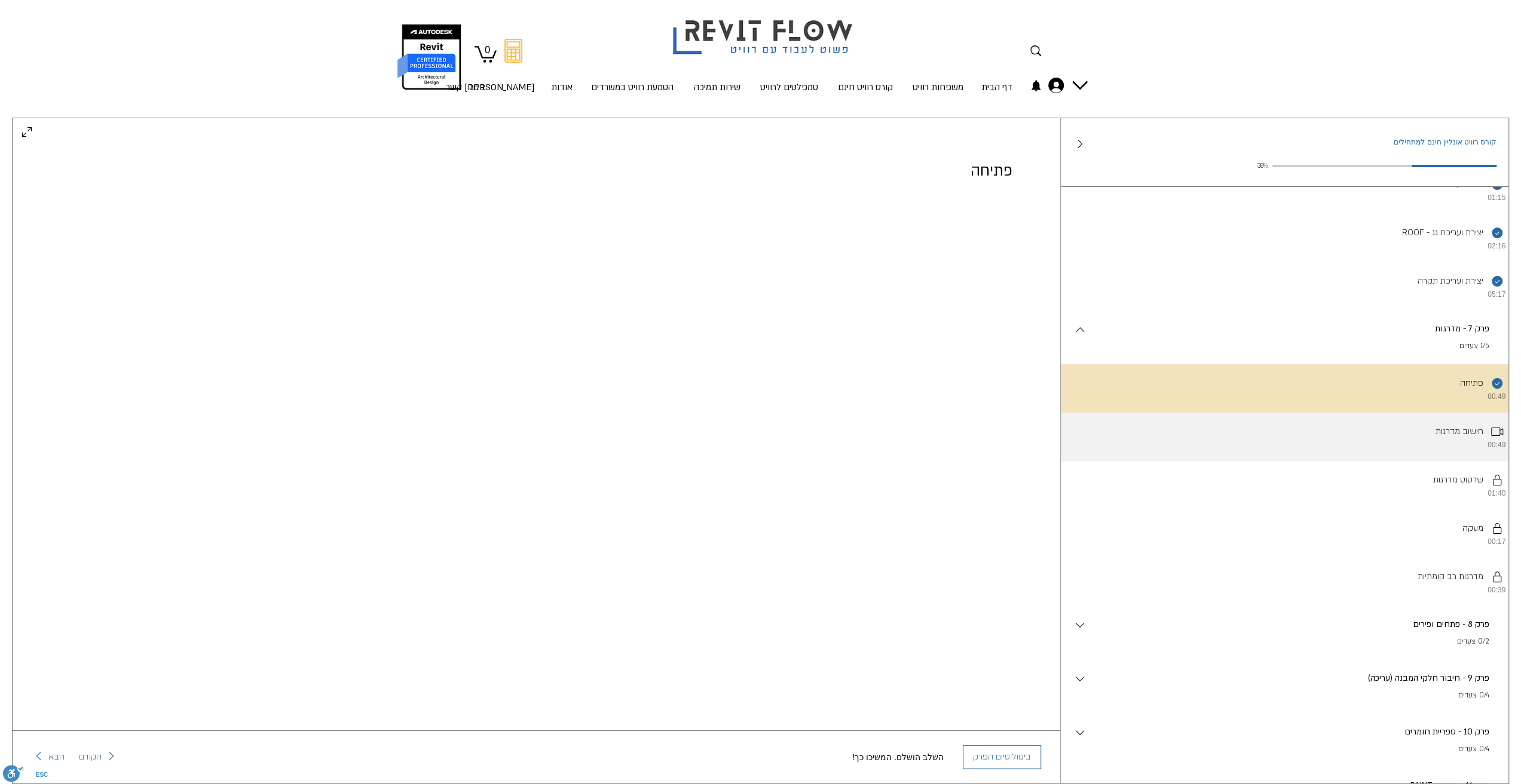
click at [1463, 461] on li "חישוב מדרגות 00:49" at bounding box center [1285, 436] width 448 height 48
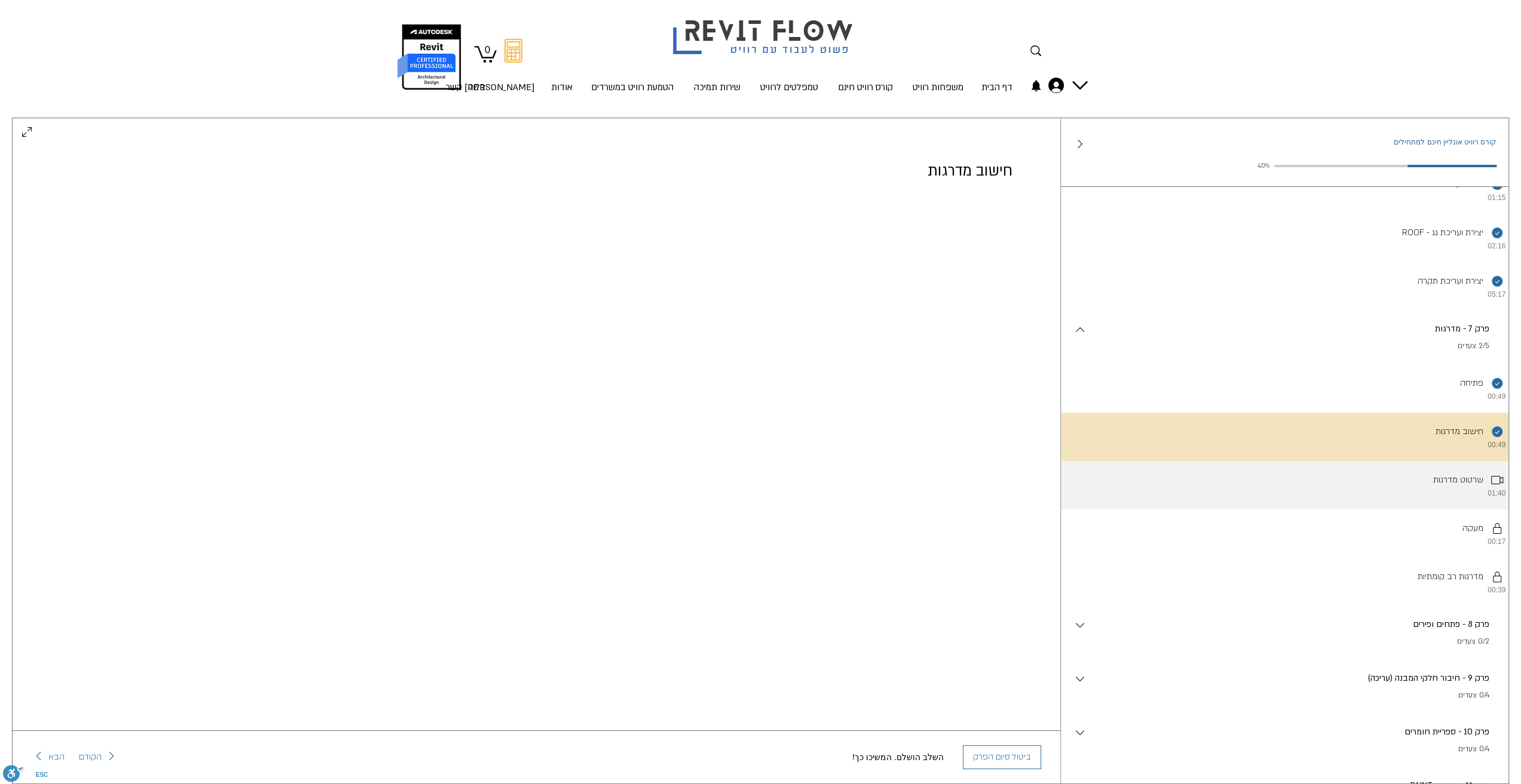
click at [1450, 506] on li "שרטוט מדרגות 01:40" at bounding box center [1285, 485] width 448 height 48
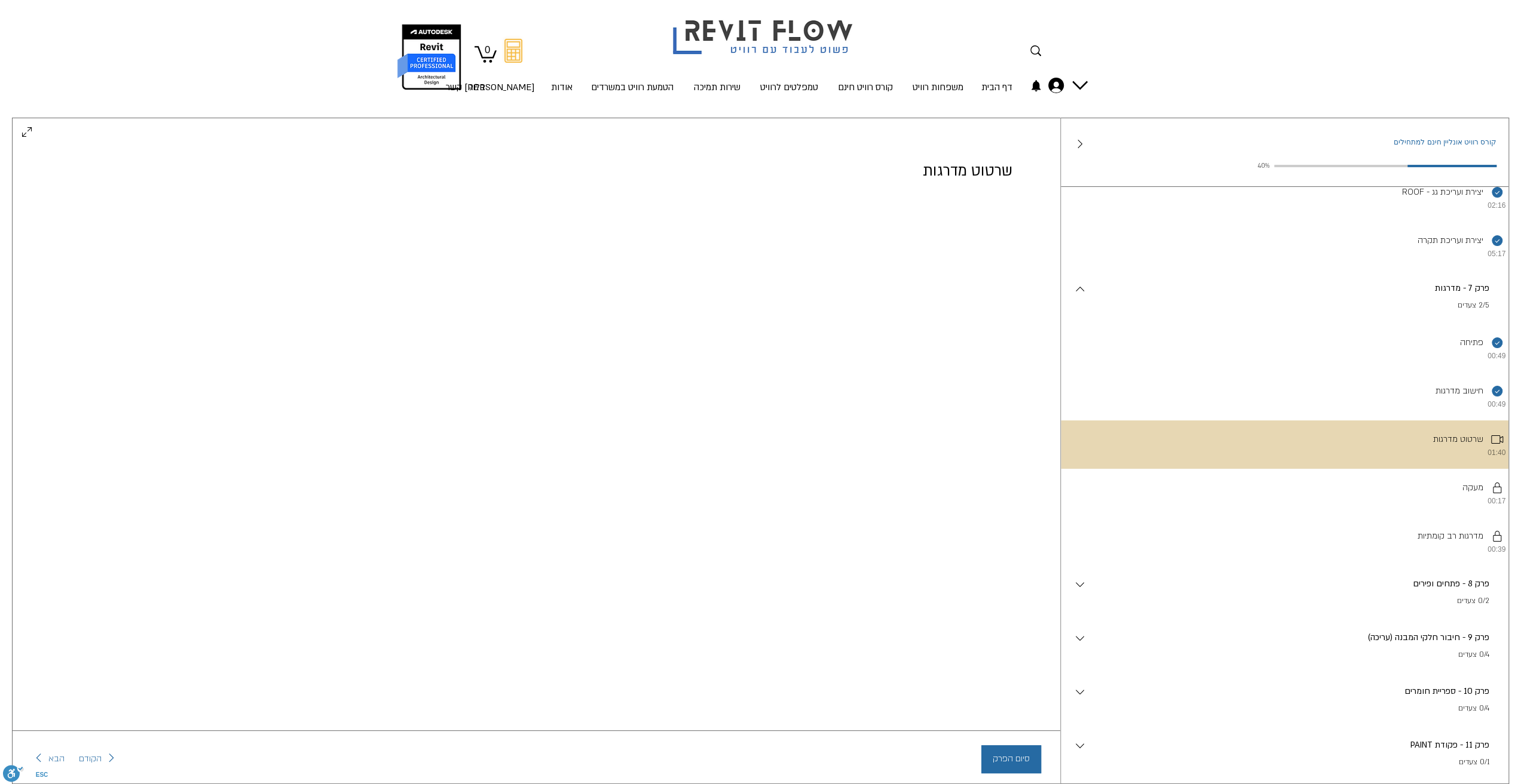
scroll to position [610, 0]
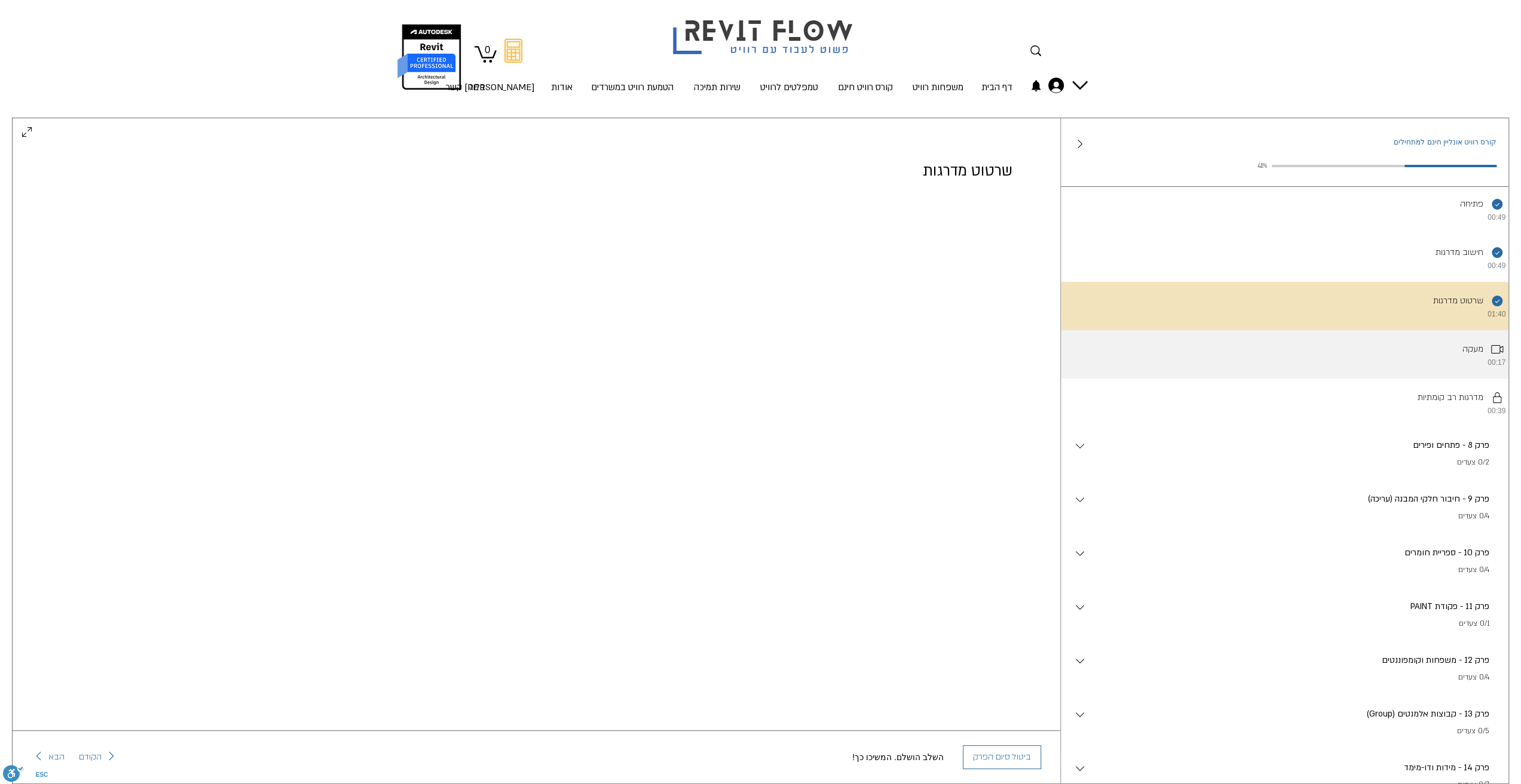
click at [1453, 370] on li "מעקה 00:17" at bounding box center [1285, 354] width 448 height 48
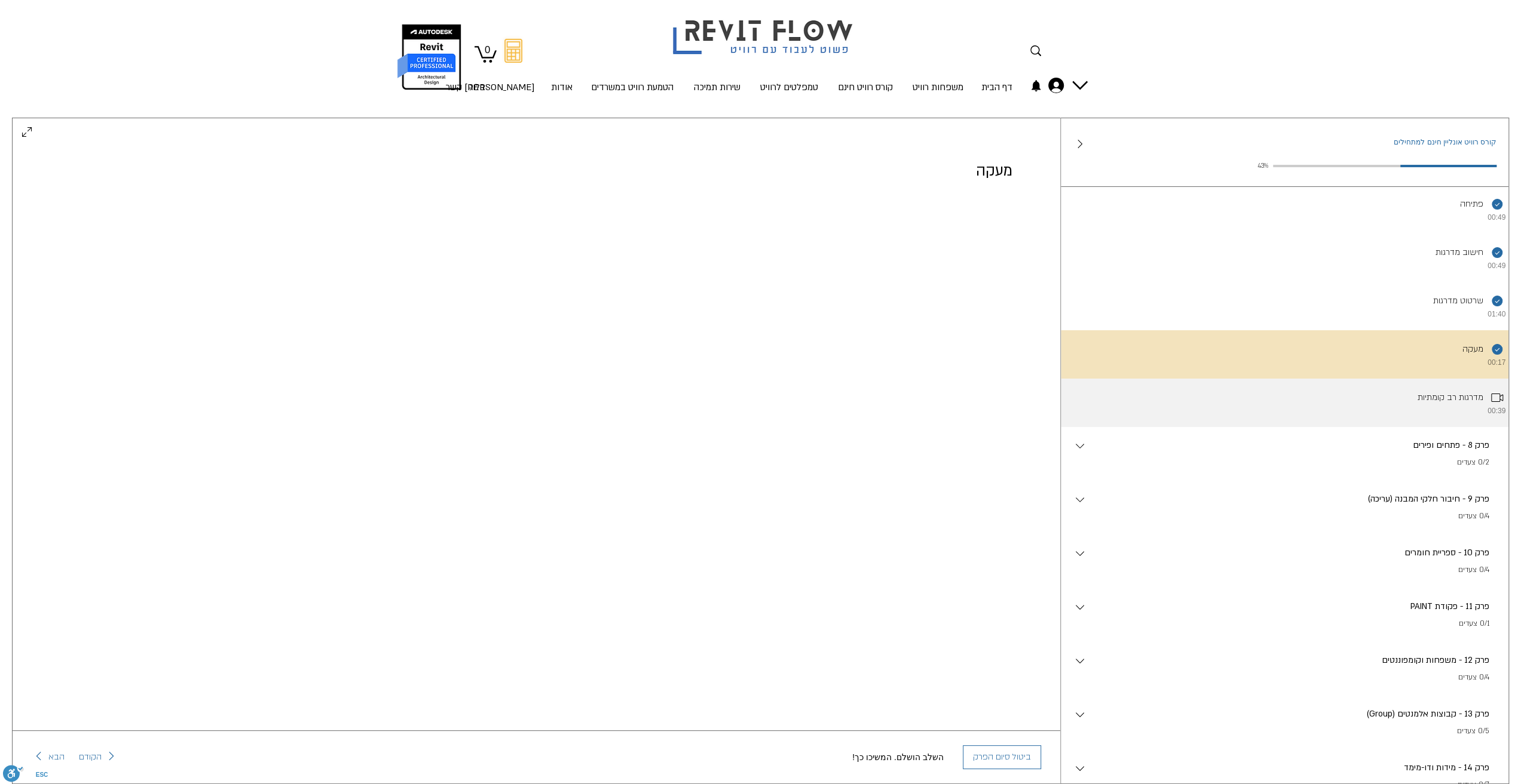
click at [1470, 411] on li "מדרגות רב קומתיות 00:39" at bounding box center [1285, 402] width 448 height 48
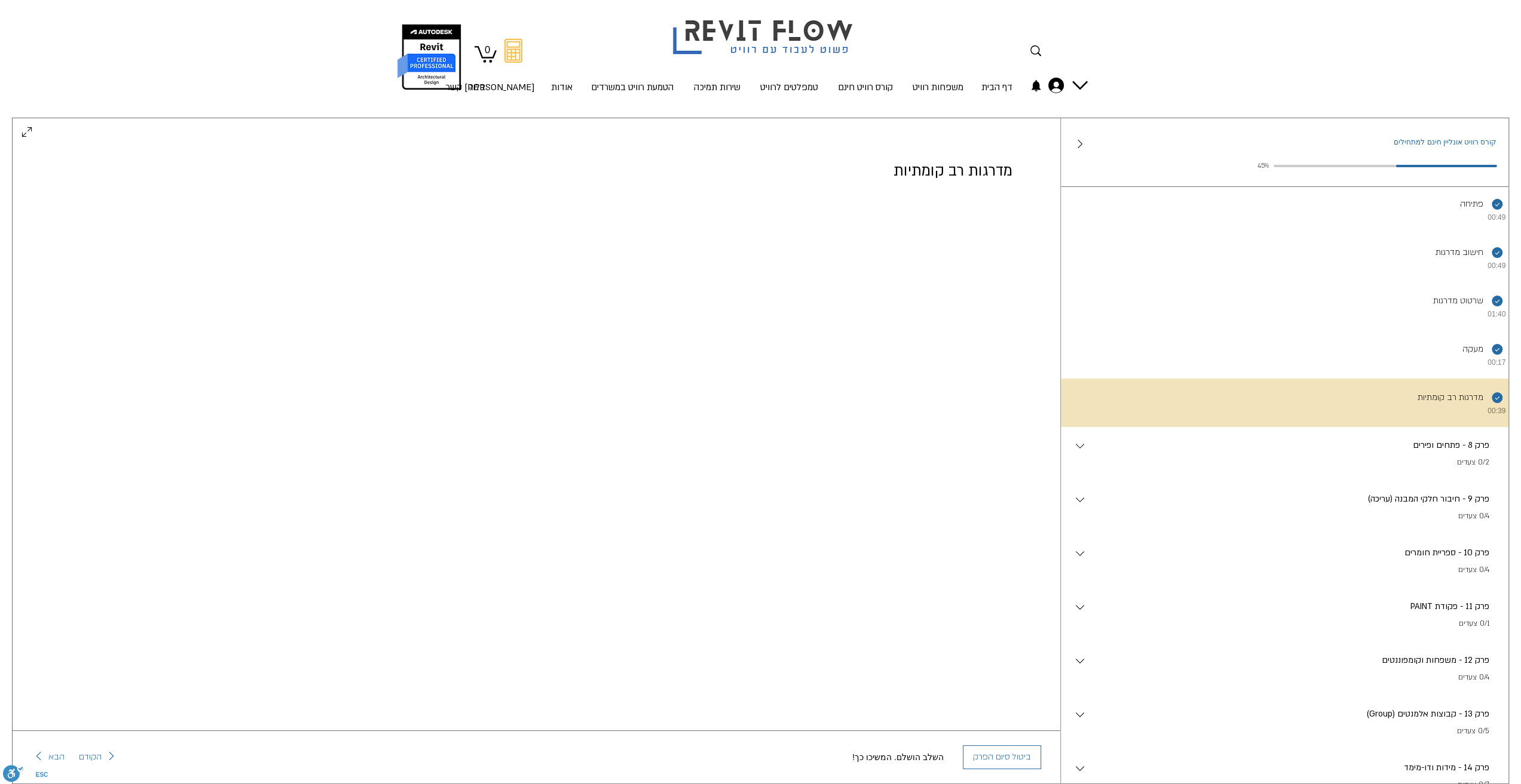
click at [1354, 469] on p "0/2 צעדים" at bounding box center [1288, 463] width 403 height 12
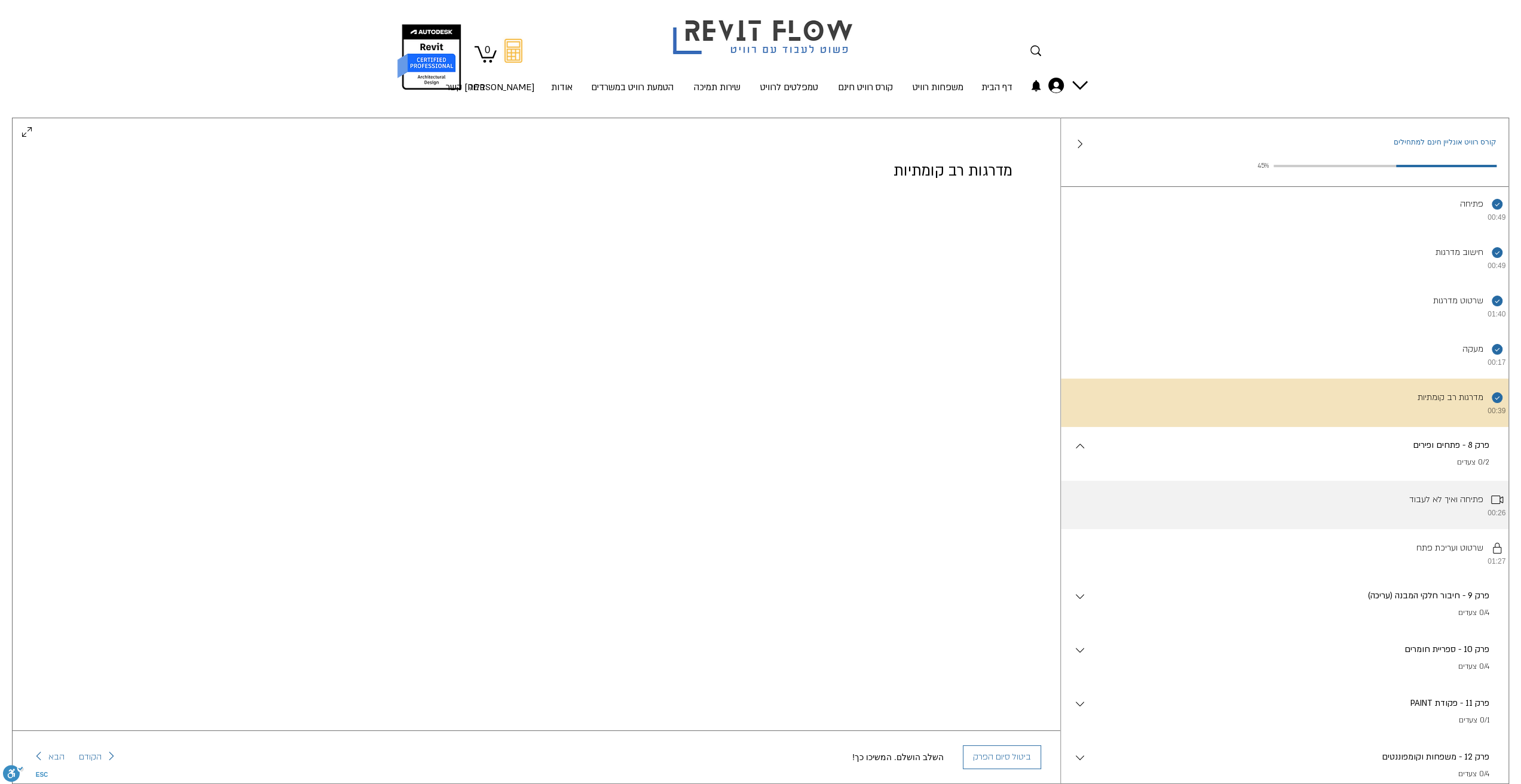
click at [1459, 529] on li "פתיחה ואיך לא לעבוד 00:26" at bounding box center [1285, 505] width 448 height 48
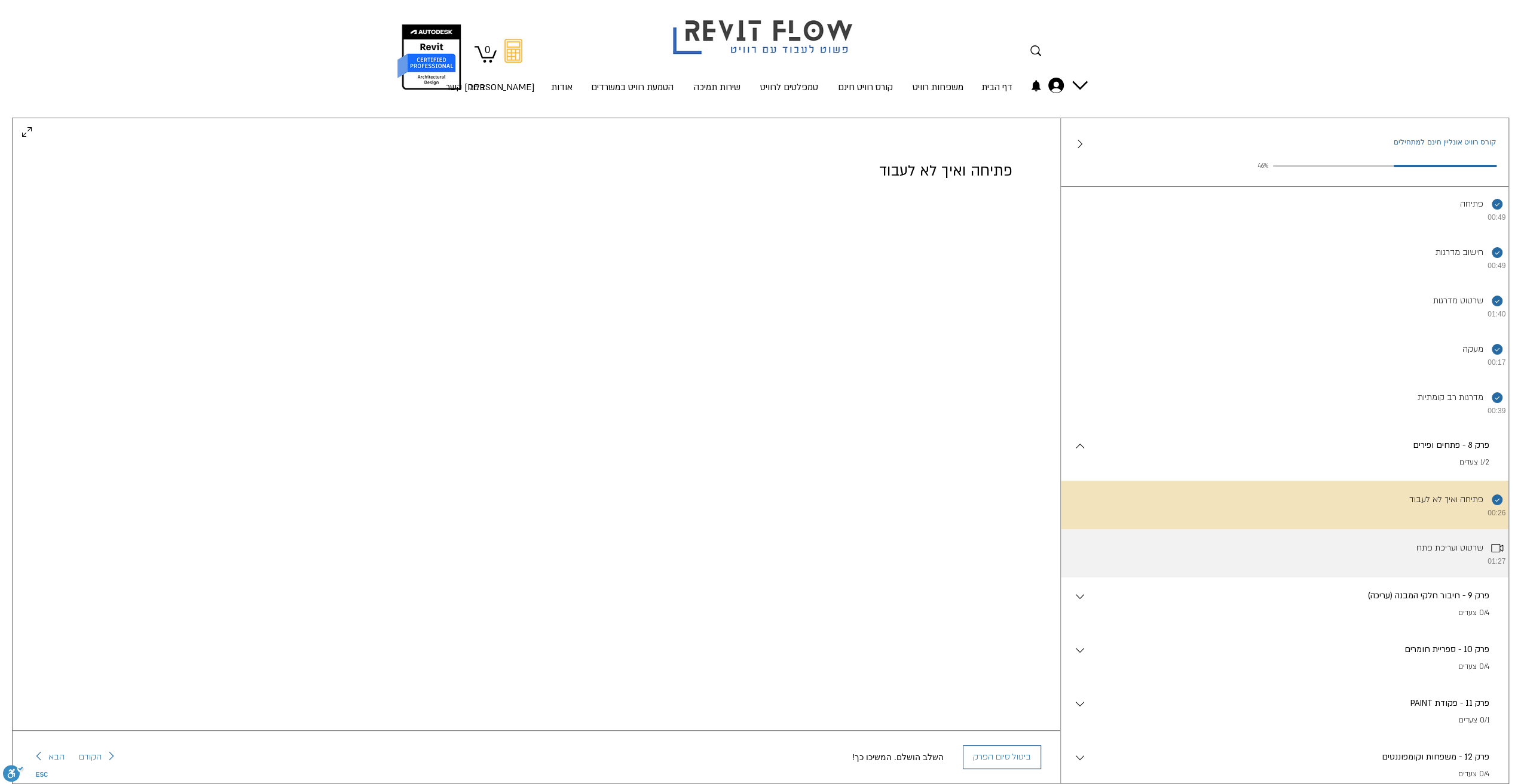
click at [1444, 578] on li "שרטוט ועריכת פתח 01:27" at bounding box center [1285, 553] width 448 height 48
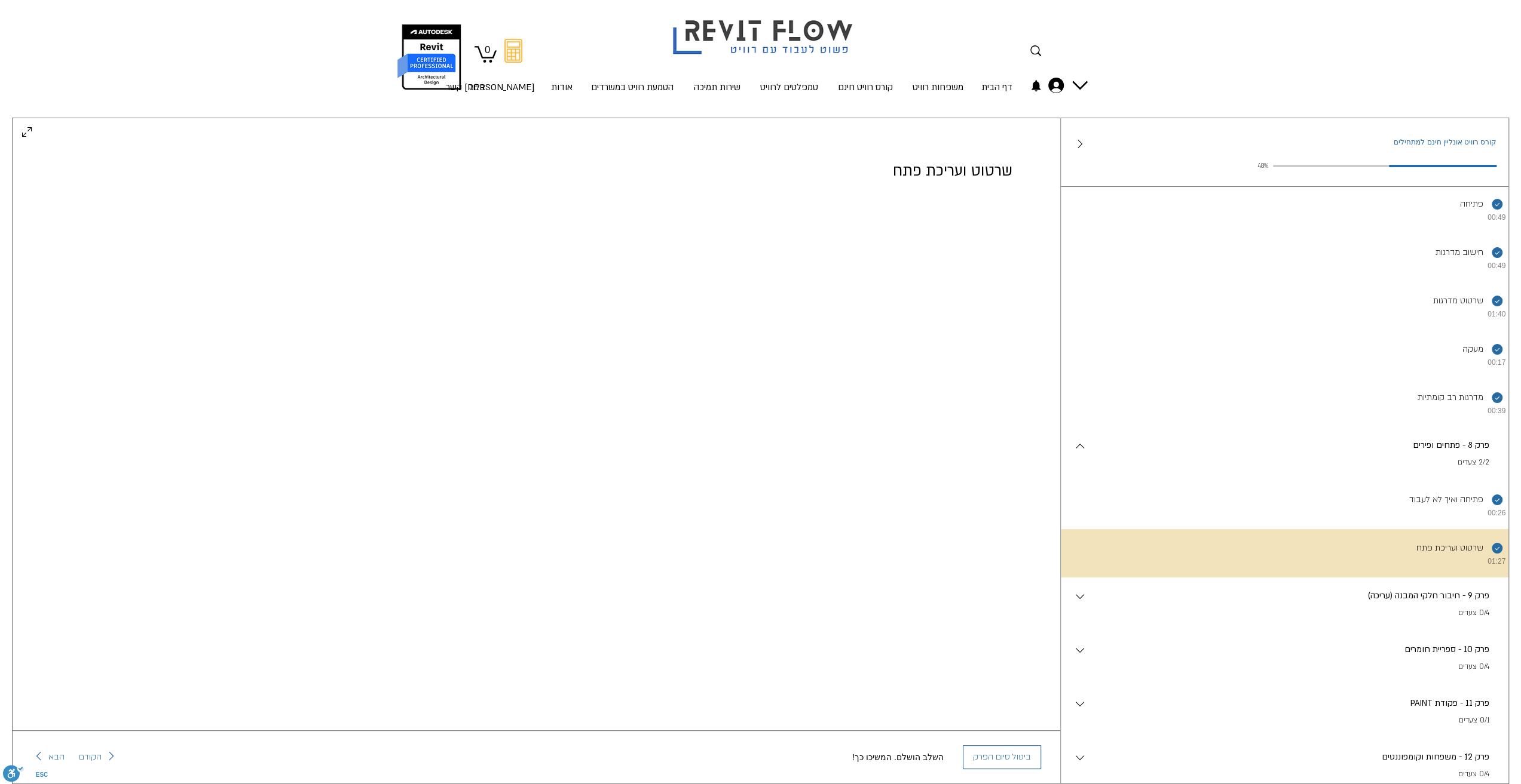
click at [1428, 602] on p "פרק 9 - חיבור חלקי המבנה (עריכה)" at bounding box center [1288, 596] width 403 height 13
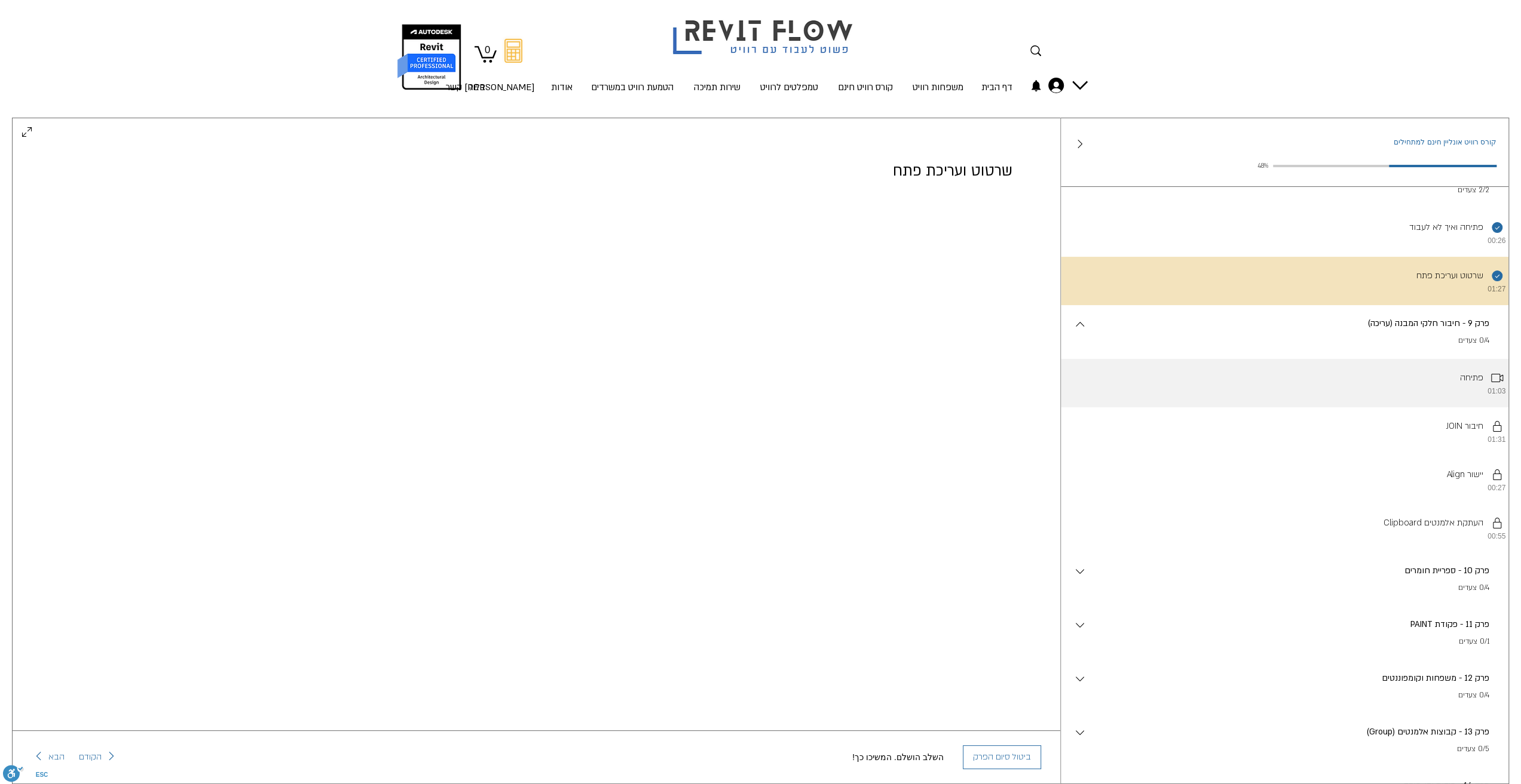
scroll to position [823, 0]
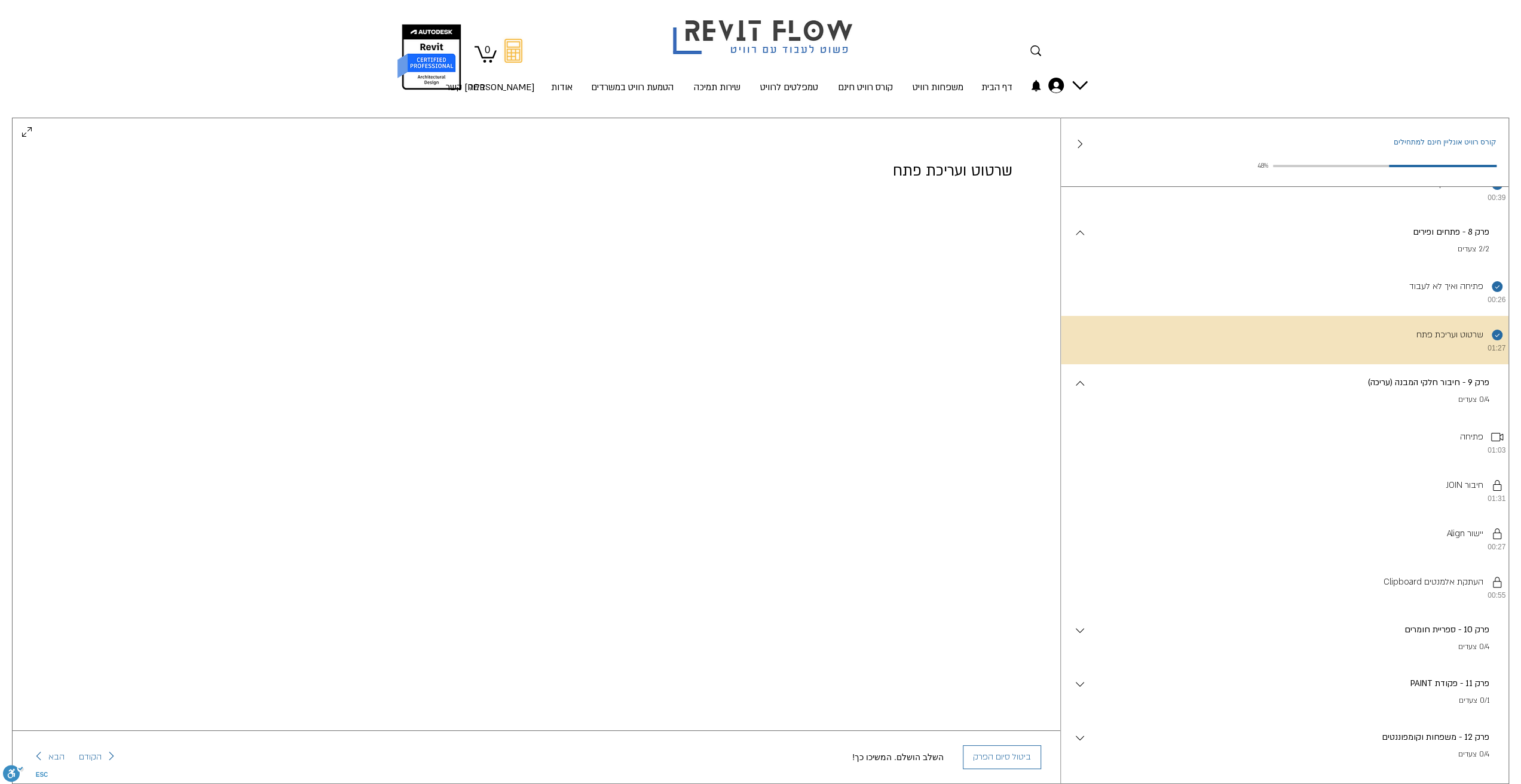
click at [1466, 389] on p "פרק 9 - חיבור חלקי המבנה (עריכה)" at bounding box center [1288, 382] width 403 height 13
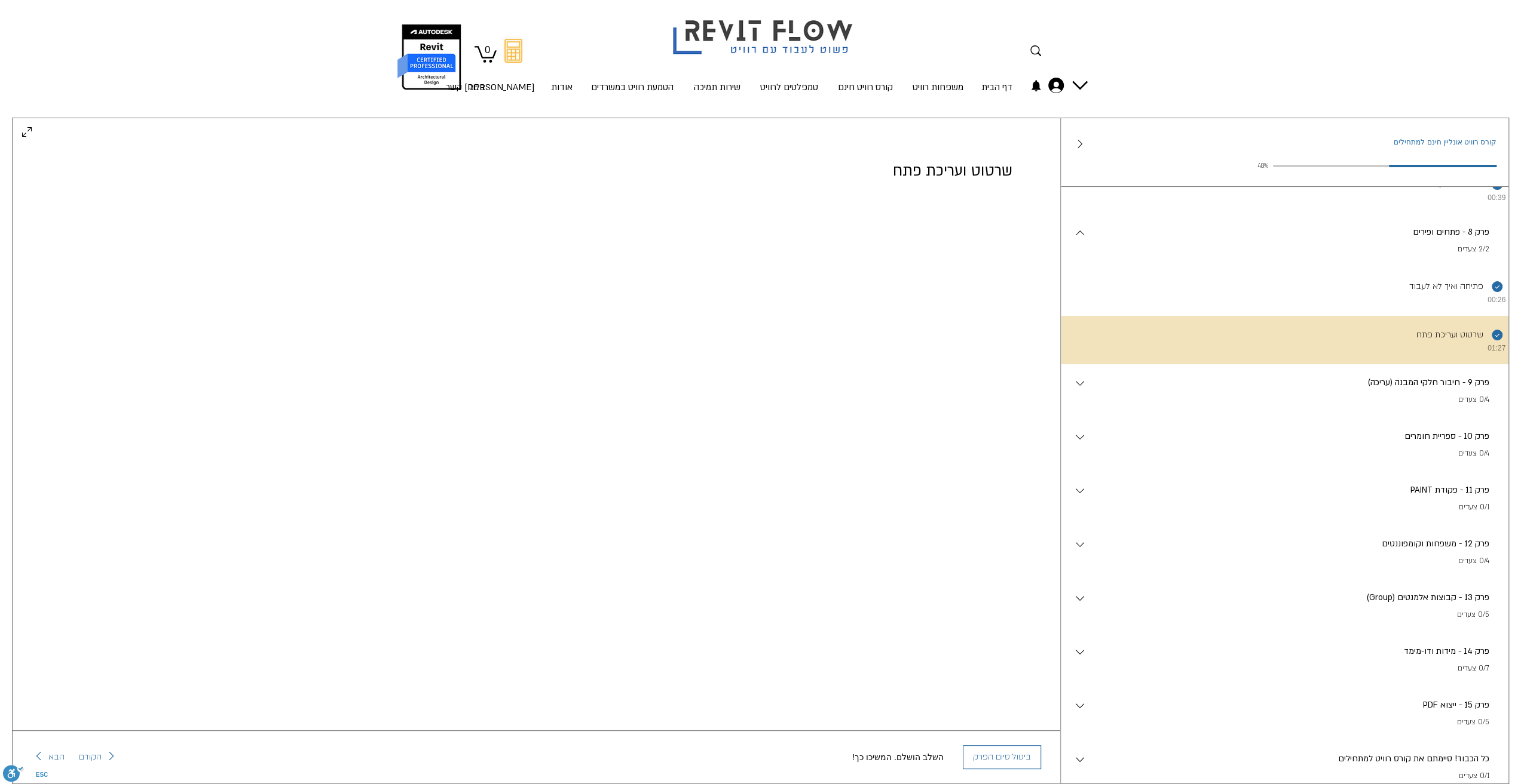
click at [1466, 389] on p "פרק 9 - חיבור חלקי המבנה (עריכה)" at bounding box center [1288, 382] width 403 height 13
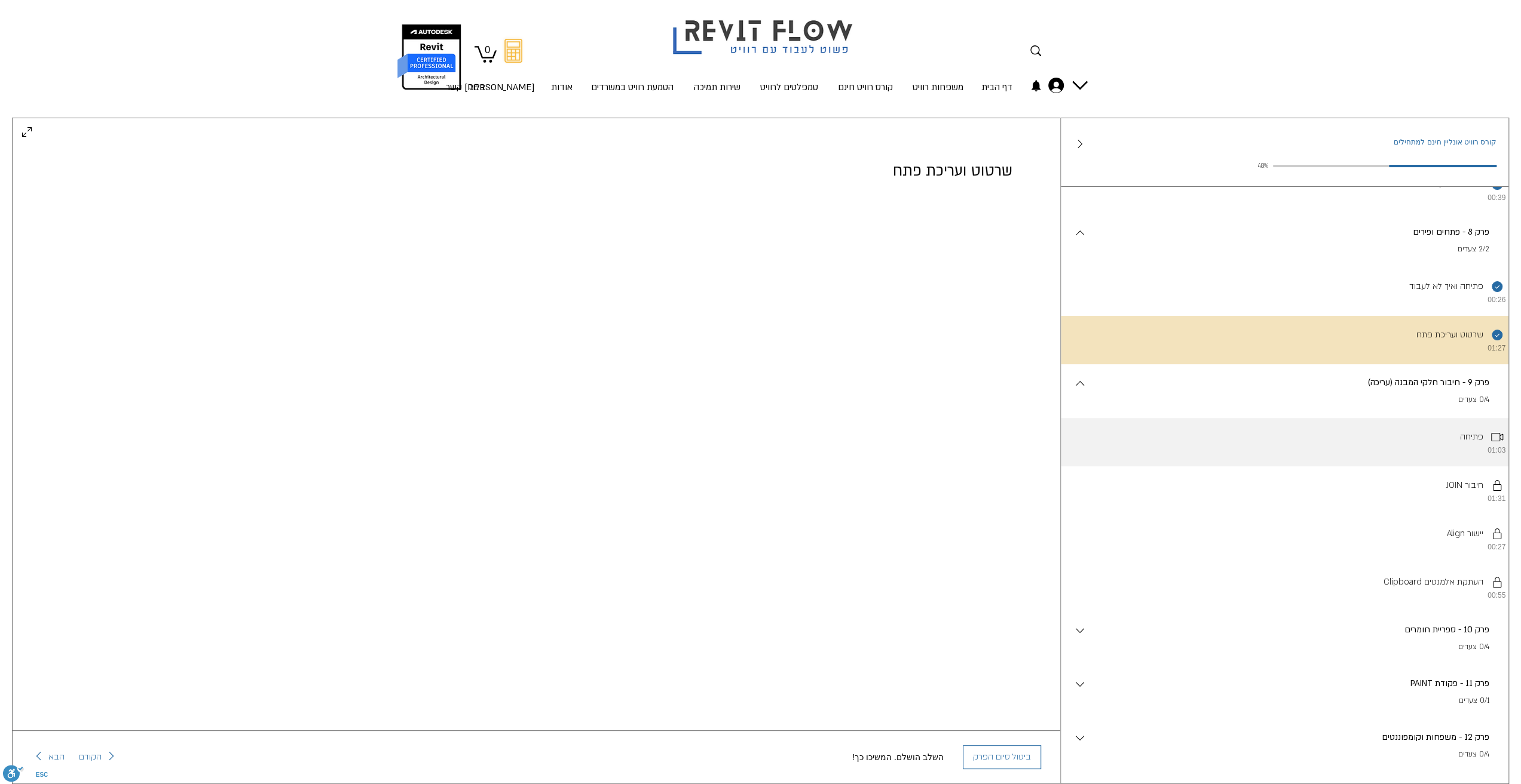
click at [1452, 466] on li "פתיחה 01:03" at bounding box center [1285, 442] width 448 height 48
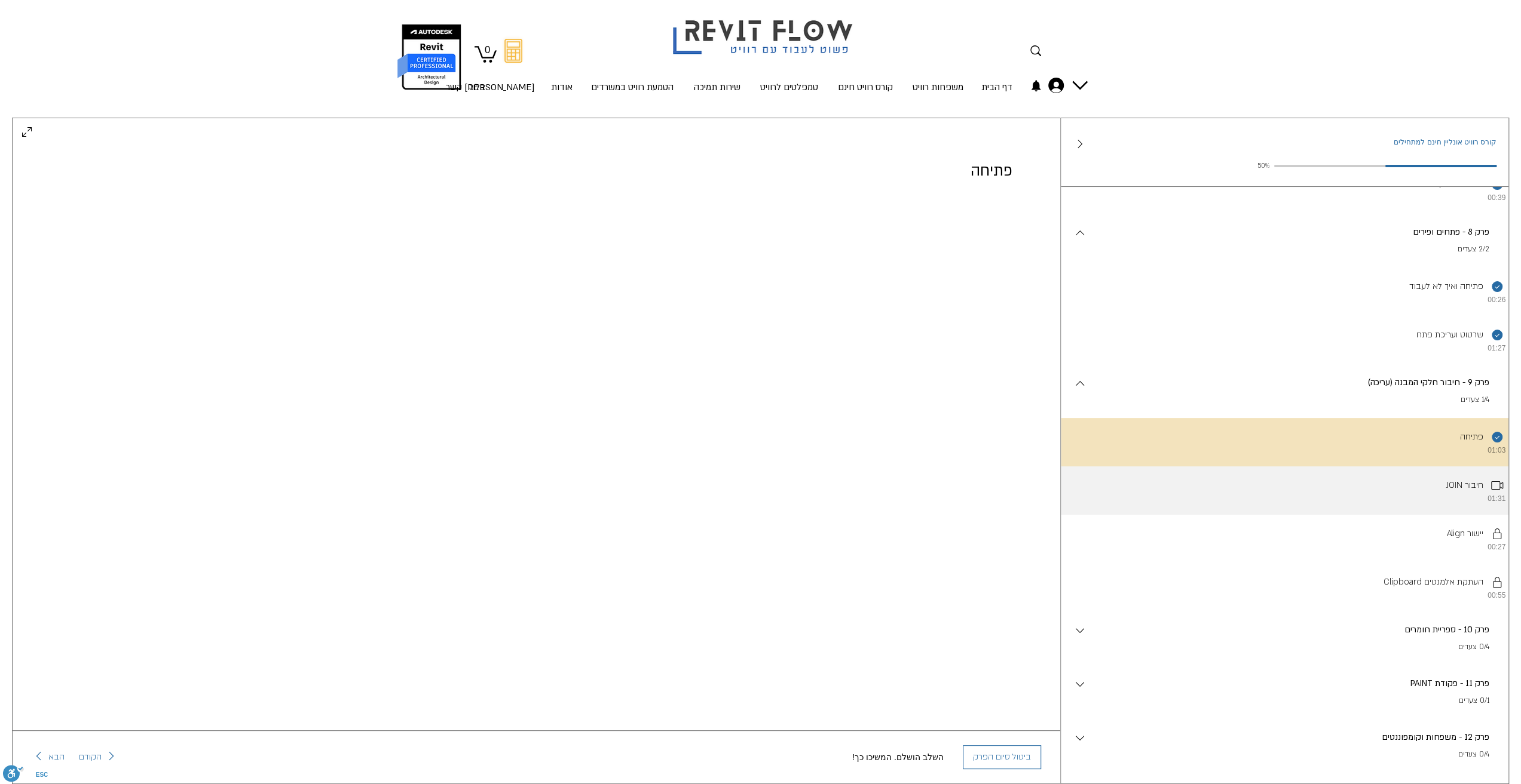
click at [1462, 515] on li "JOIN חיבור 01:31" at bounding box center [1285, 490] width 448 height 48
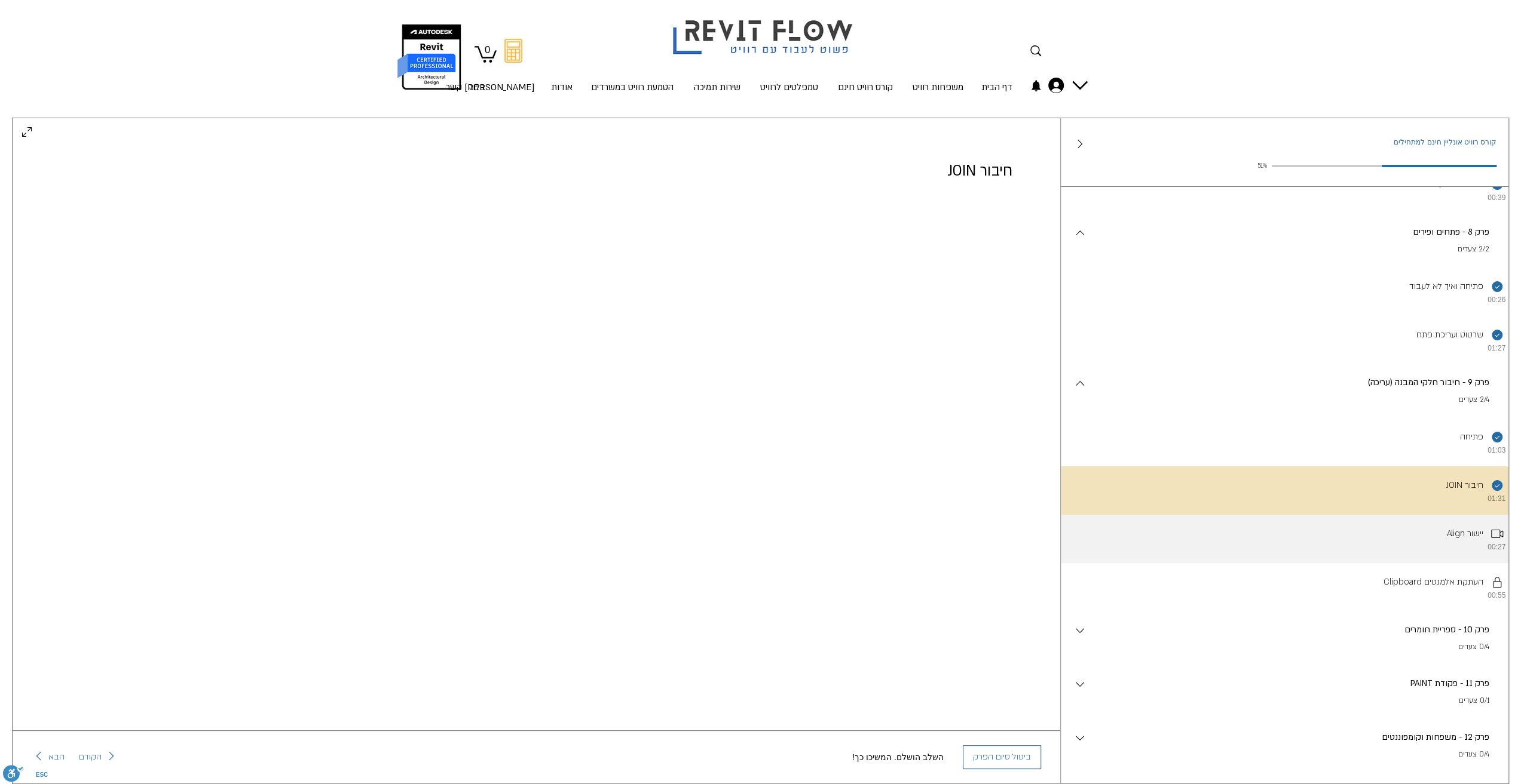
click at [1450, 563] on li "Align יישור 00:27" at bounding box center [1285, 539] width 448 height 48
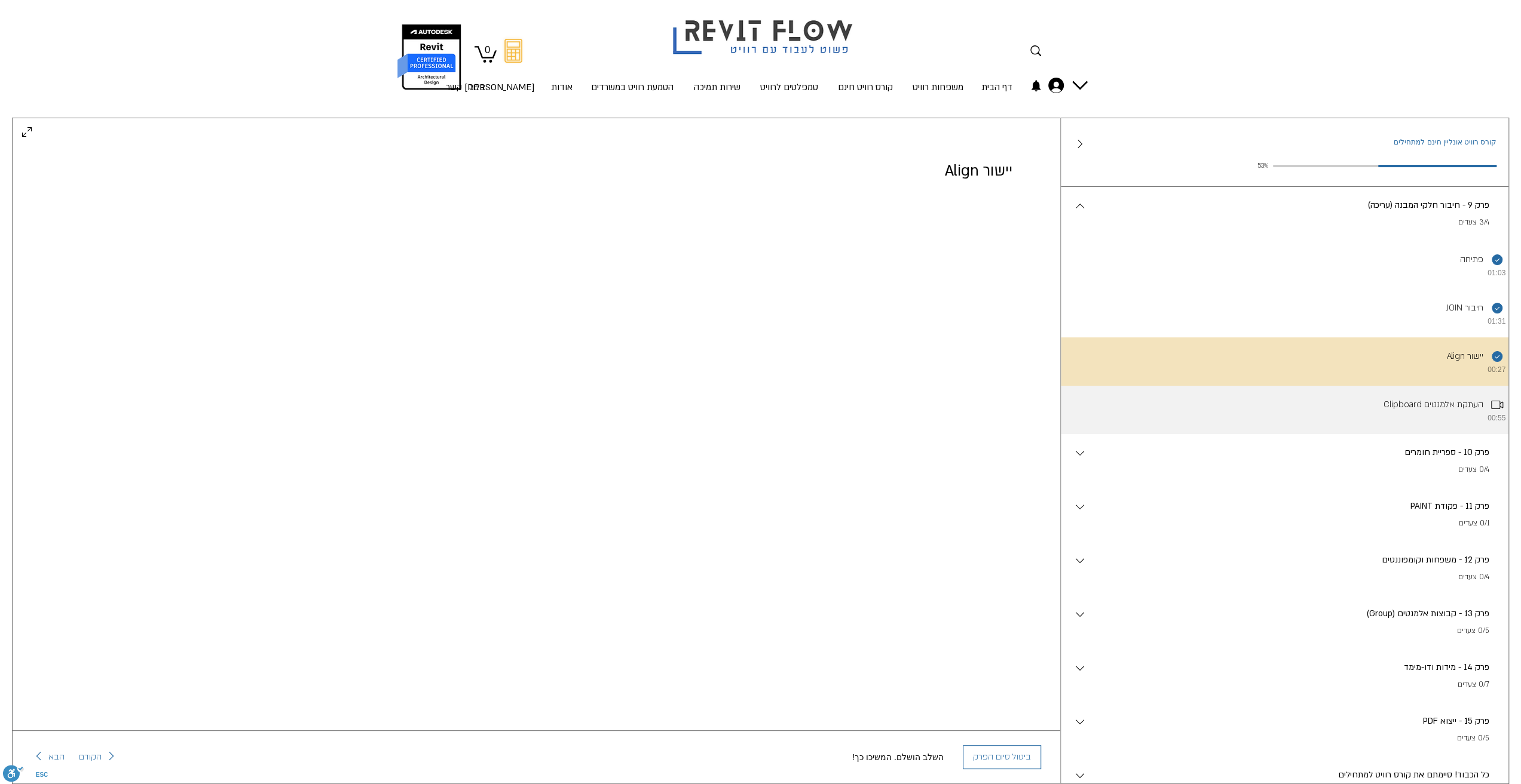
scroll to position [1003, 0]
click at [1462, 432] on li "Clipboard העתקת אלמנטים 00:55" at bounding box center [1285, 408] width 448 height 48
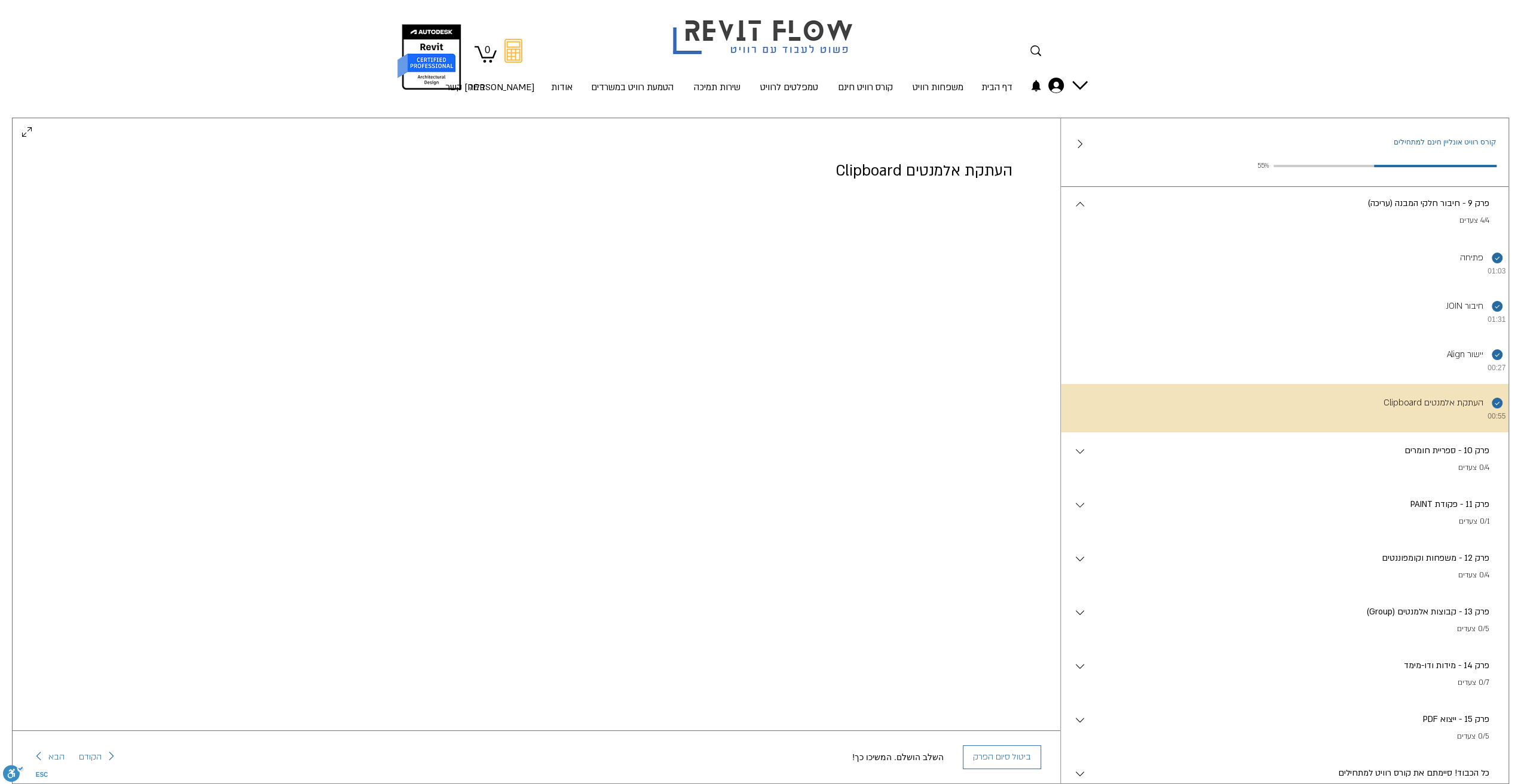
click at [1415, 458] on p "פרק 10 - ספריית חומרים" at bounding box center [1288, 451] width 403 height 13
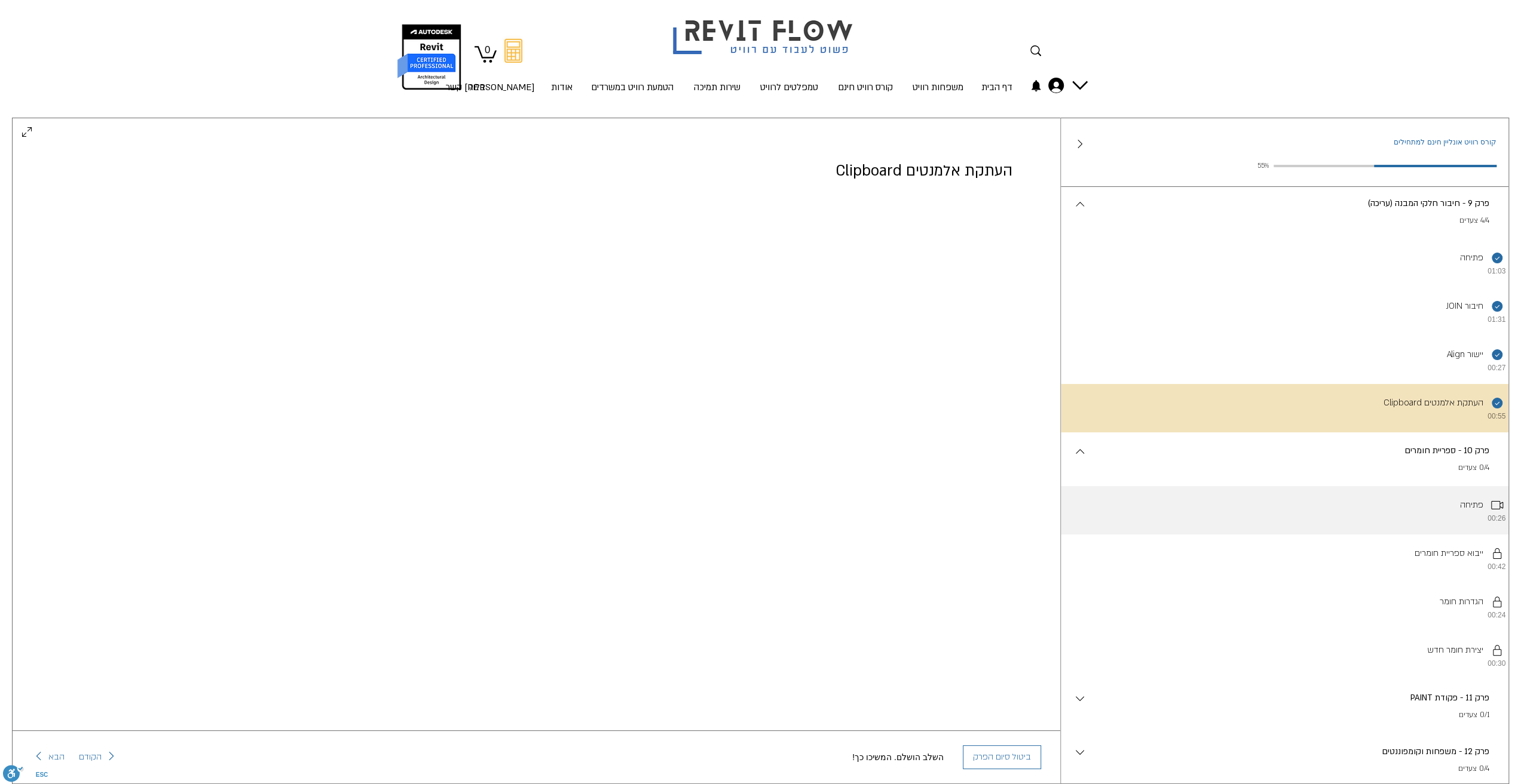
click at [1458, 530] on li "פתיחה 00:26" at bounding box center [1285, 510] width 448 height 48
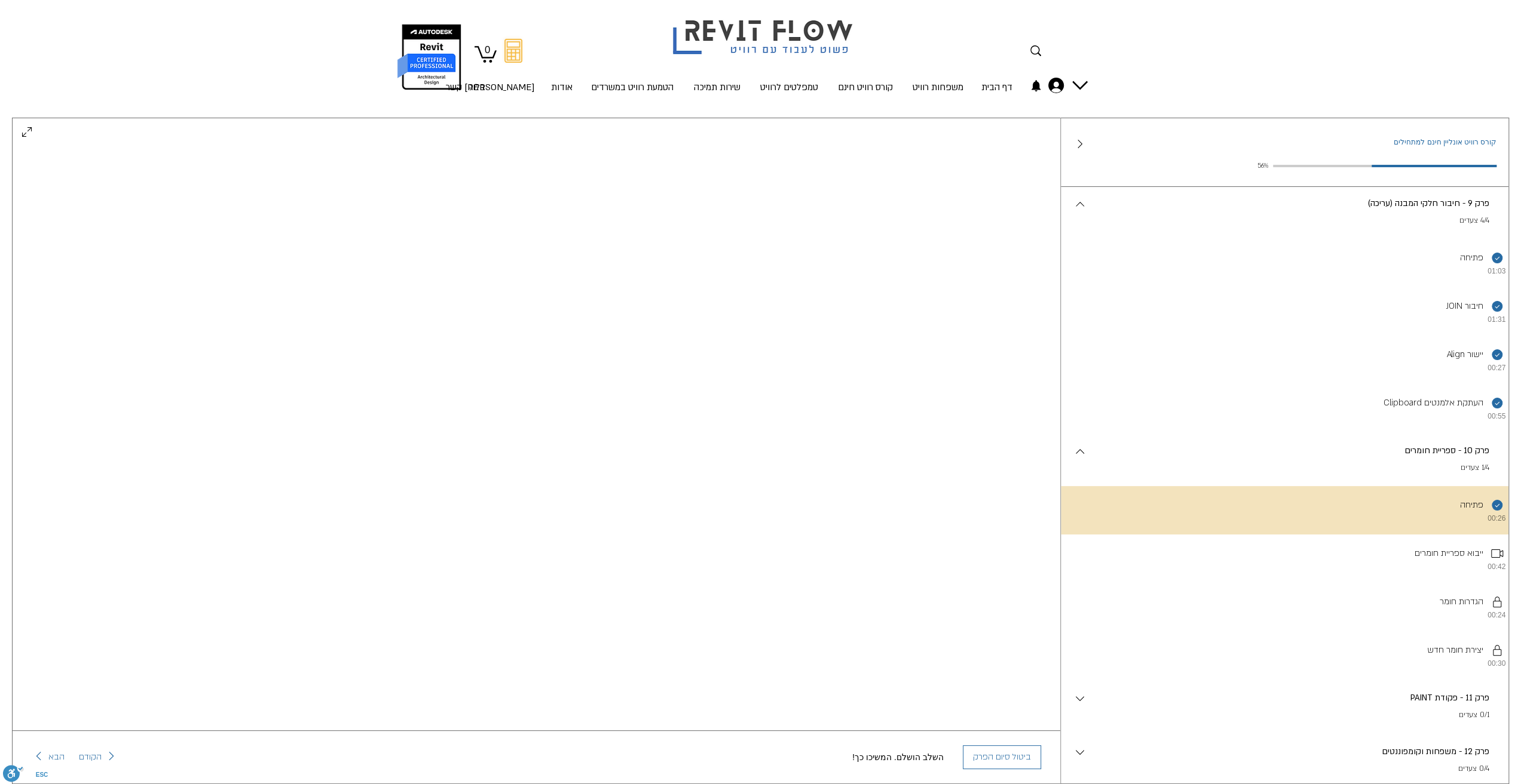
scroll to position [48, 0]
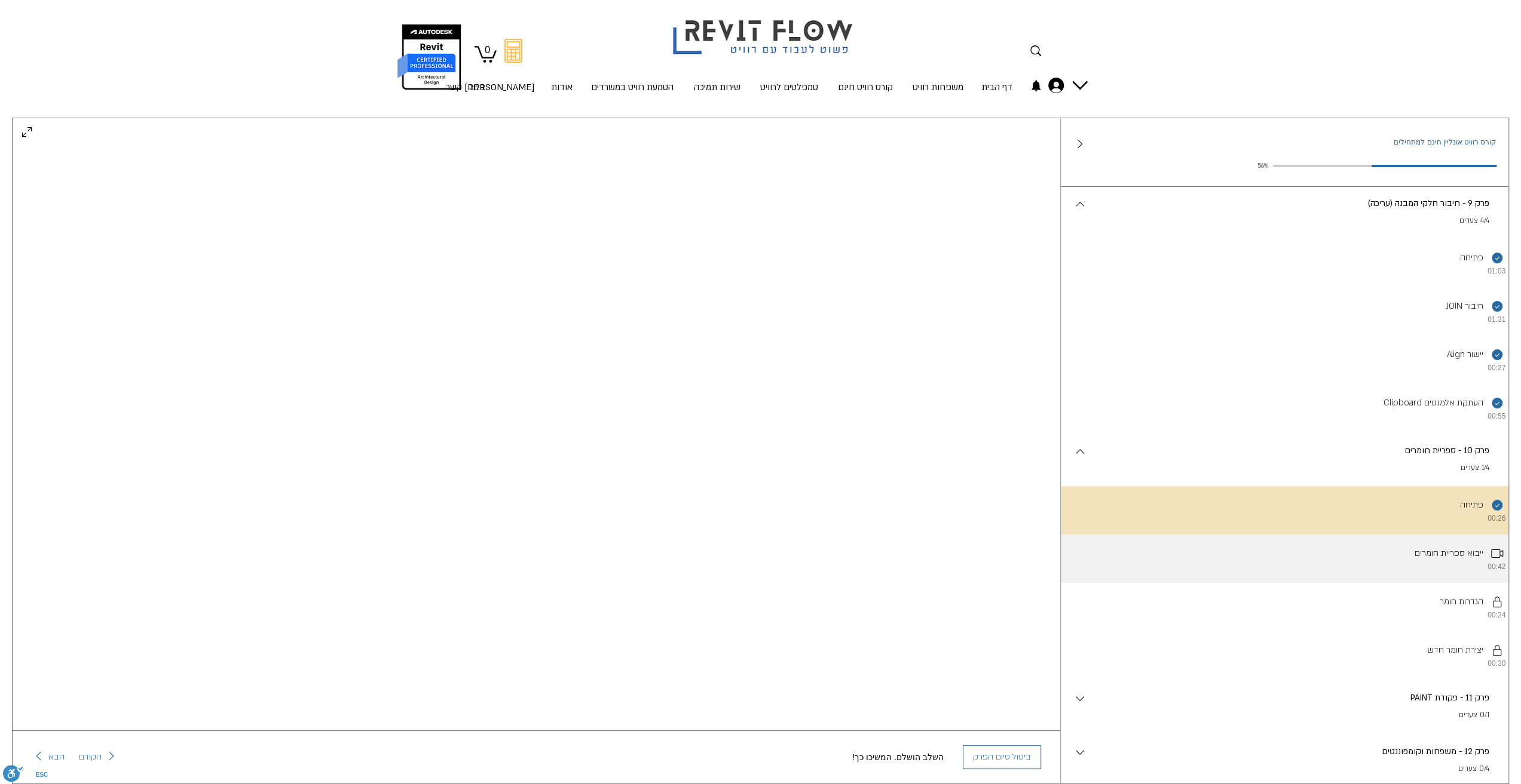
click at [1447, 583] on li "ייבוא ספריית חומרים 00:42" at bounding box center [1285, 559] width 448 height 48
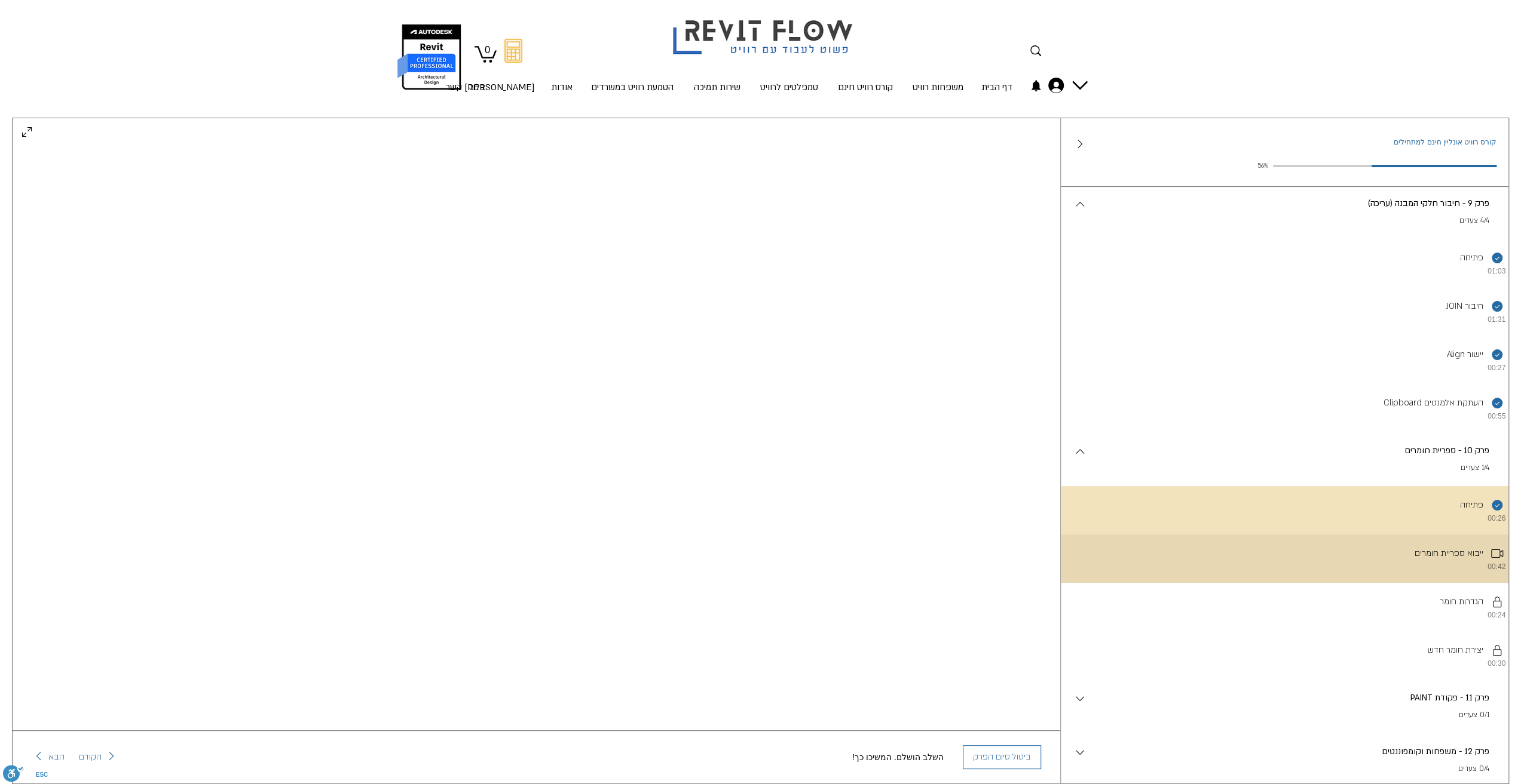
scroll to position [0, 0]
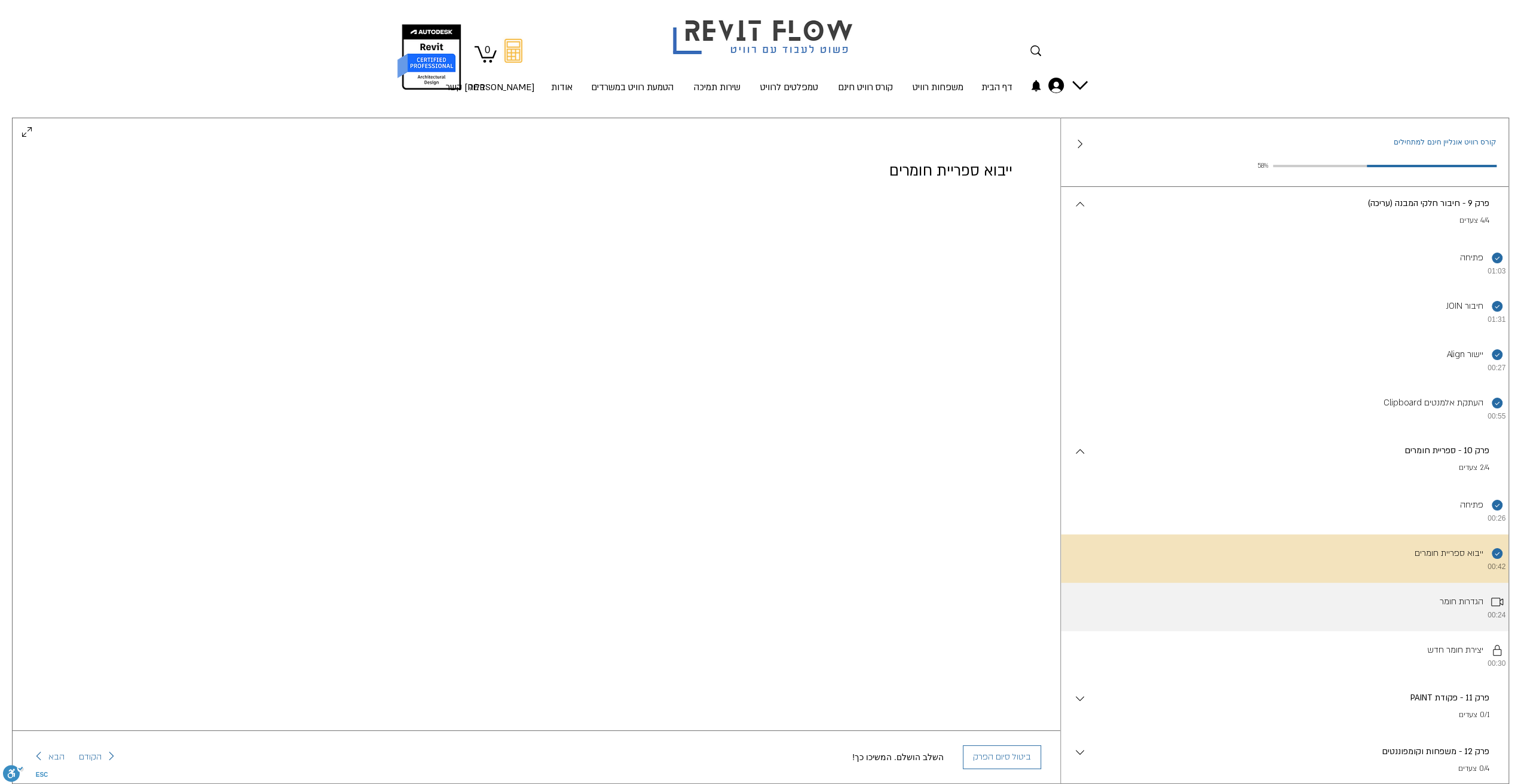
click at [1444, 632] on li "הגדרות חומר 00:24" at bounding box center [1285, 607] width 448 height 48
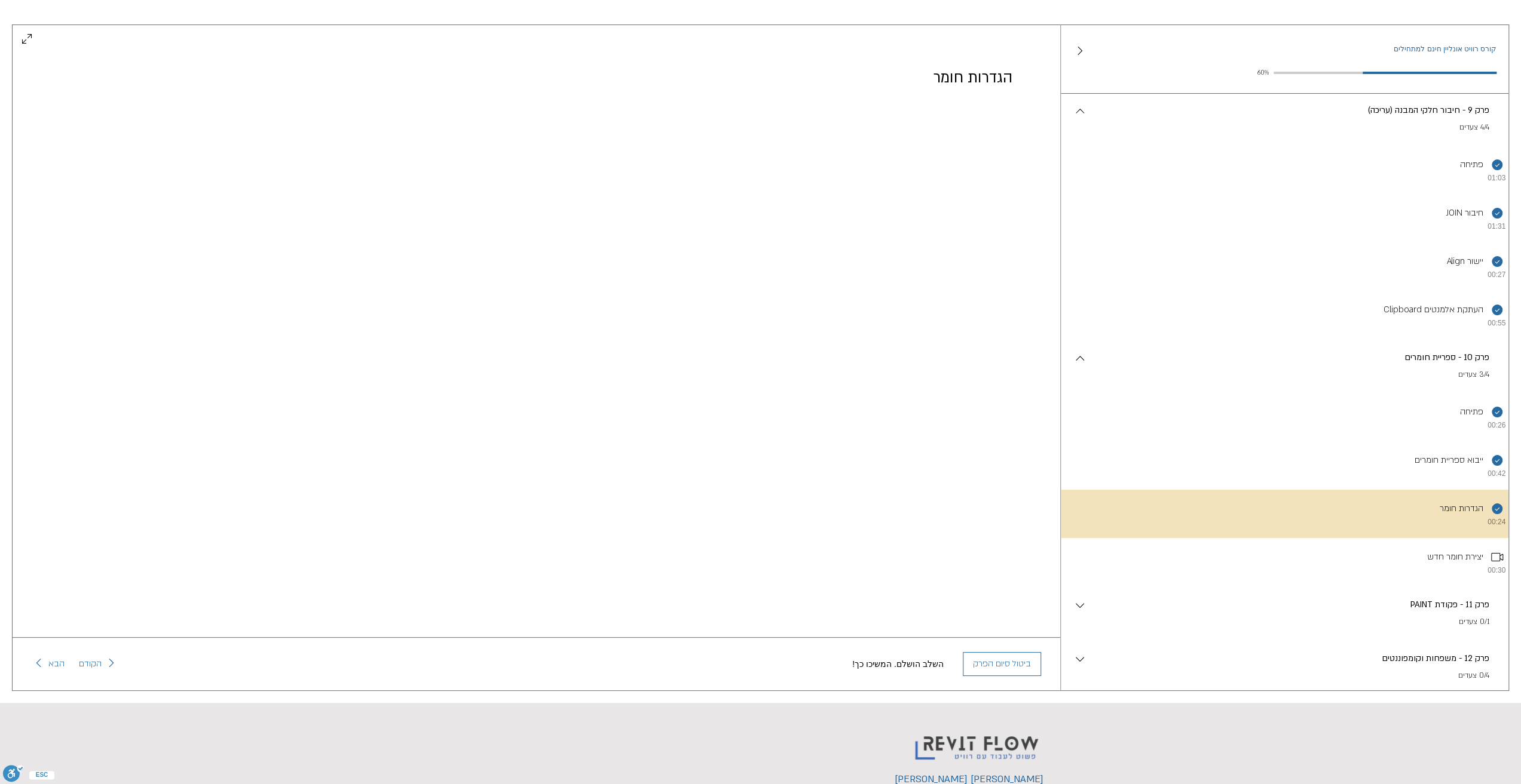
scroll to position [119, 0]
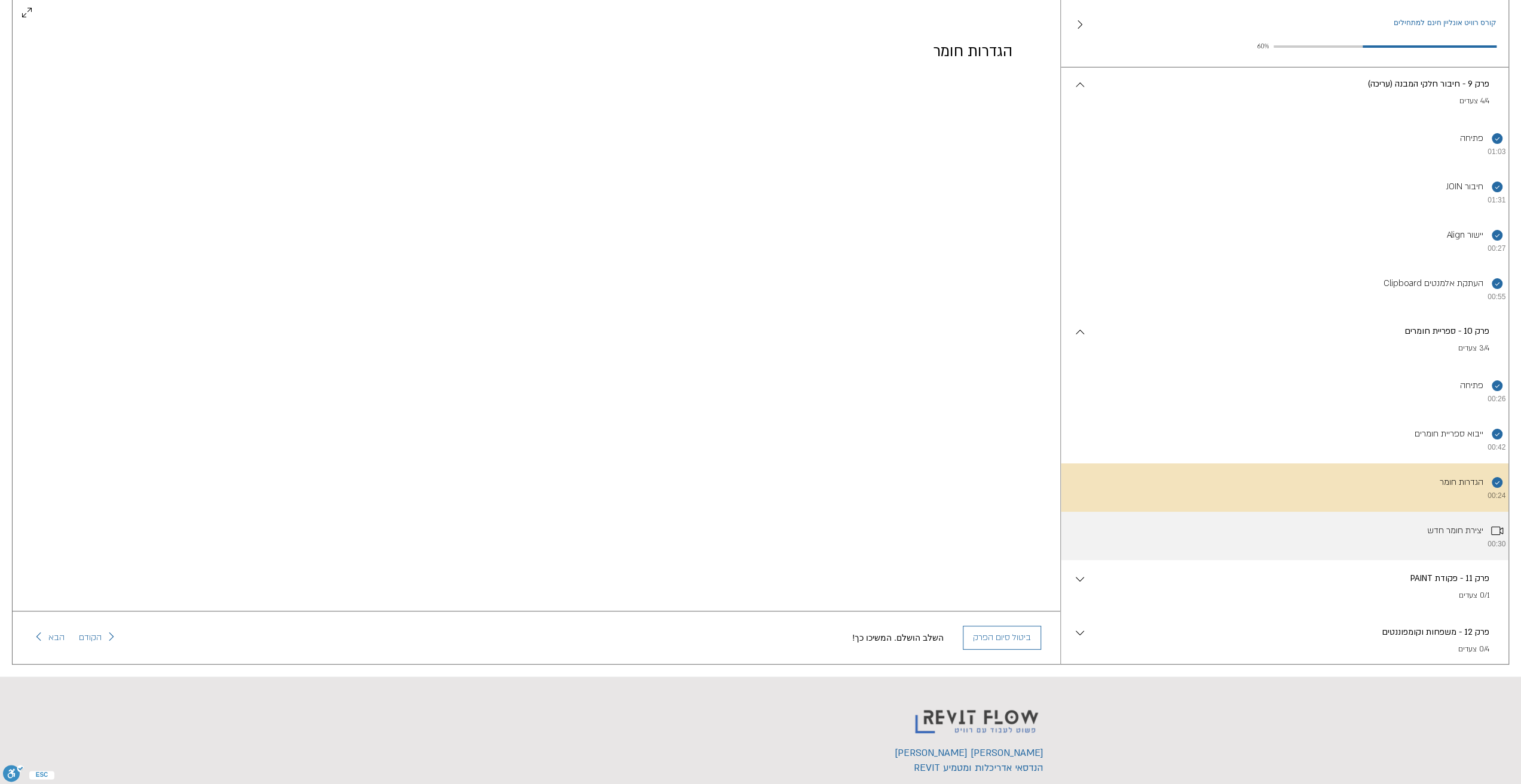
click at [1452, 560] on li "יצירת חומר חדש 00:30" at bounding box center [1285, 535] width 448 height 48
